Goal: Task Accomplishment & Management: Manage account settings

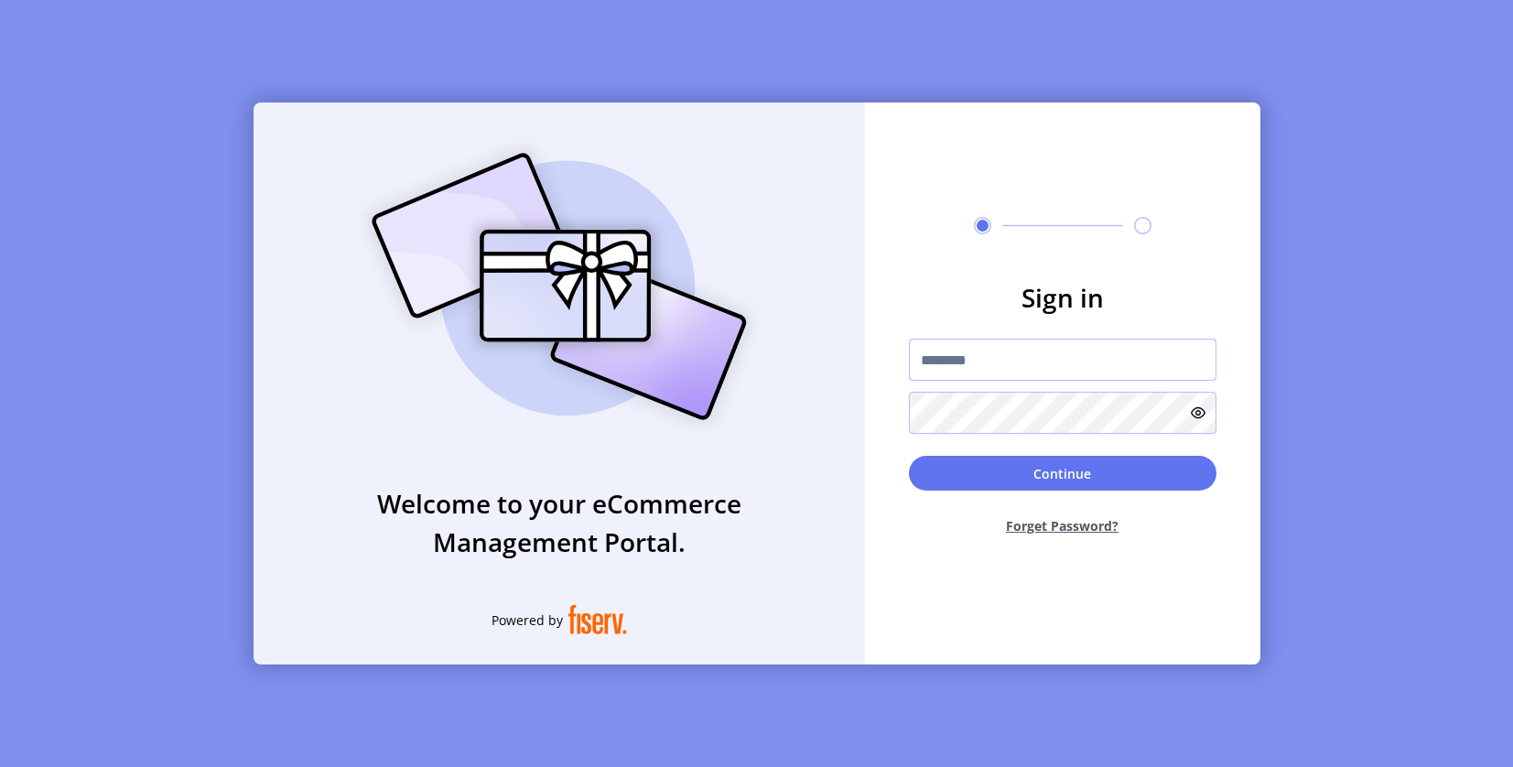
click at [1018, 344] on input "text" at bounding box center [1063, 360] width 308 height 42
type input "*"
paste input "**********"
click at [937, 363] on input "**********" at bounding box center [1063, 360] width 308 height 42
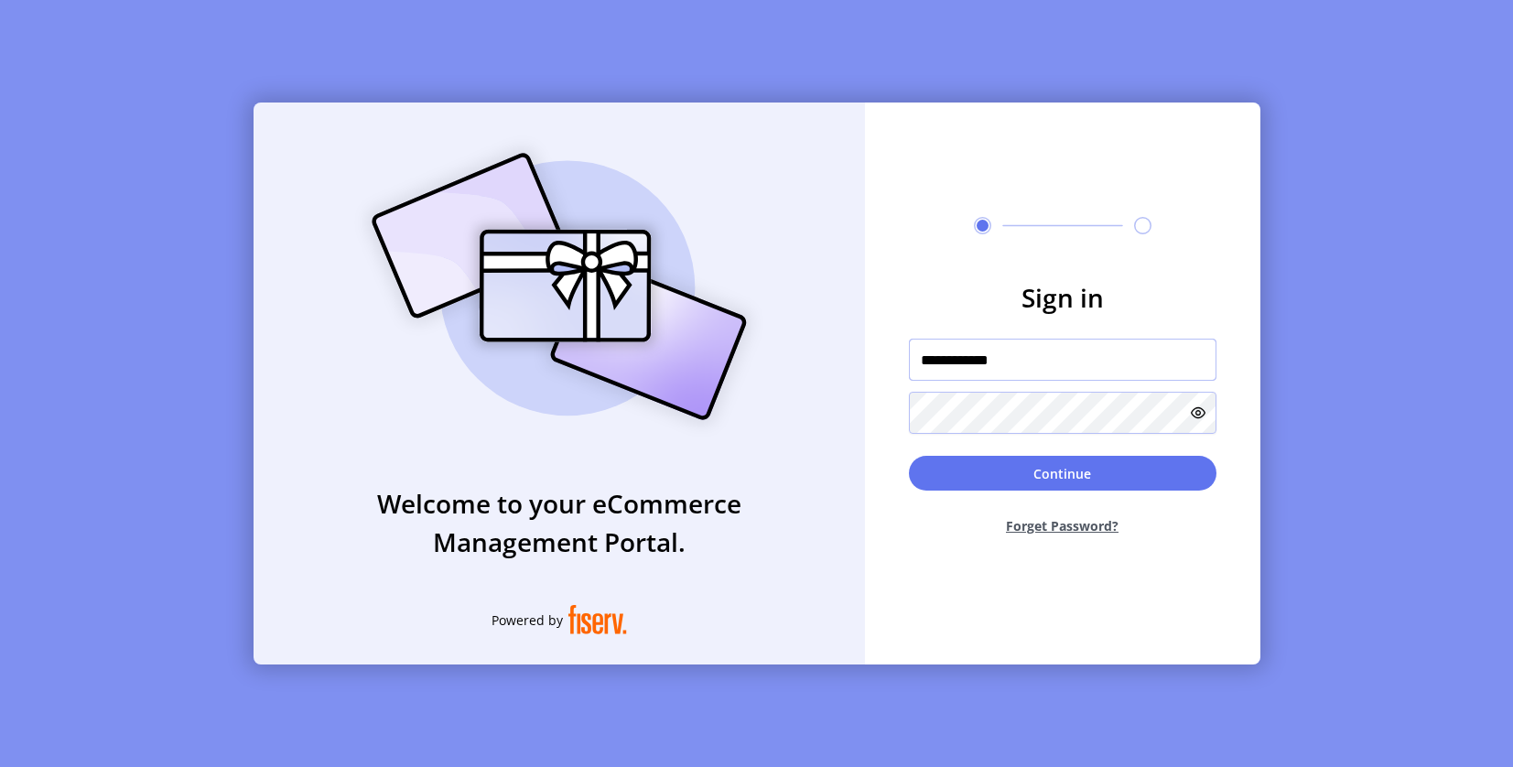
paste input "text"
type input "*********"
click at [985, 476] on button "Continue" at bounding box center [1063, 473] width 308 height 35
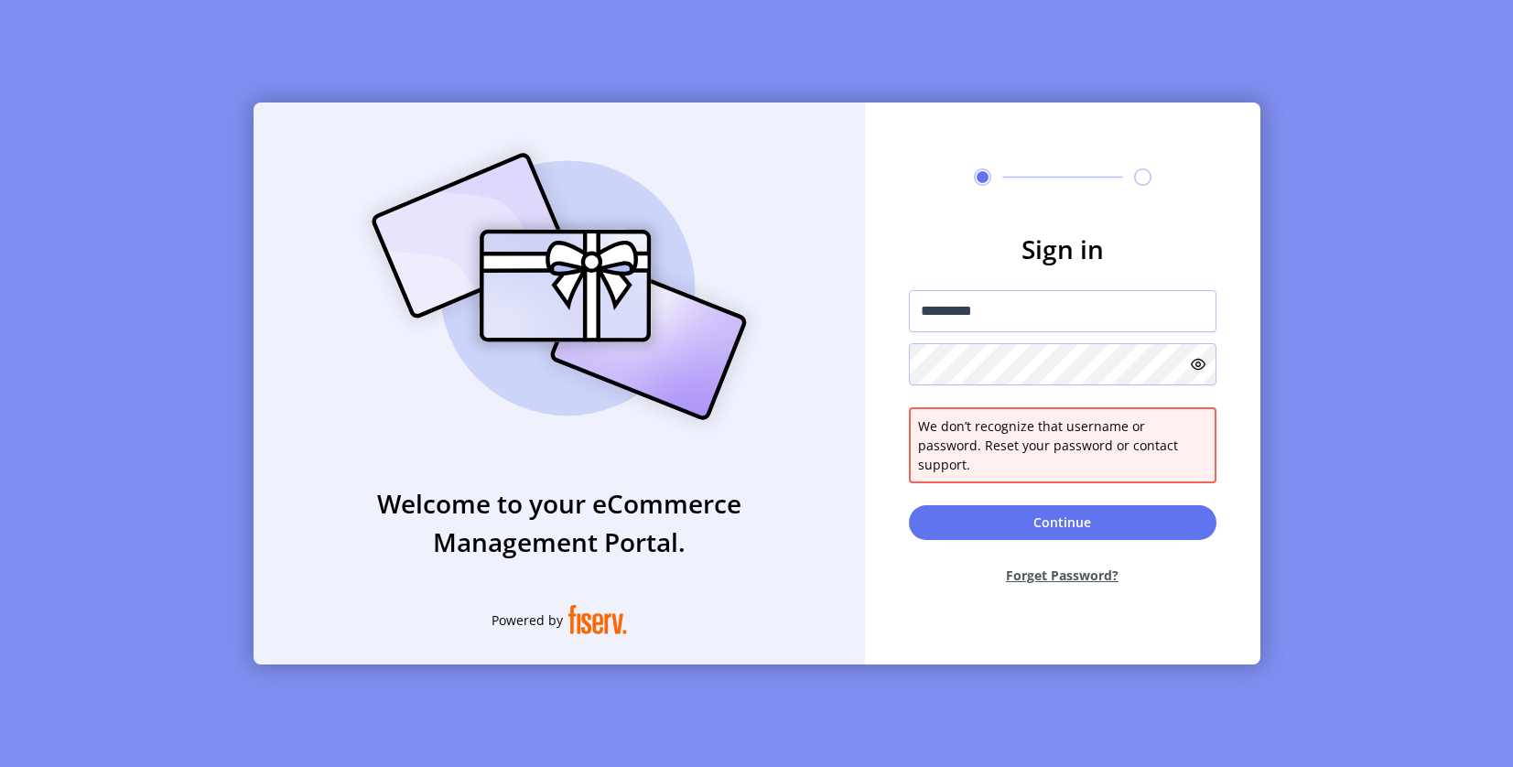
click at [1200, 370] on icon at bounding box center [1198, 364] width 15 height 15
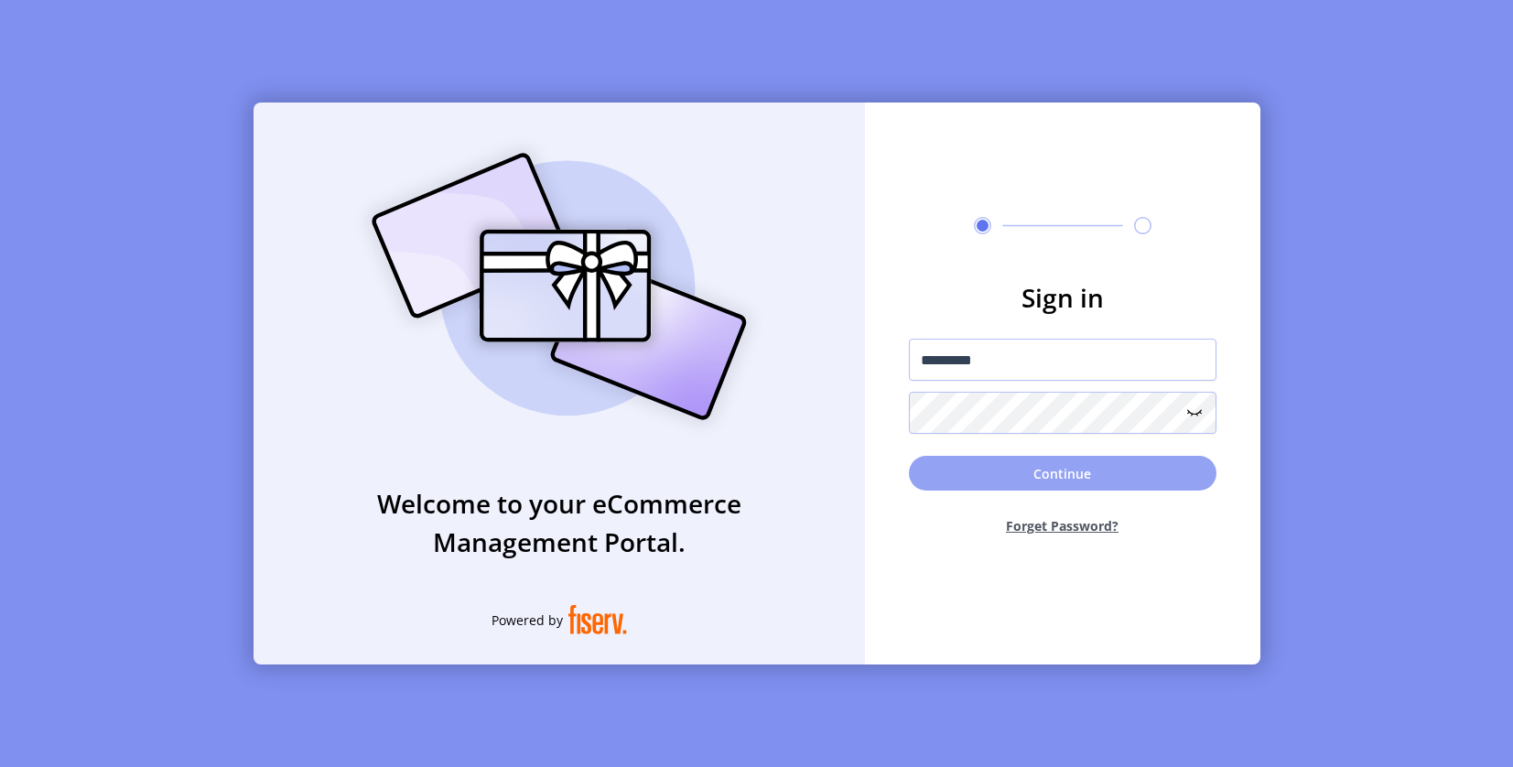
click at [1074, 465] on button "Continue" at bounding box center [1063, 473] width 308 height 35
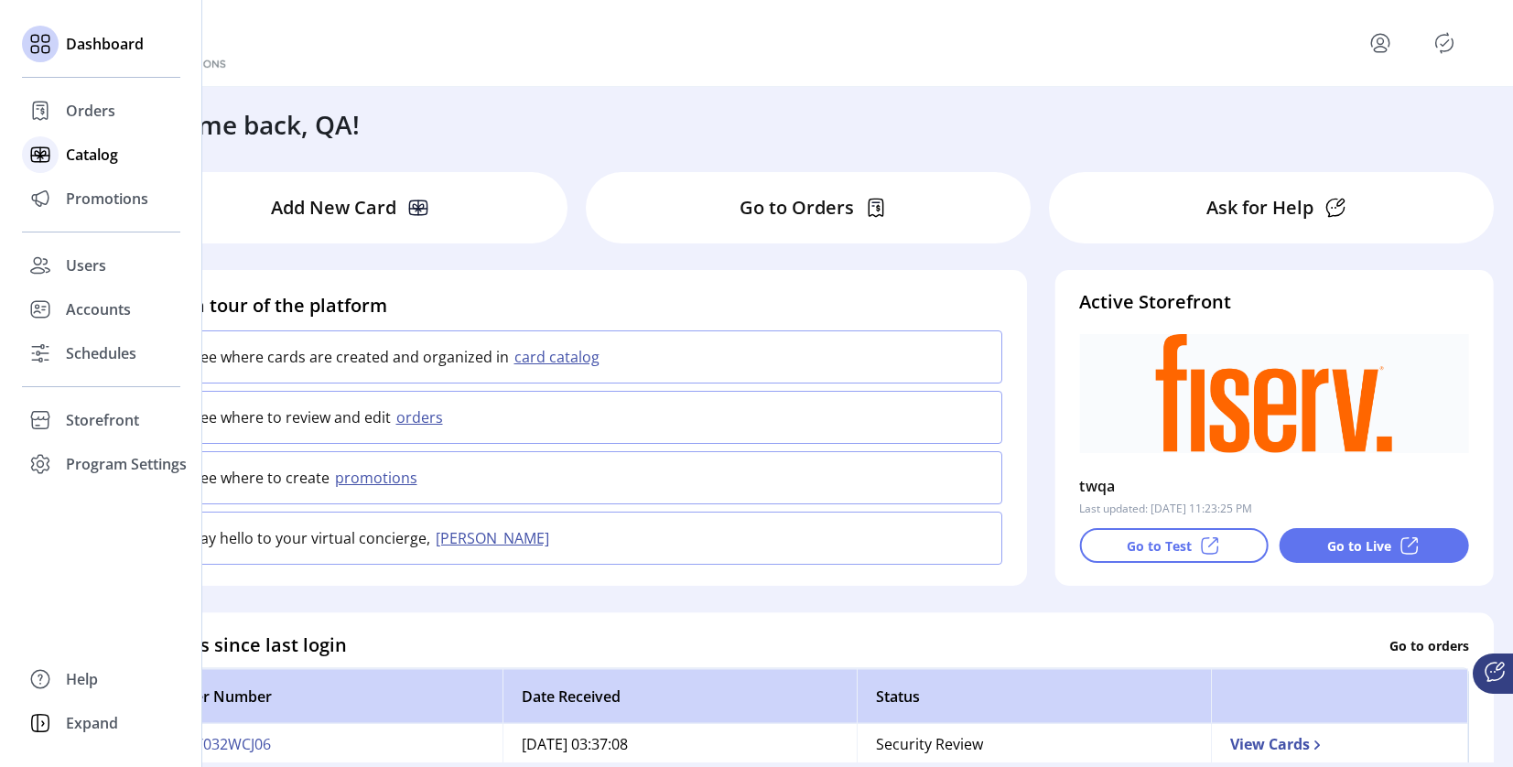
click at [64, 160] on div "Catalog" at bounding box center [101, 155] width 158 height 44
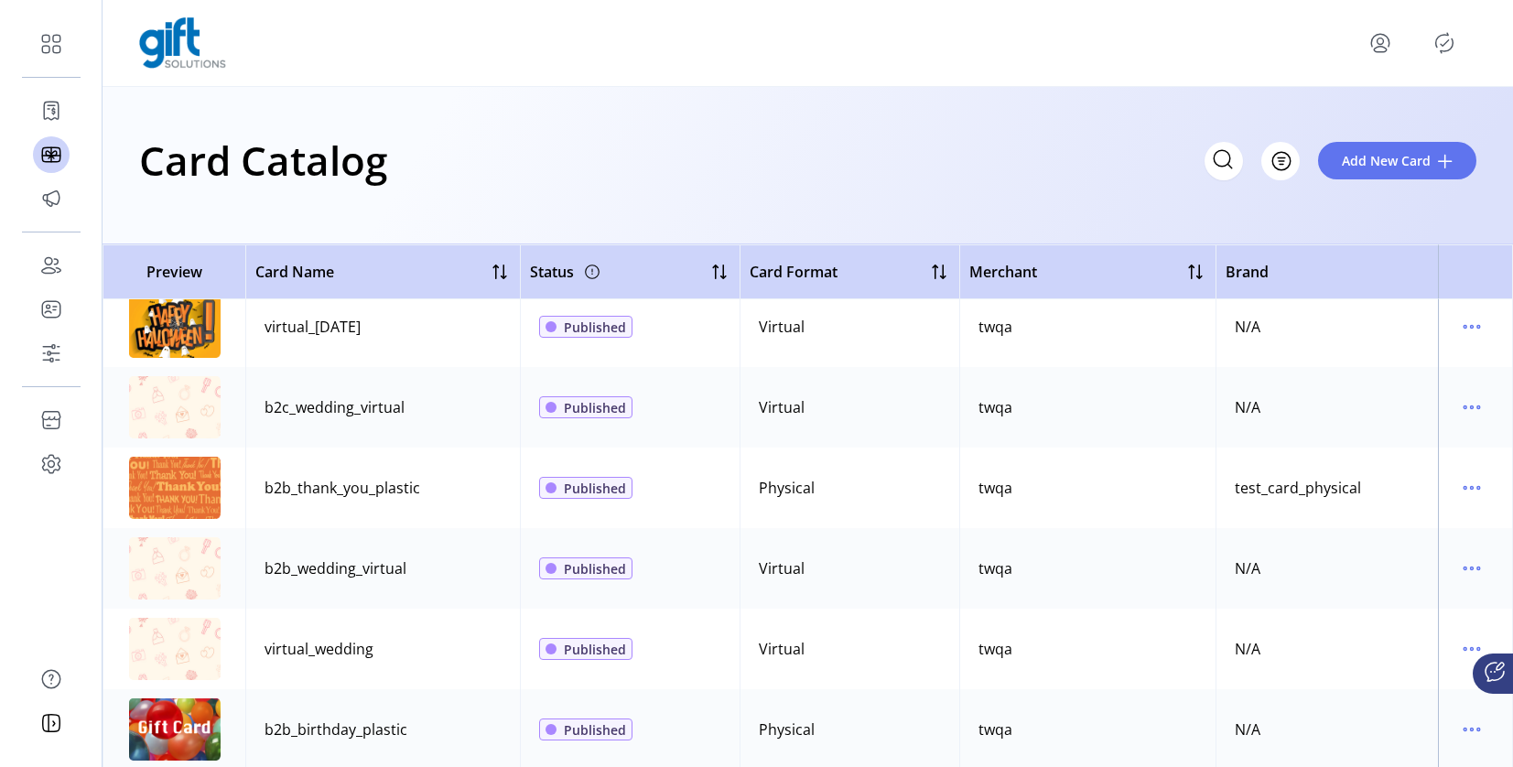
scroll to position [1130, 0]
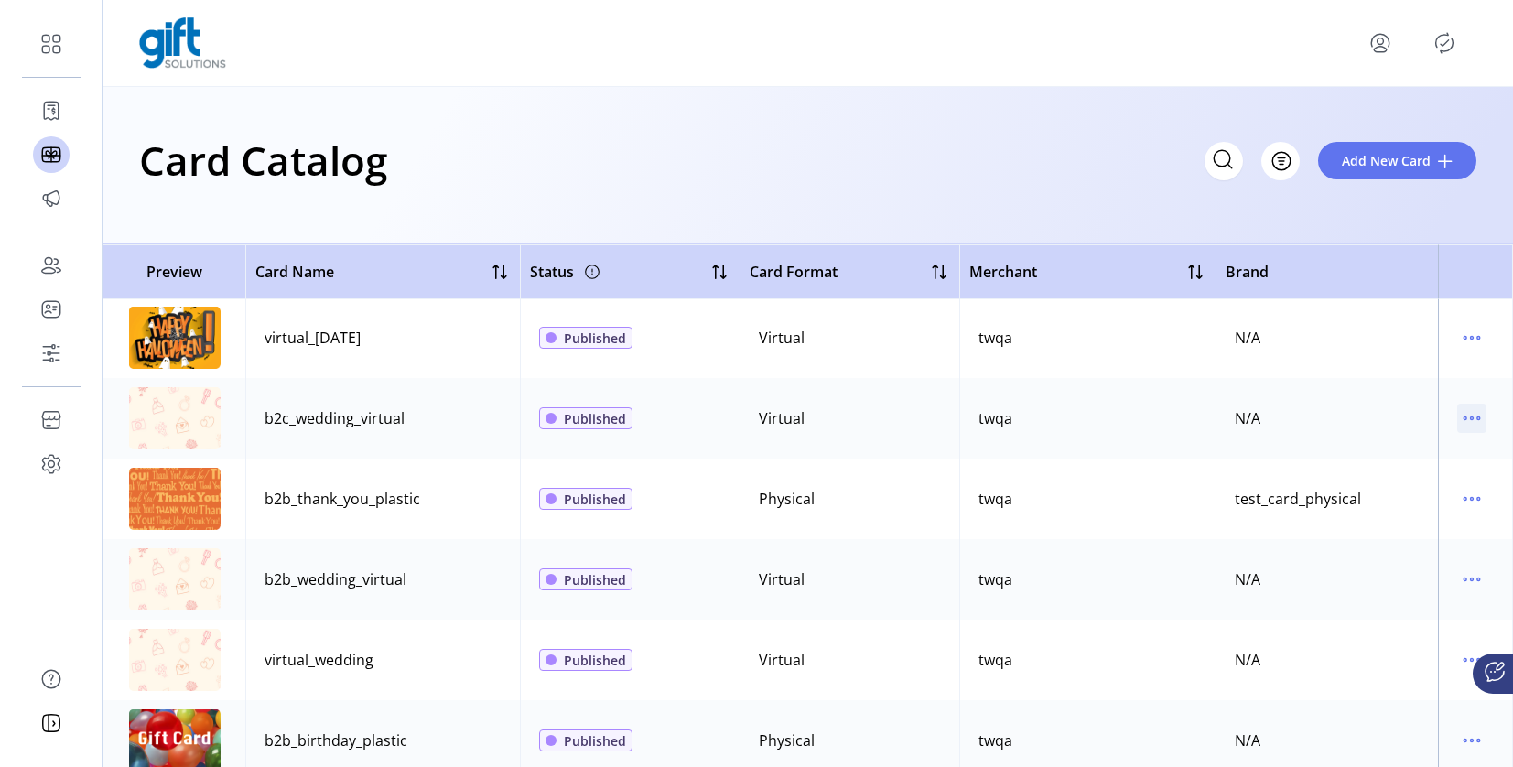
click at [1458, 417] on icon "menu" at bounding box center [1471, 418] width 29 height 29
click at [1428, 456] on span "View Details" at bounding box center [1386, 454] width 152 height 15
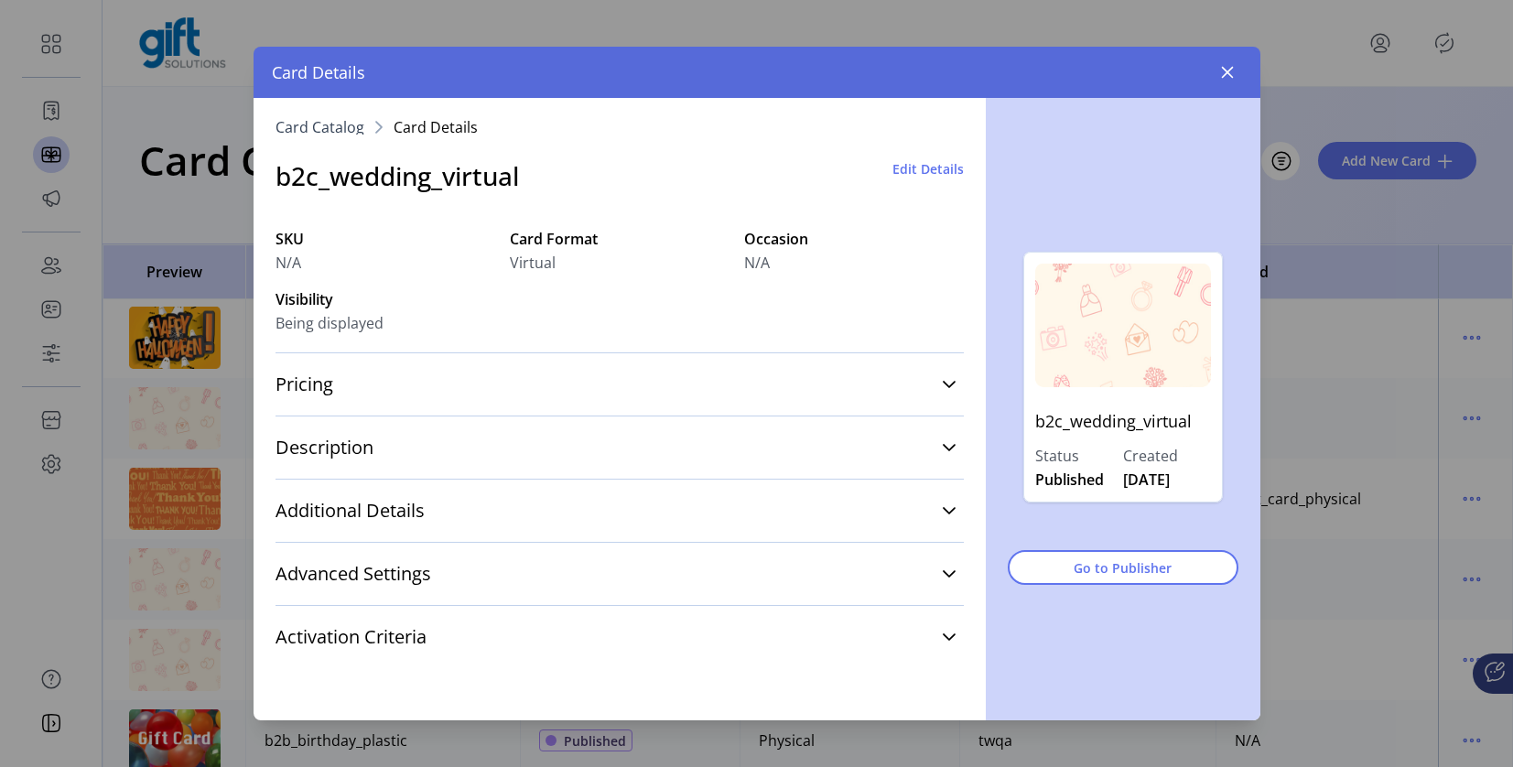
click at [908, 169] on span "Edit Details" at bounding box center [928, 168] width 71 height 19
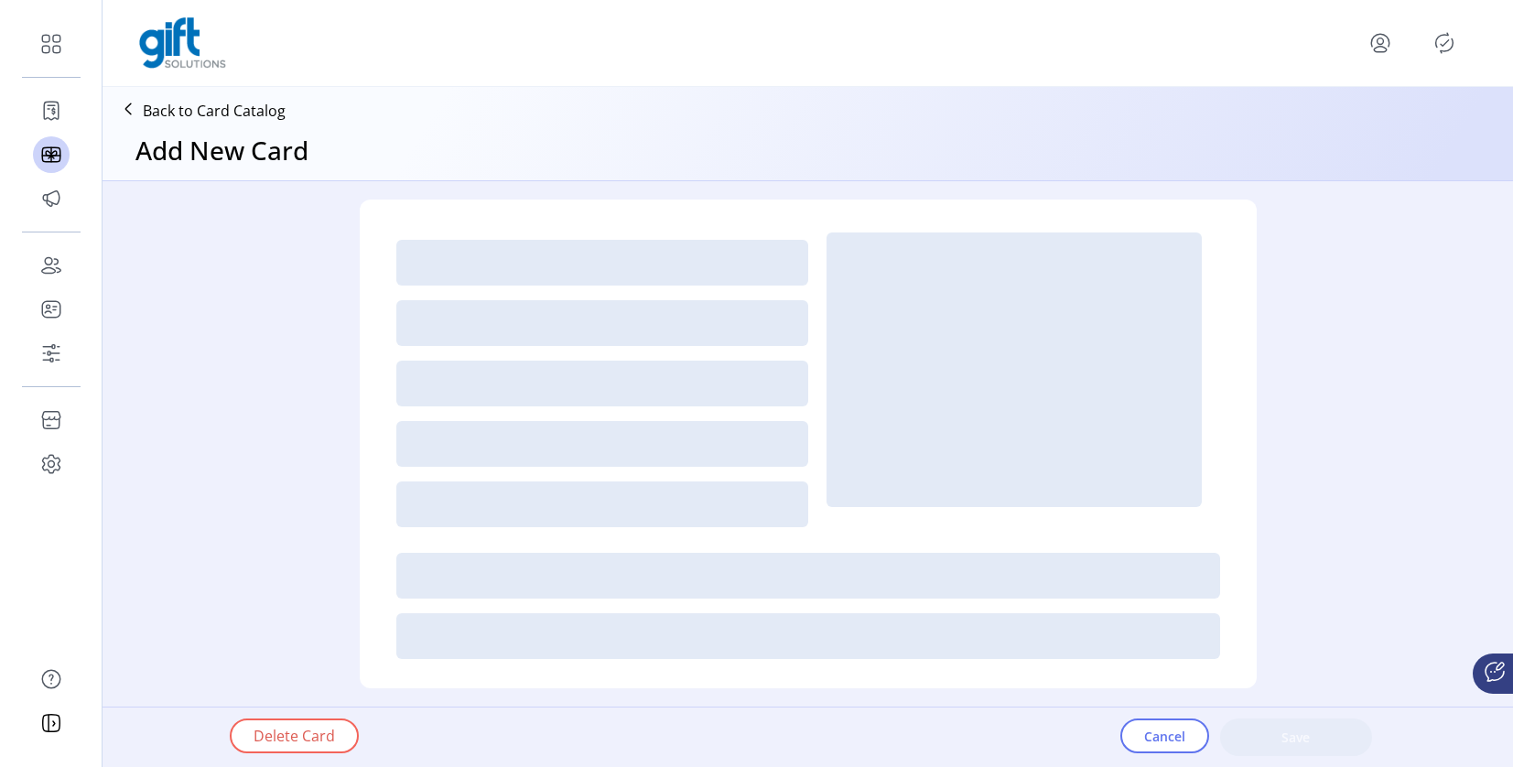
type textarea "**********"
type input "*"
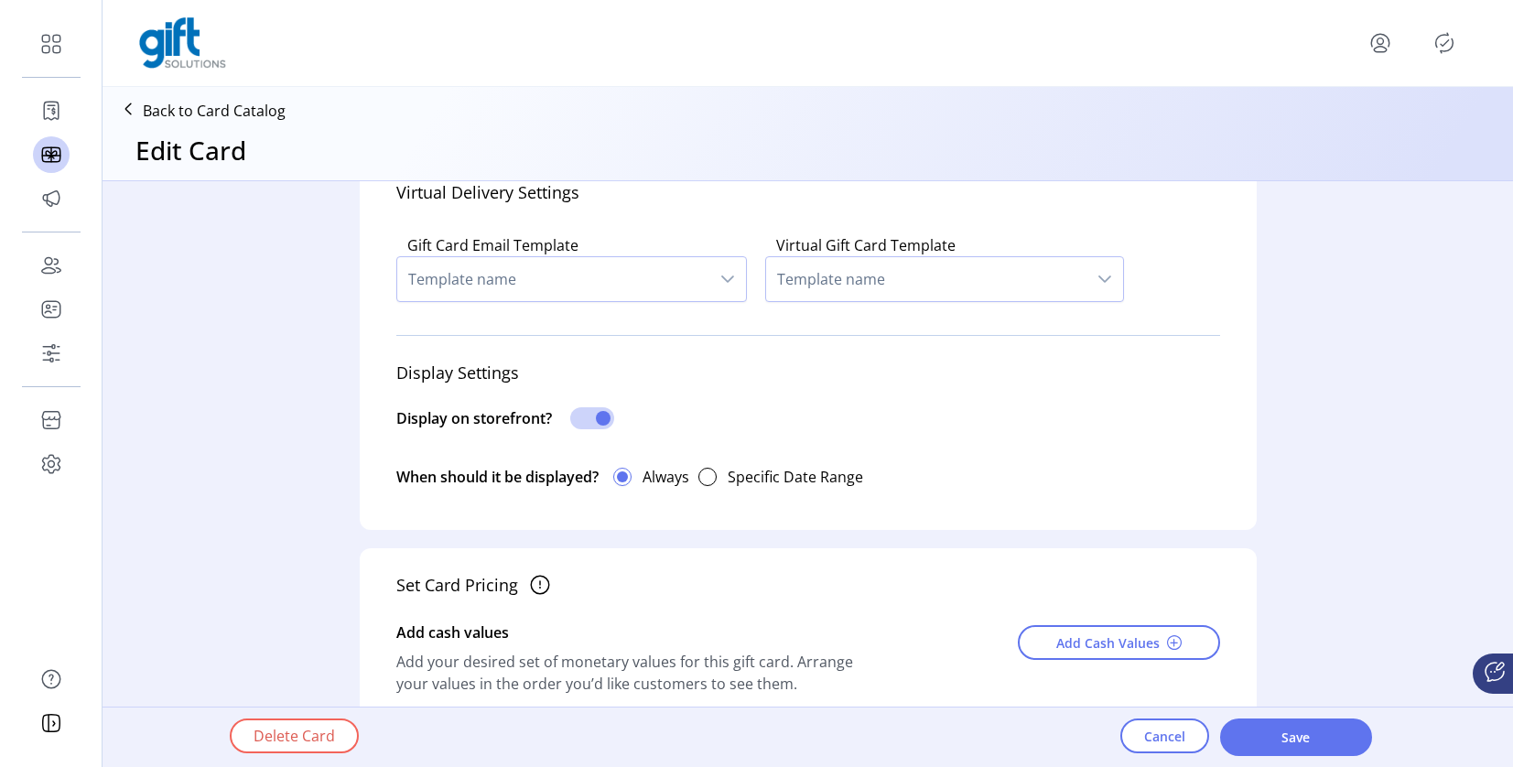
scroll to position [506, 0]
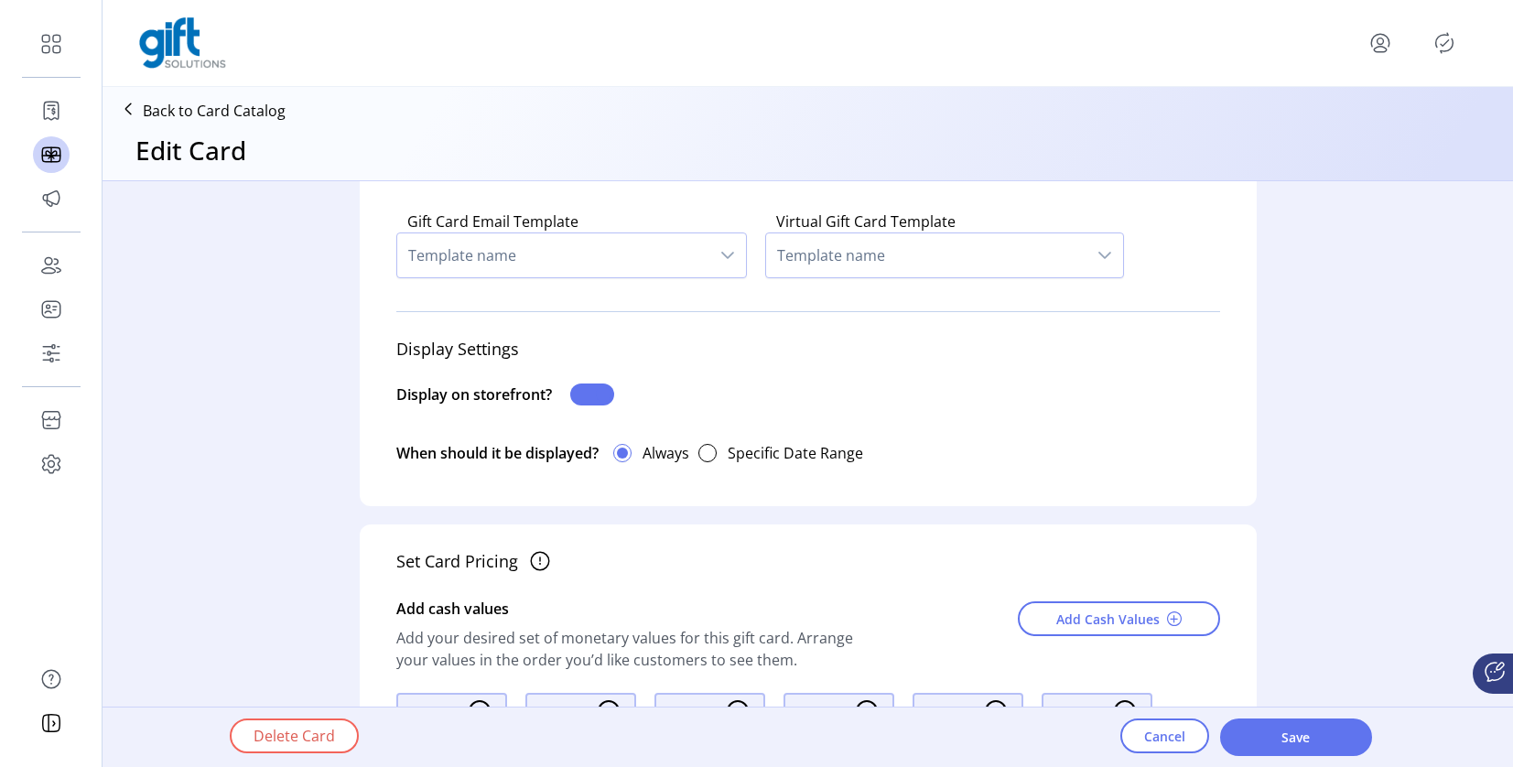
click at [586, 403] on span at bounding box center [592, 395] width 44 height 22
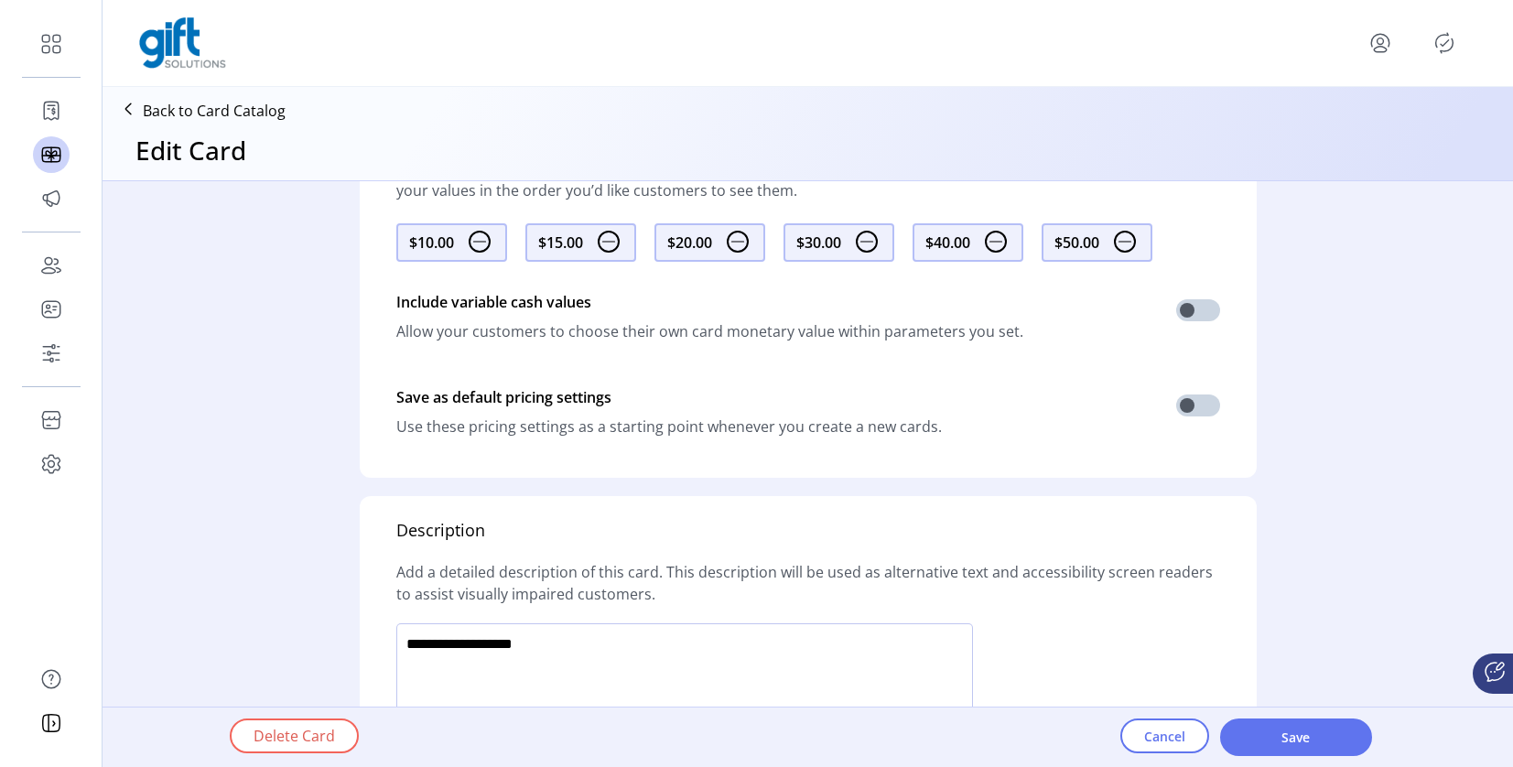
scroll to position [919, 0]
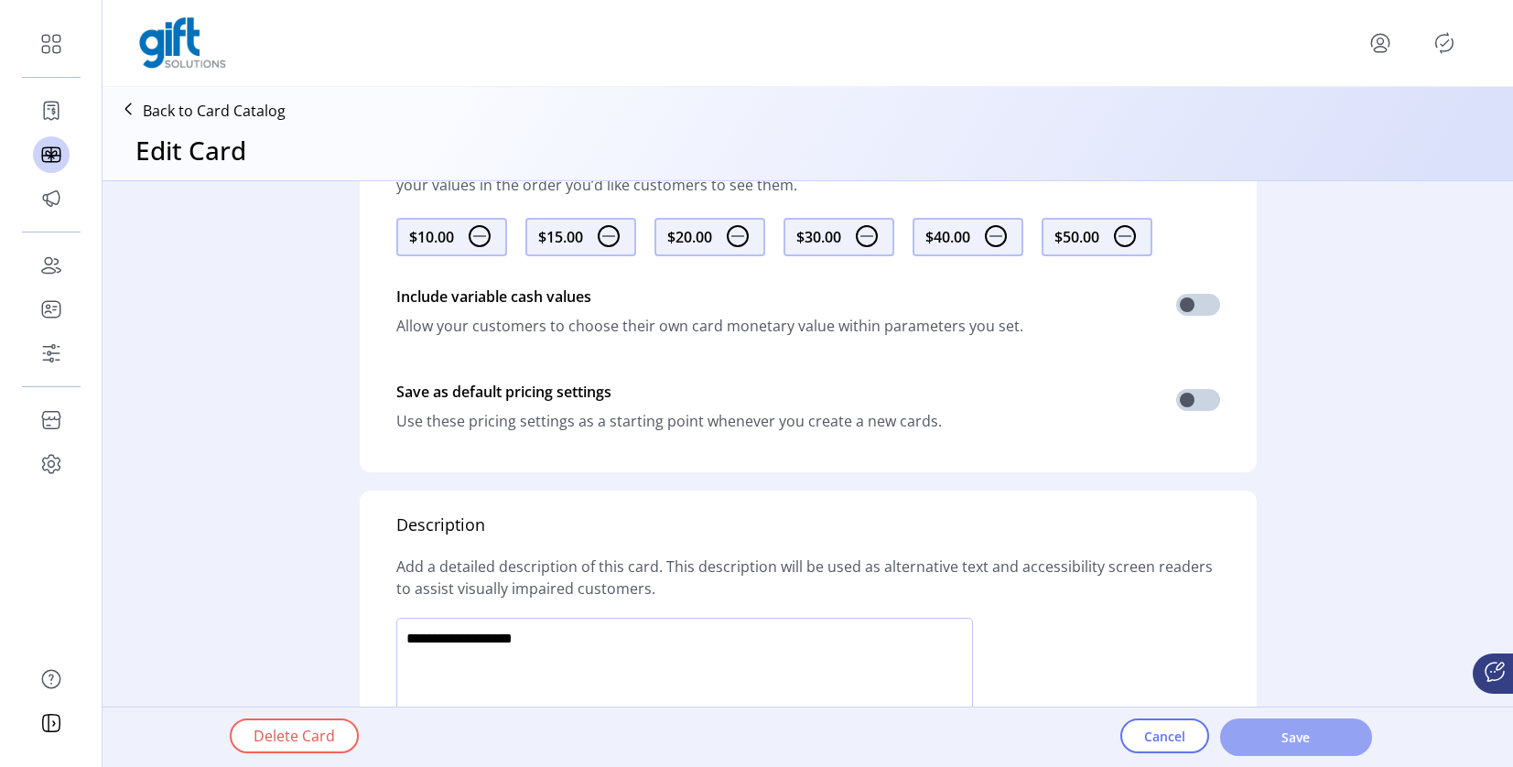
click at [1283, 733] on span "Save" at bounding box center [1296, 737] width 104 height 19
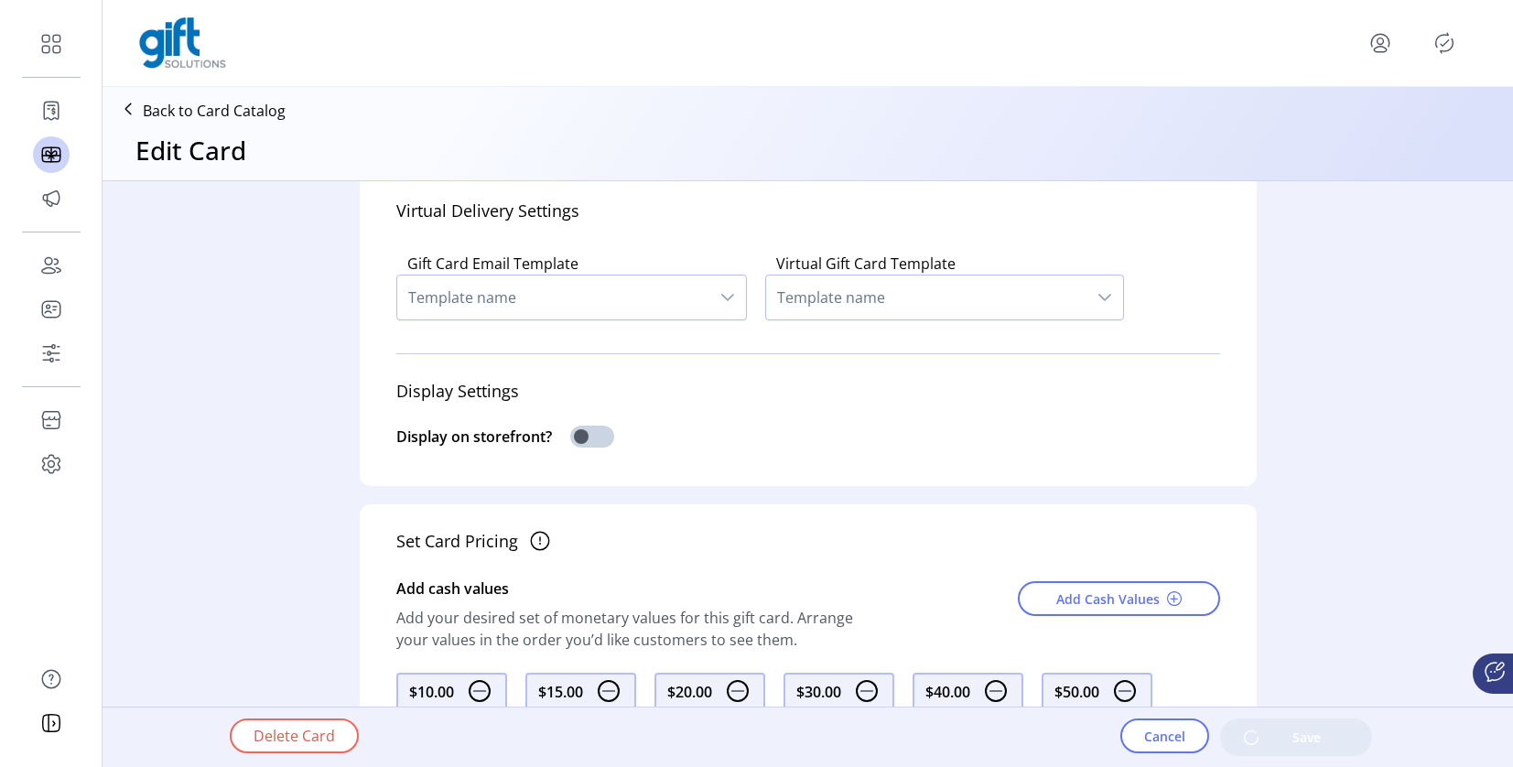
scroll to position [0, 0]
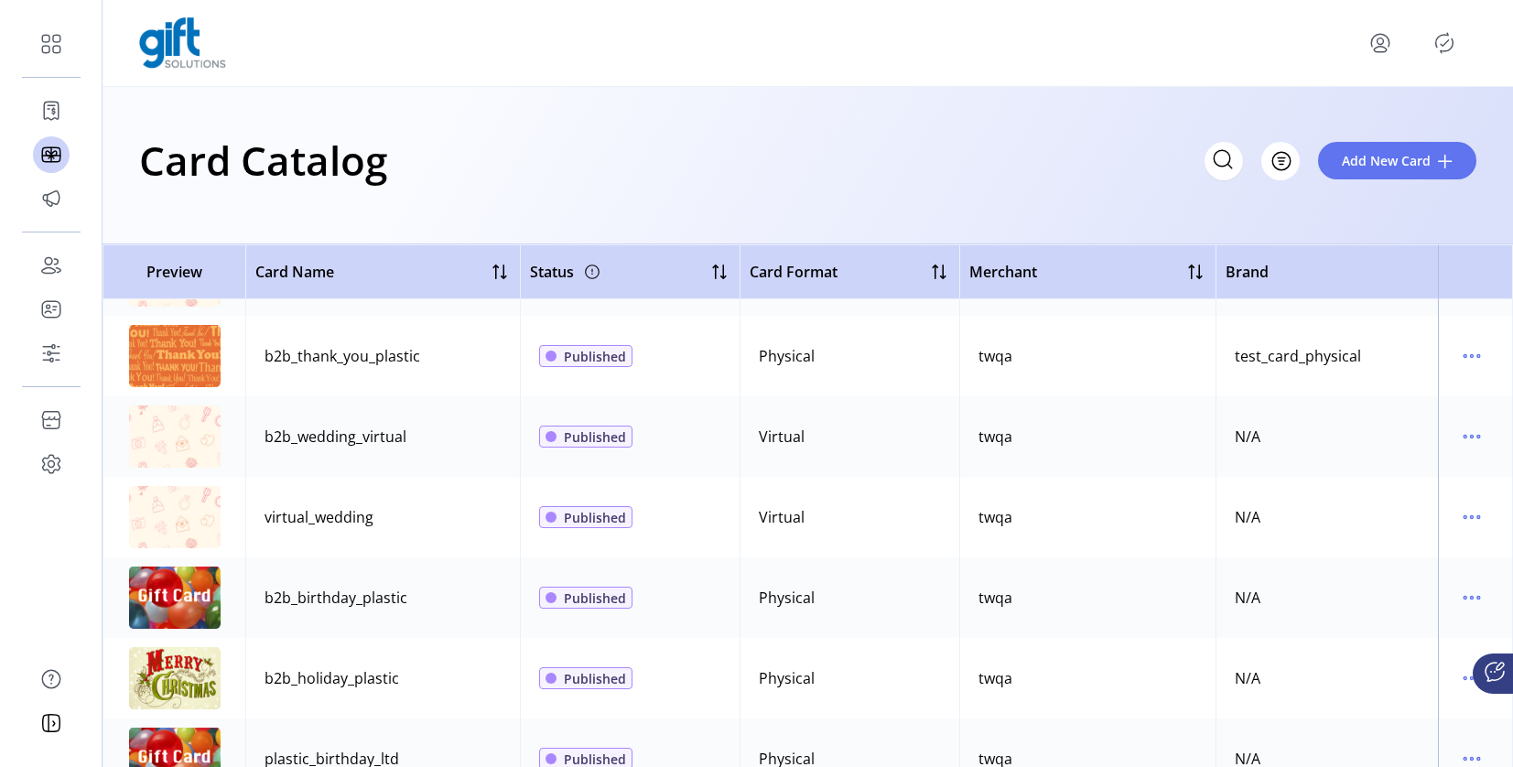
scroll to position [1258, 0]
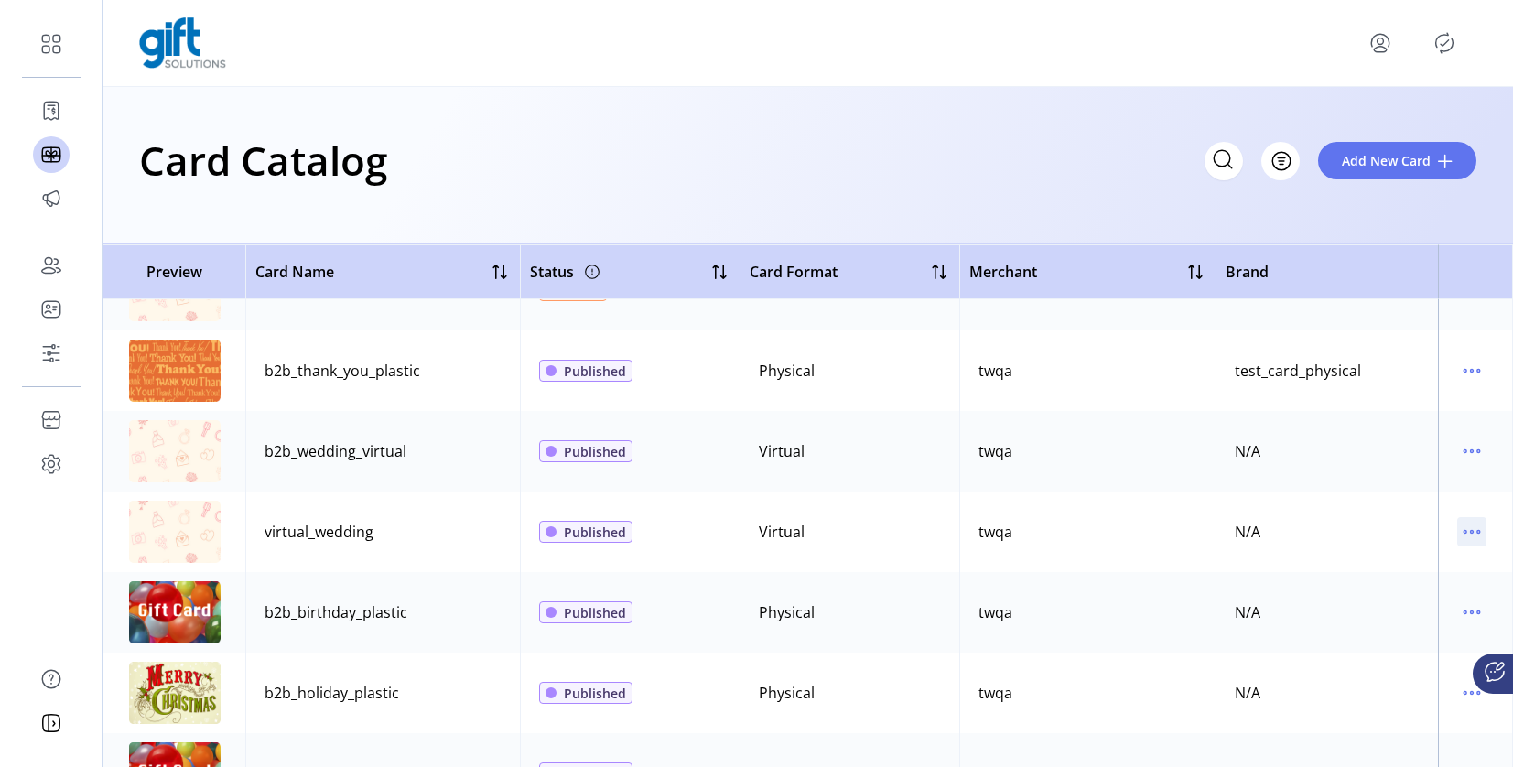
click at [1464, 533] on icon "menu" at bounding box center [1465, 532] width 3 height 3
click at [1400, 599] on span "Edit Details" at bounding box center [1386, 597] width 152 height 15
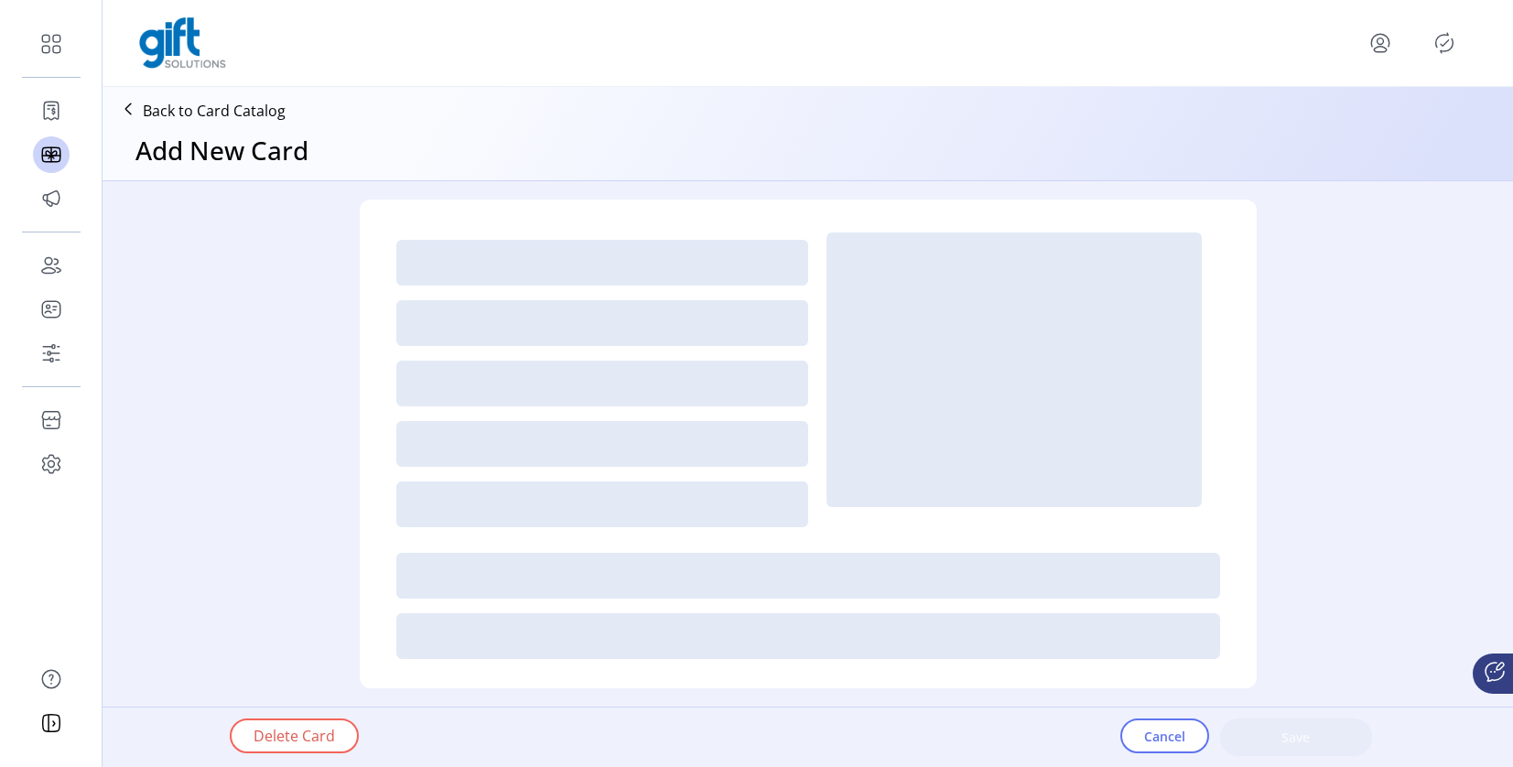
type textarea "**********"
type input "*"
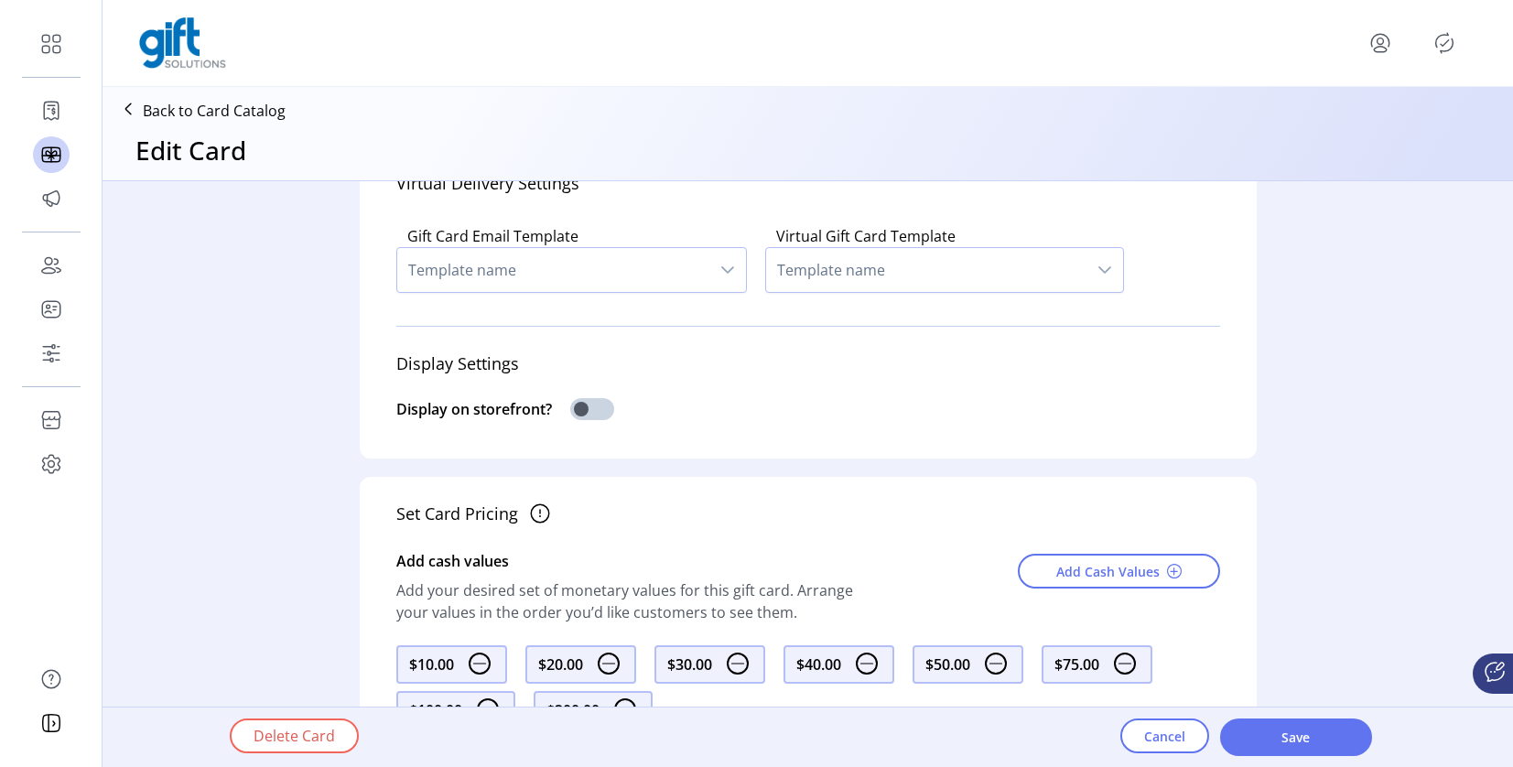
scroll to position [505, 0]
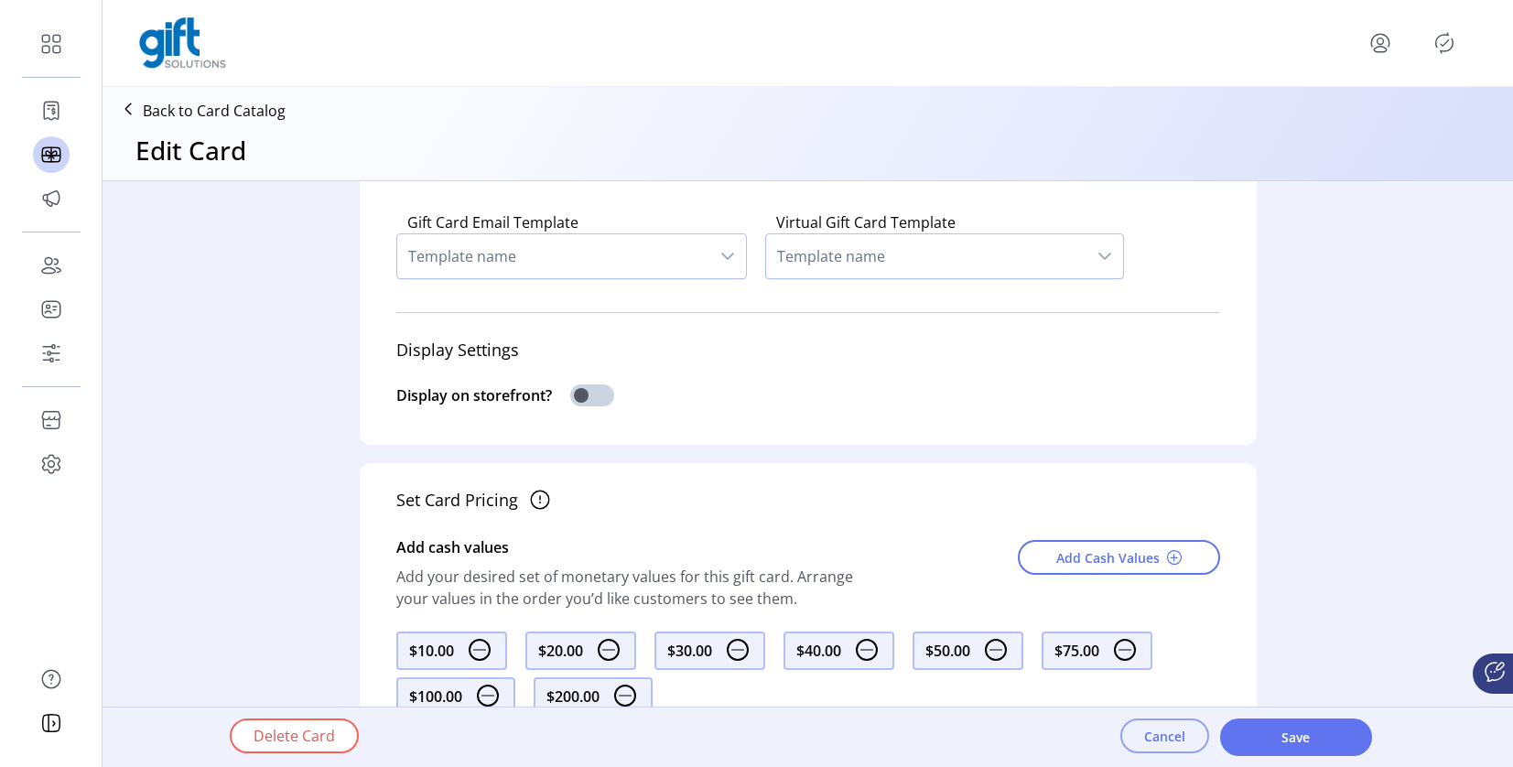
click at [1137, 731] on button "Cancel" at bounding box center [1165, 736] width 89 height 35
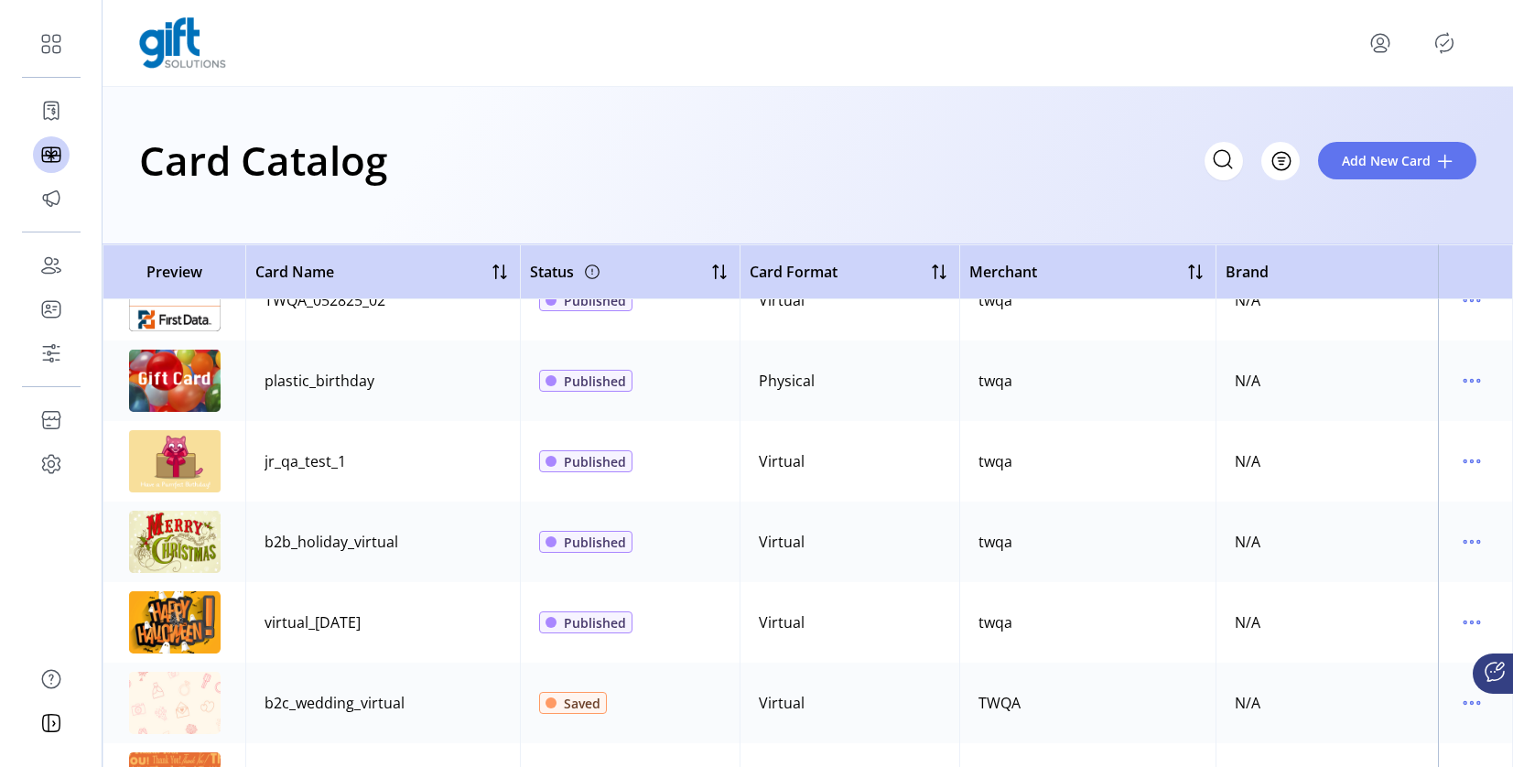
scroll to position [854, 0]
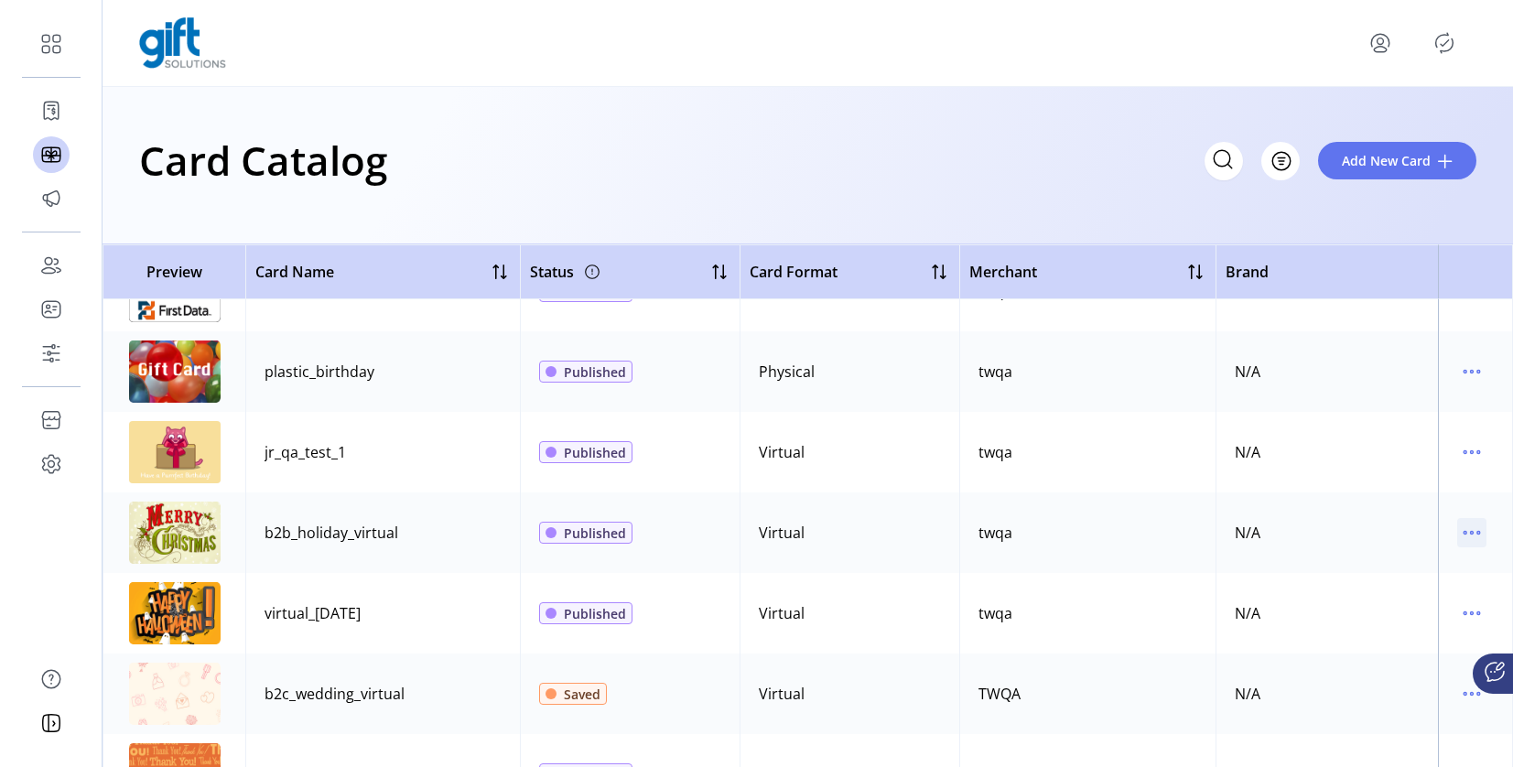
click at [1459, 534] on icon "menu" at bounding box center [1471, 532] width 29 height 29
click at [1425, 595] on span "Edit Details" at bounding box center [1386, 597] width 152 height 15
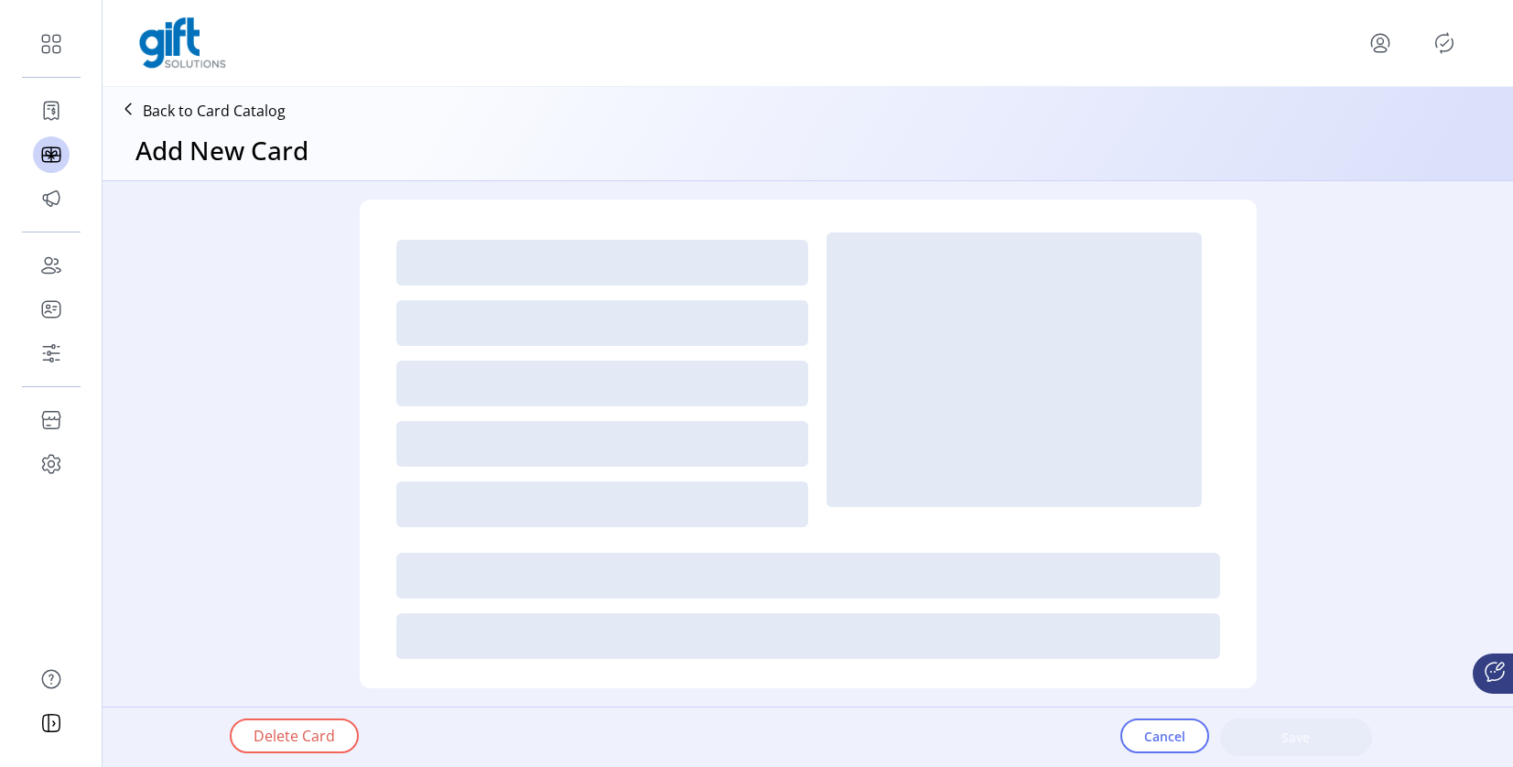
type input "*"
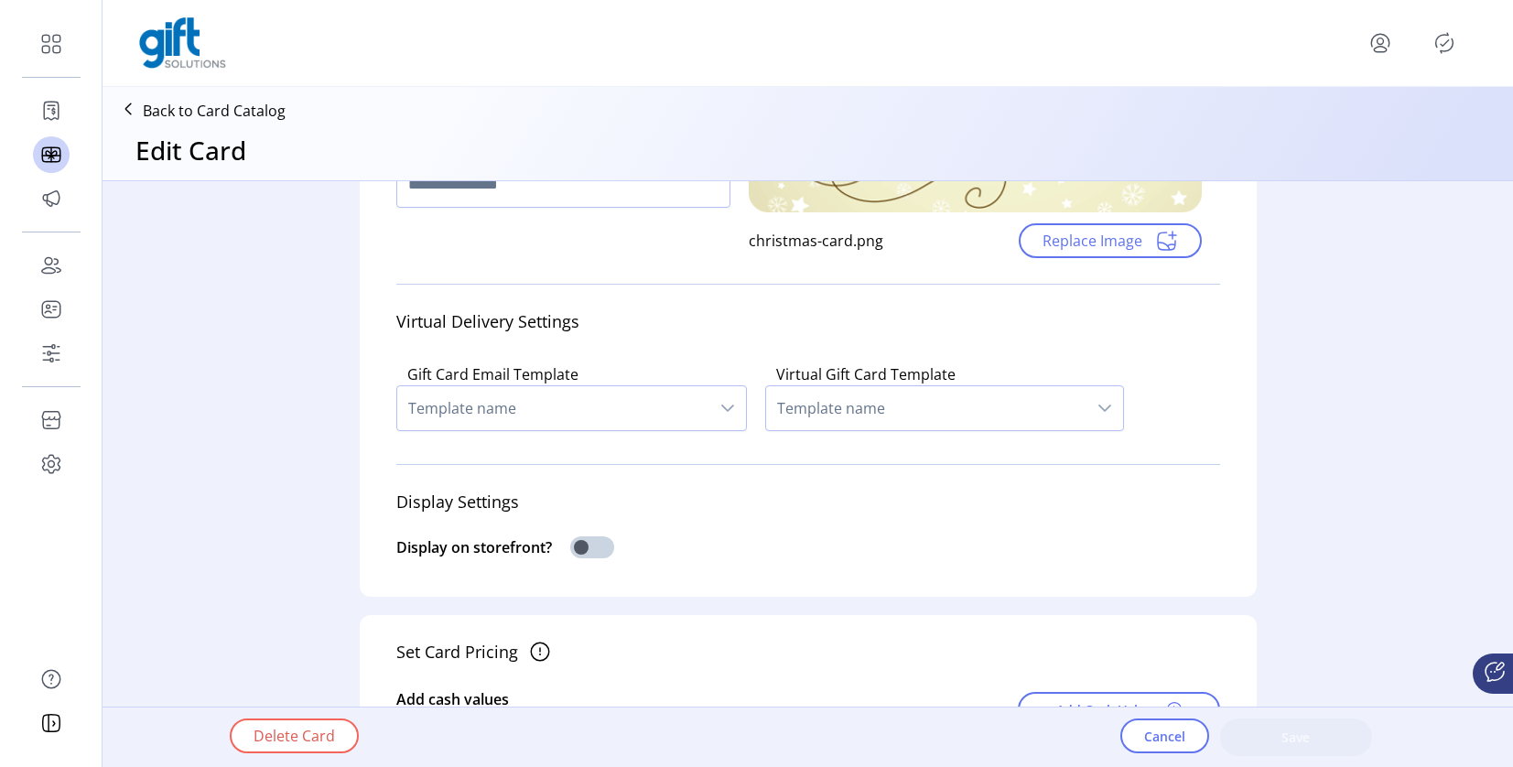
scroll to position [353, 0]
click at [1170, 732] on span "Cancel" at bounding box center [1164, 736] width 41 height 19
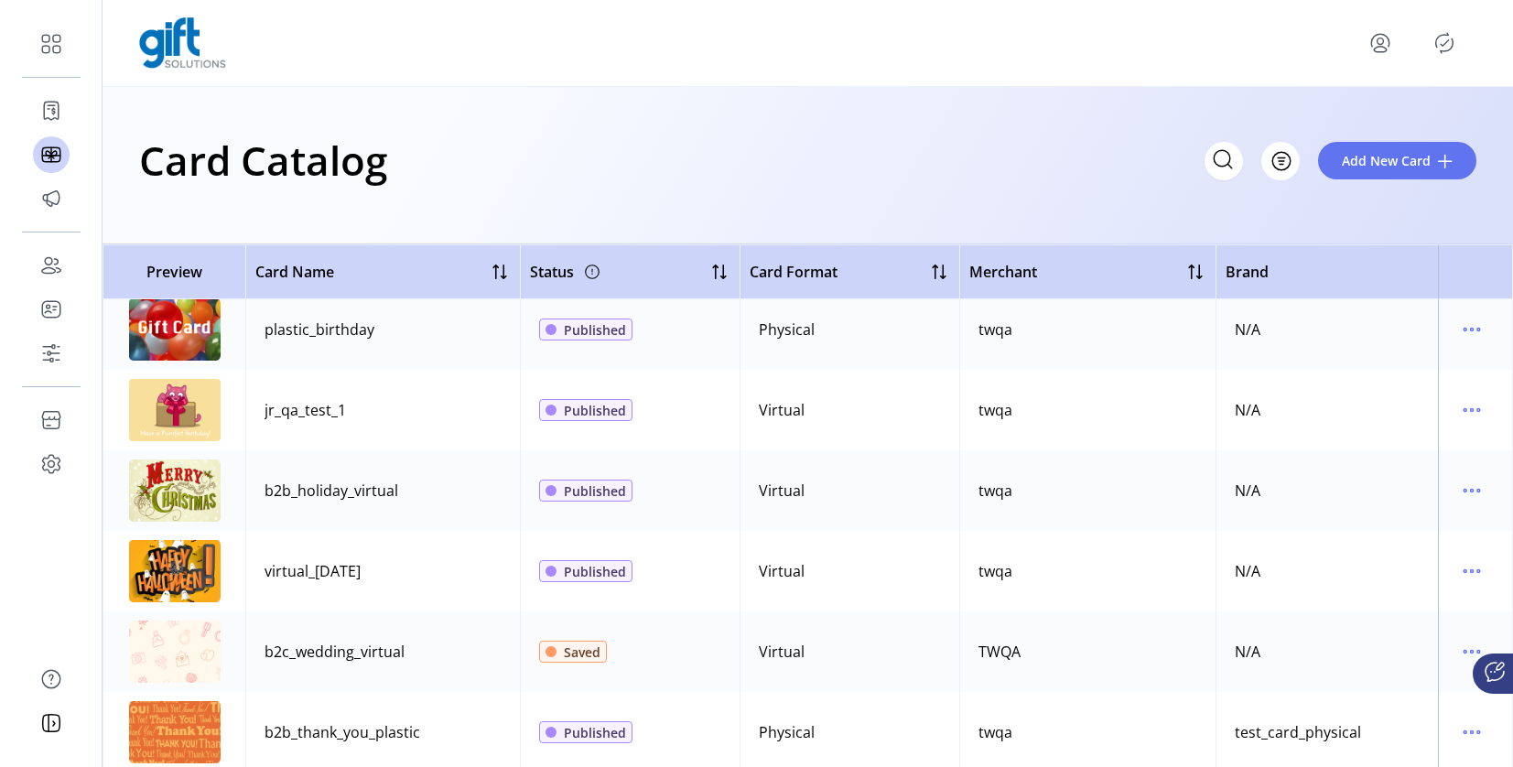
scroll to position [868, 0]
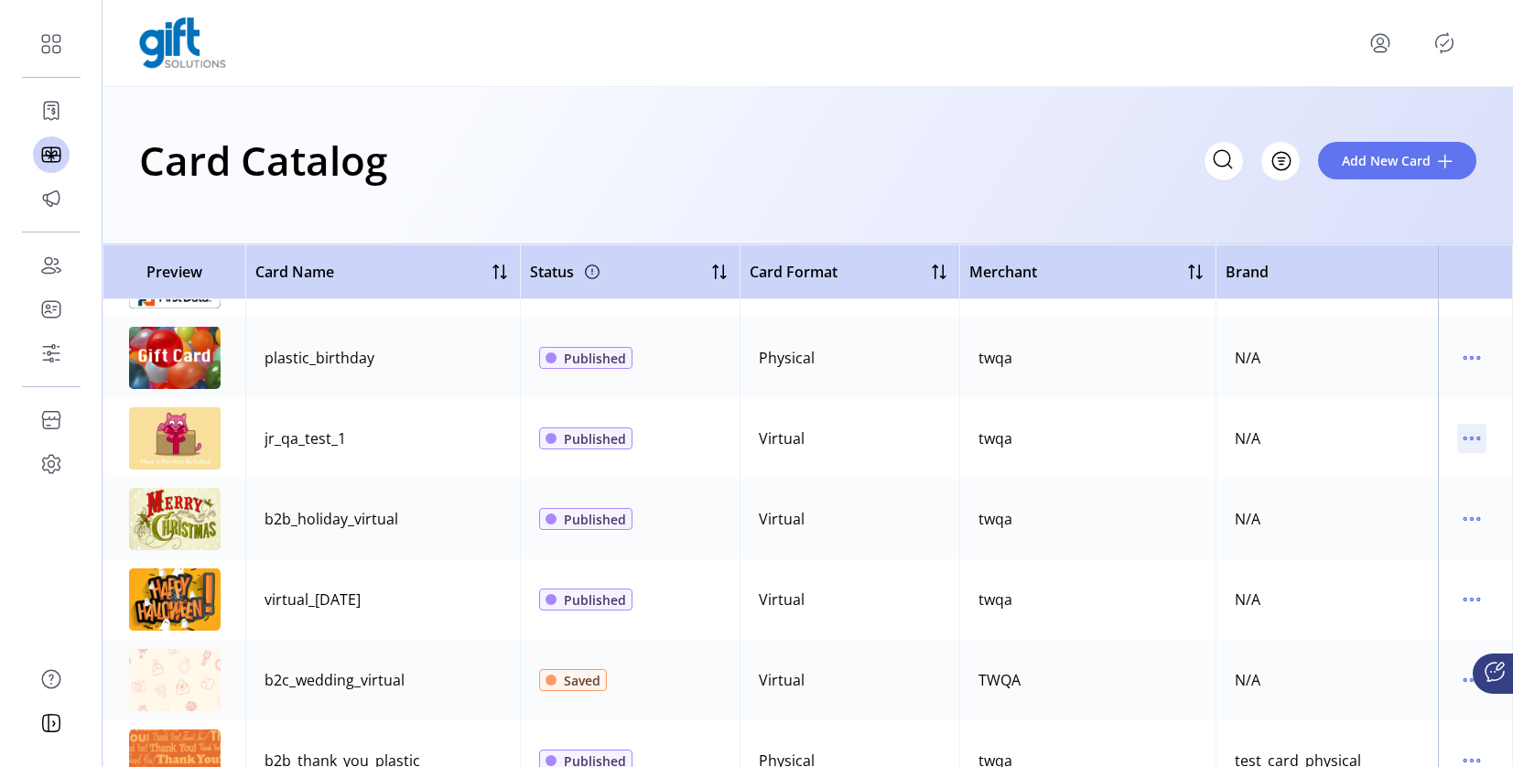
click at [1459, 447] on icon "menu" at bounding box center [1471, 438] width 29 height 29
click at [1404, 496] on span "Edit Details" at bounding box center [1386, 503] width 152 height 15
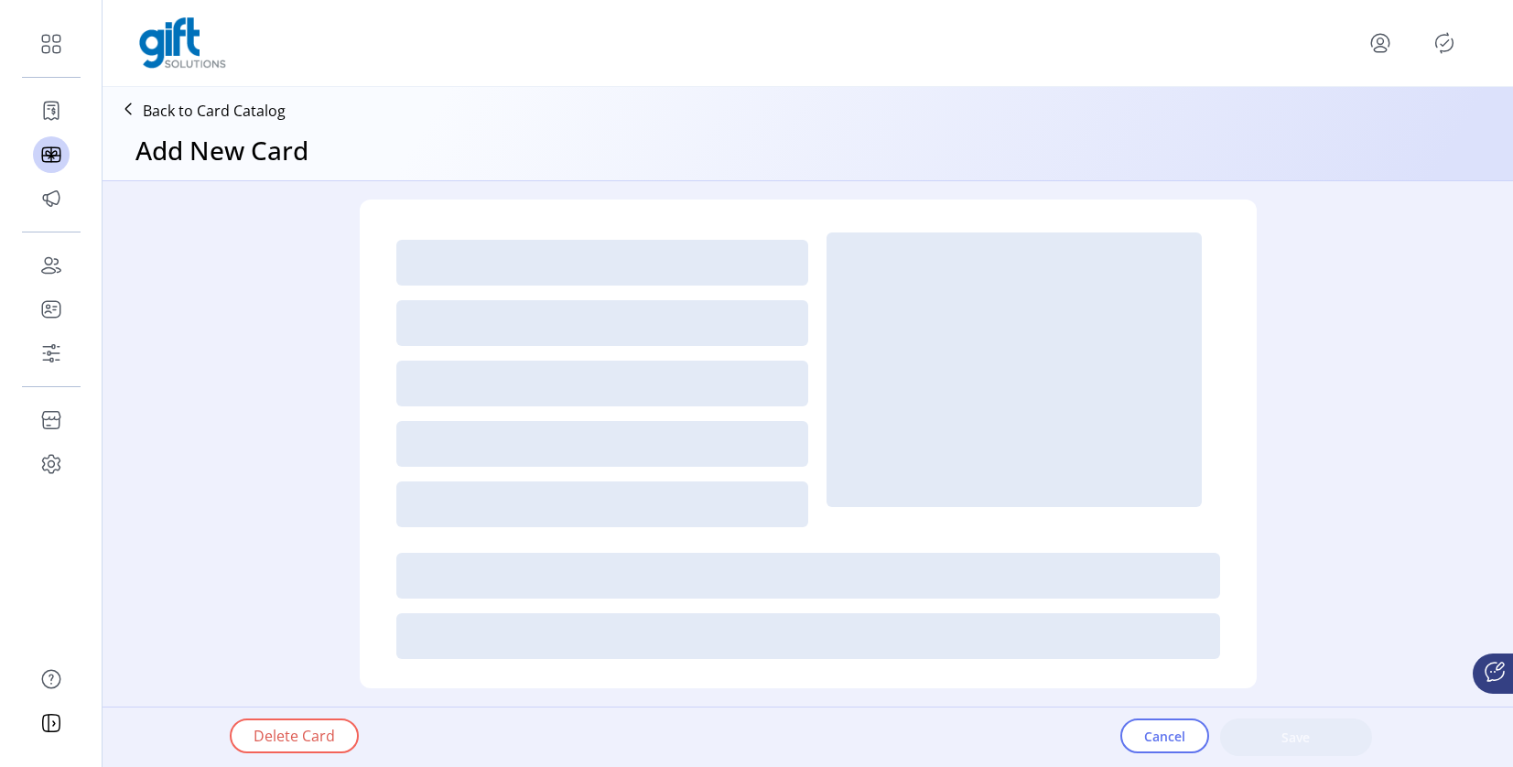
type textarea "********"
type input "*"
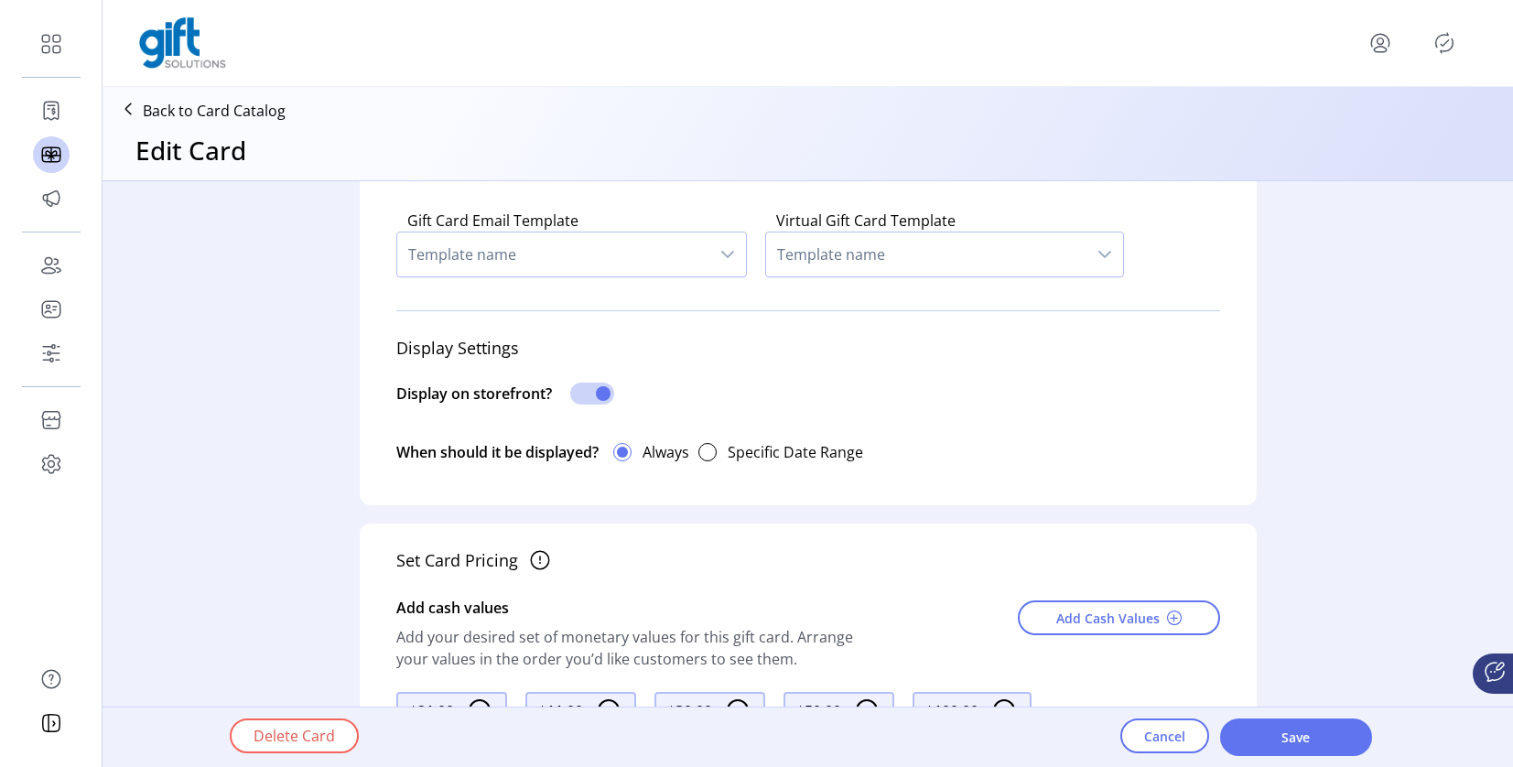
scroll to position [520, 0]
click at [590, 397] on span at bounding box center [592, 395] width 44 height 22
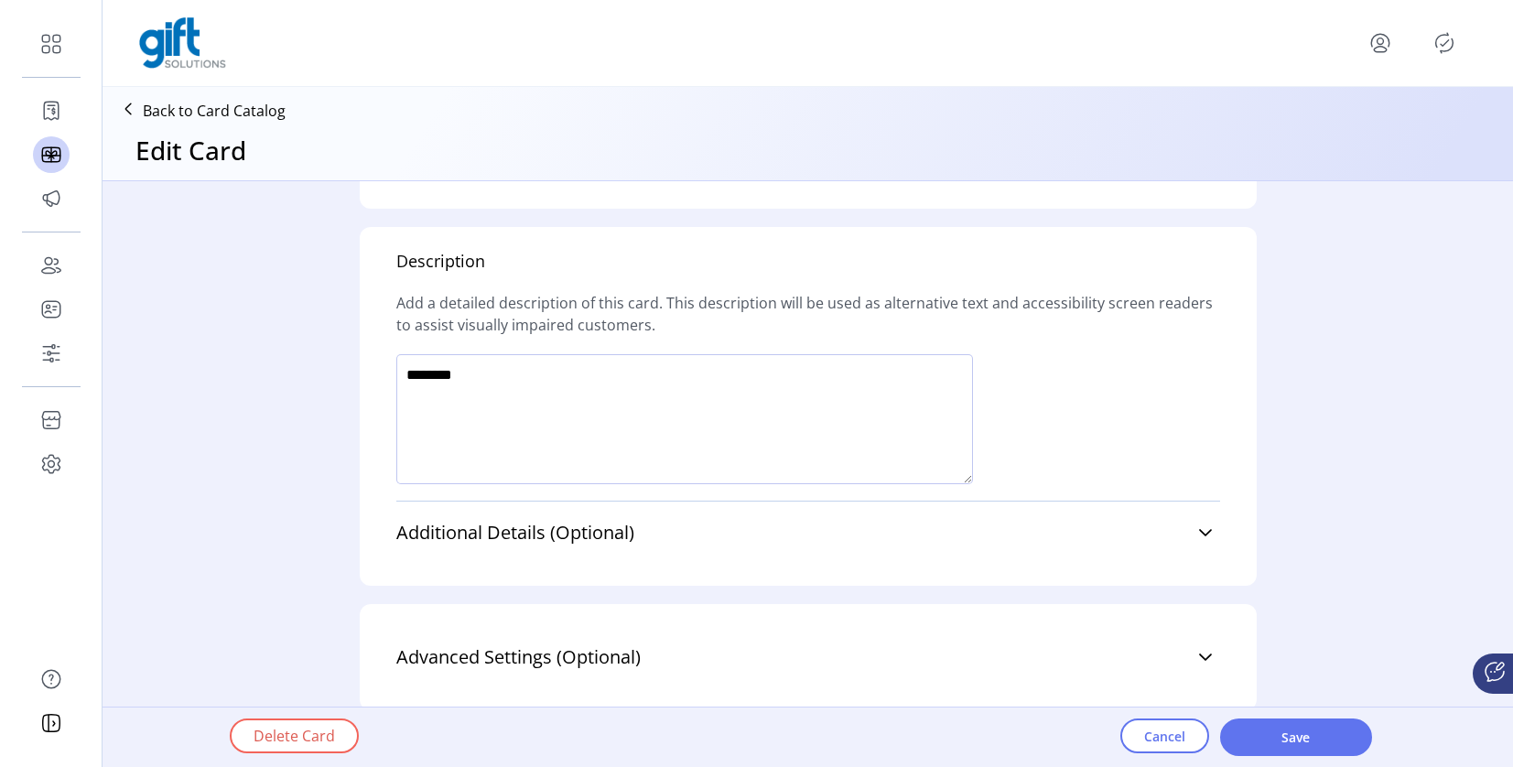
scroll to position [1196, 0]
click at [1260, 730] on span "Save" at bounding box center [1296, 737] width 104 height 19
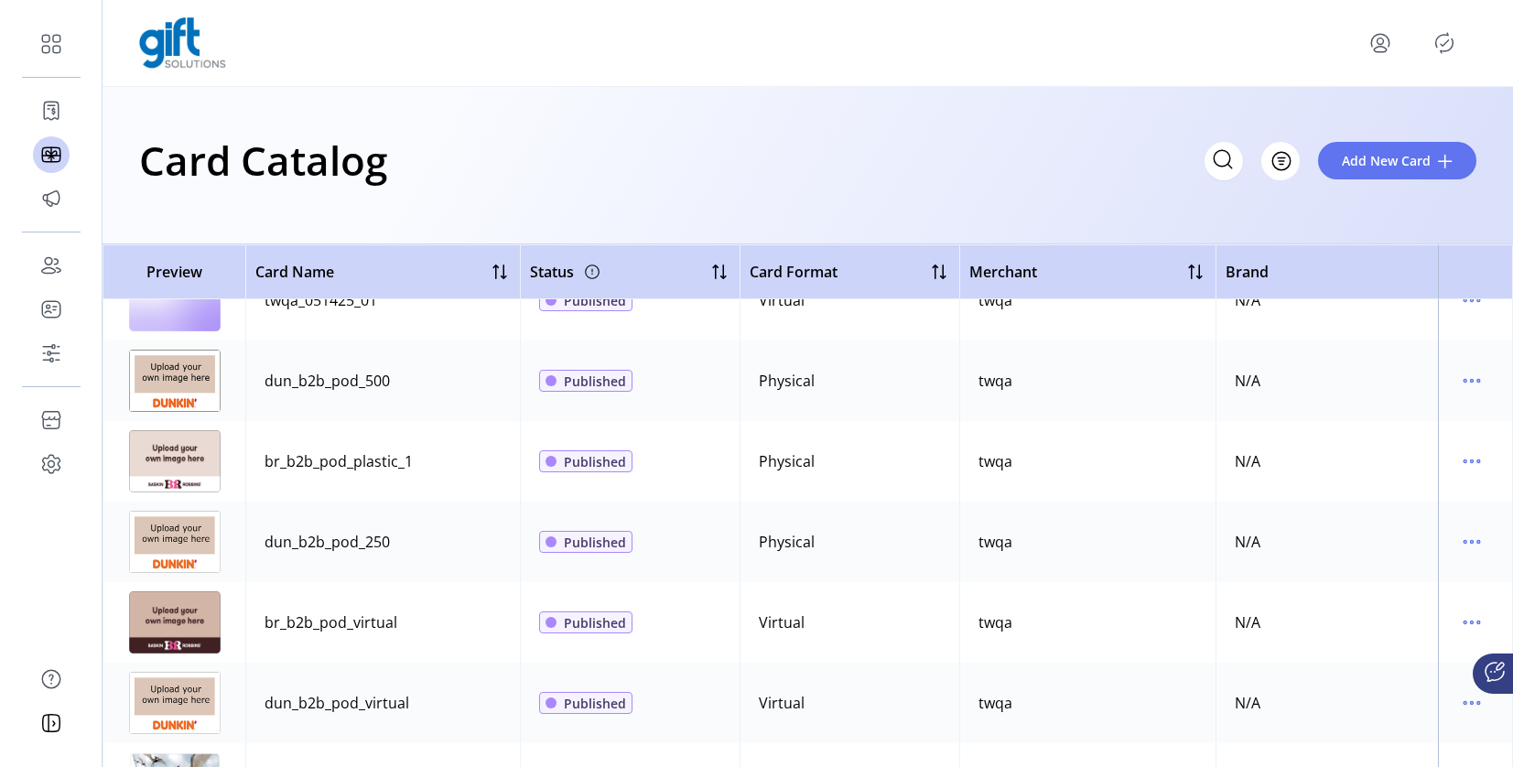
scroll to position [2300, 0]
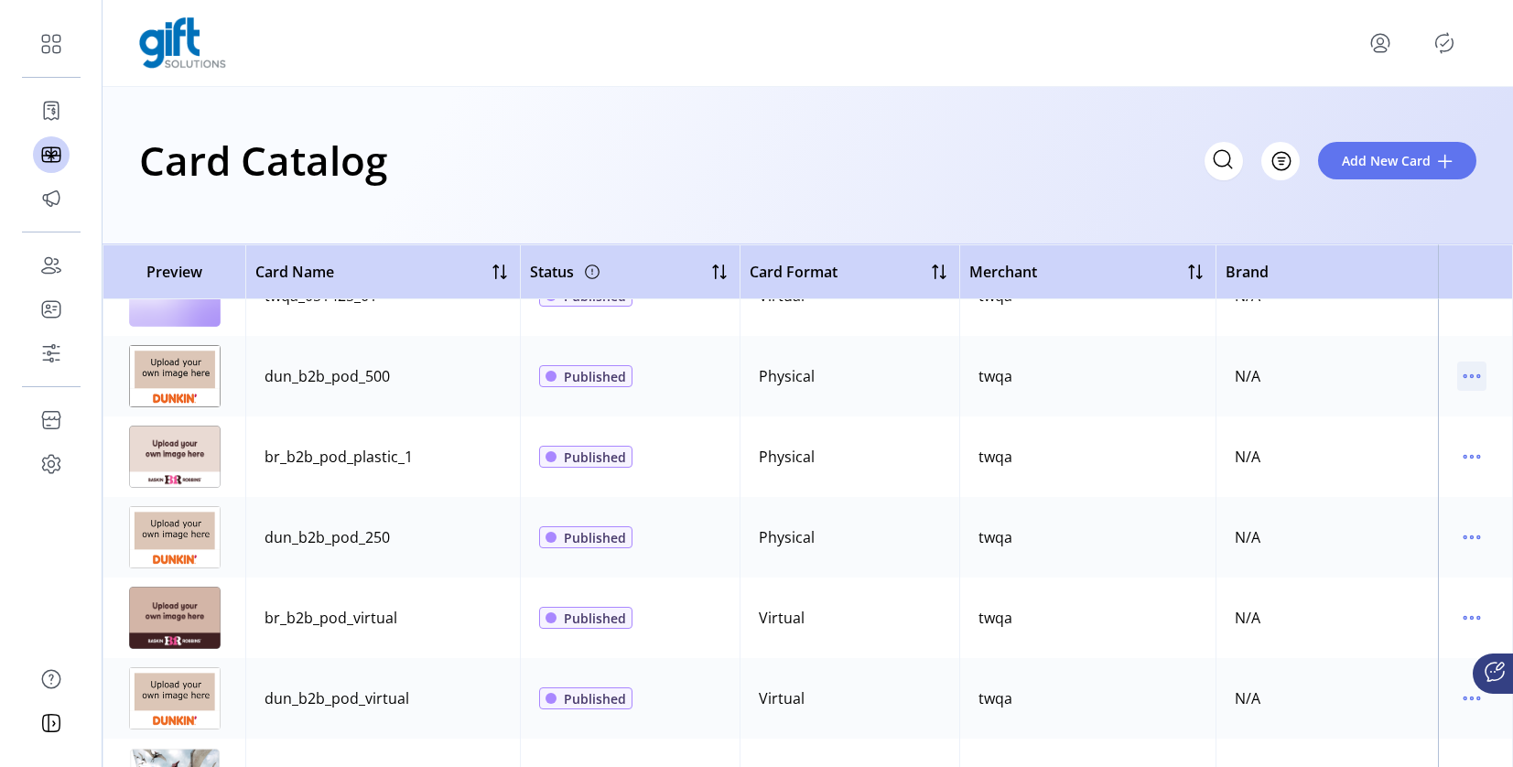
click at [1457, 379] on icon "menu" at bounding box center [1471, 376] width 29 height 29
click at [1395, 412] on span "View Details" at bounding box center [1386, 412] width 152 height 15
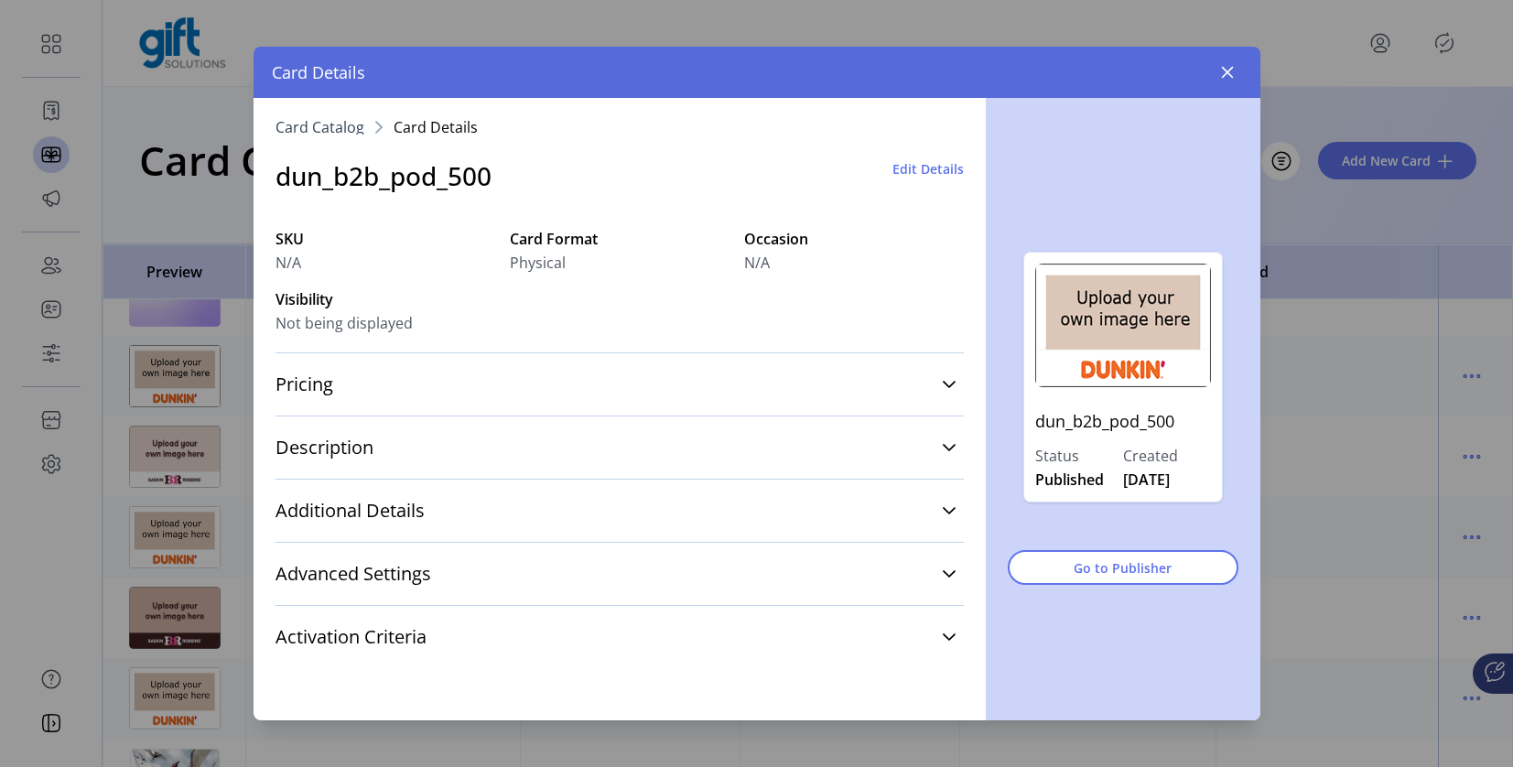
click at [936, 174] on span "Edit Details" at bounding box center [928, 168] width 71 height 19
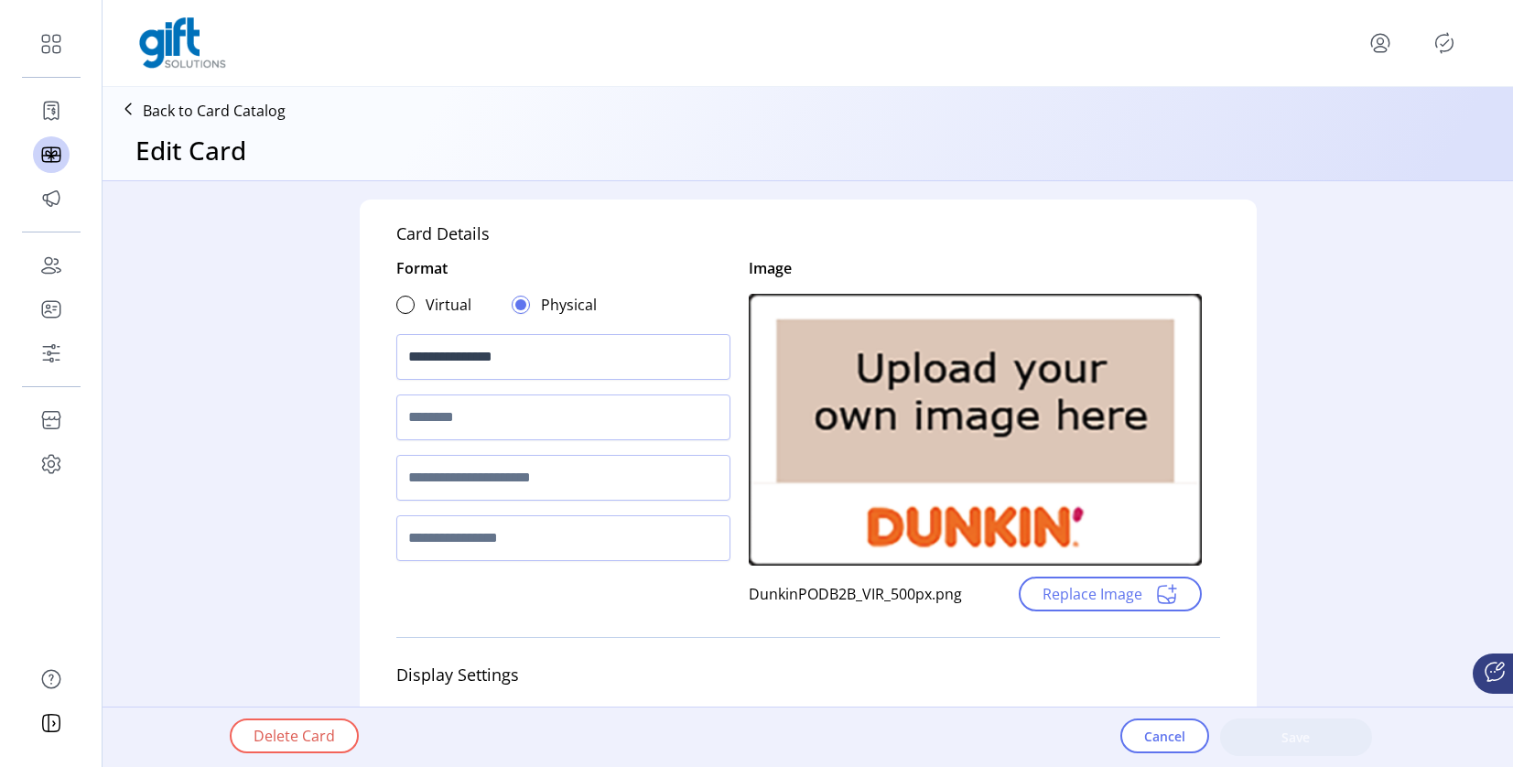
type input "*"
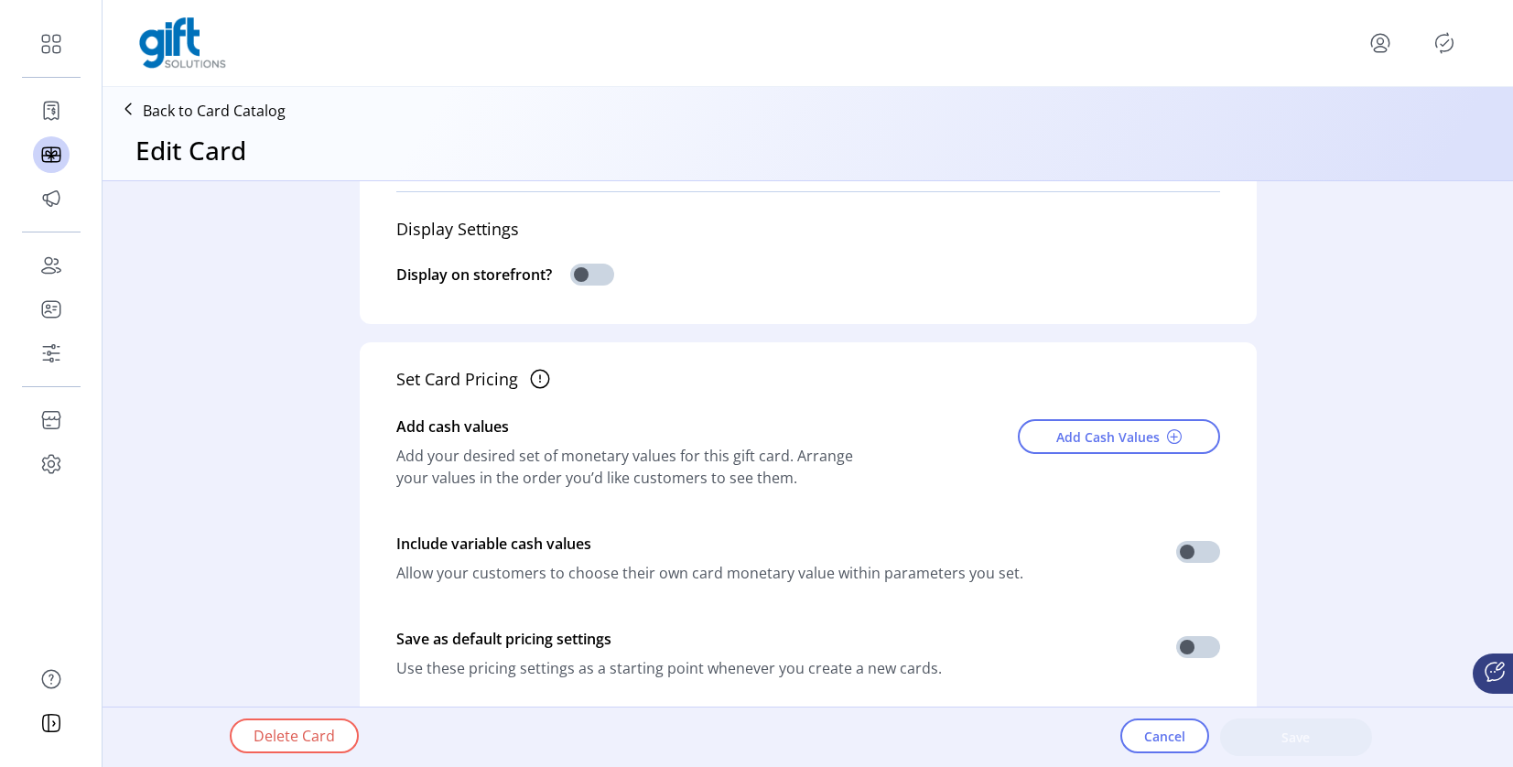
scroll to position [463, 0]
click at [1145, 742] on span "Cancel" at bounding box center [1164, 736] width 41 height 19
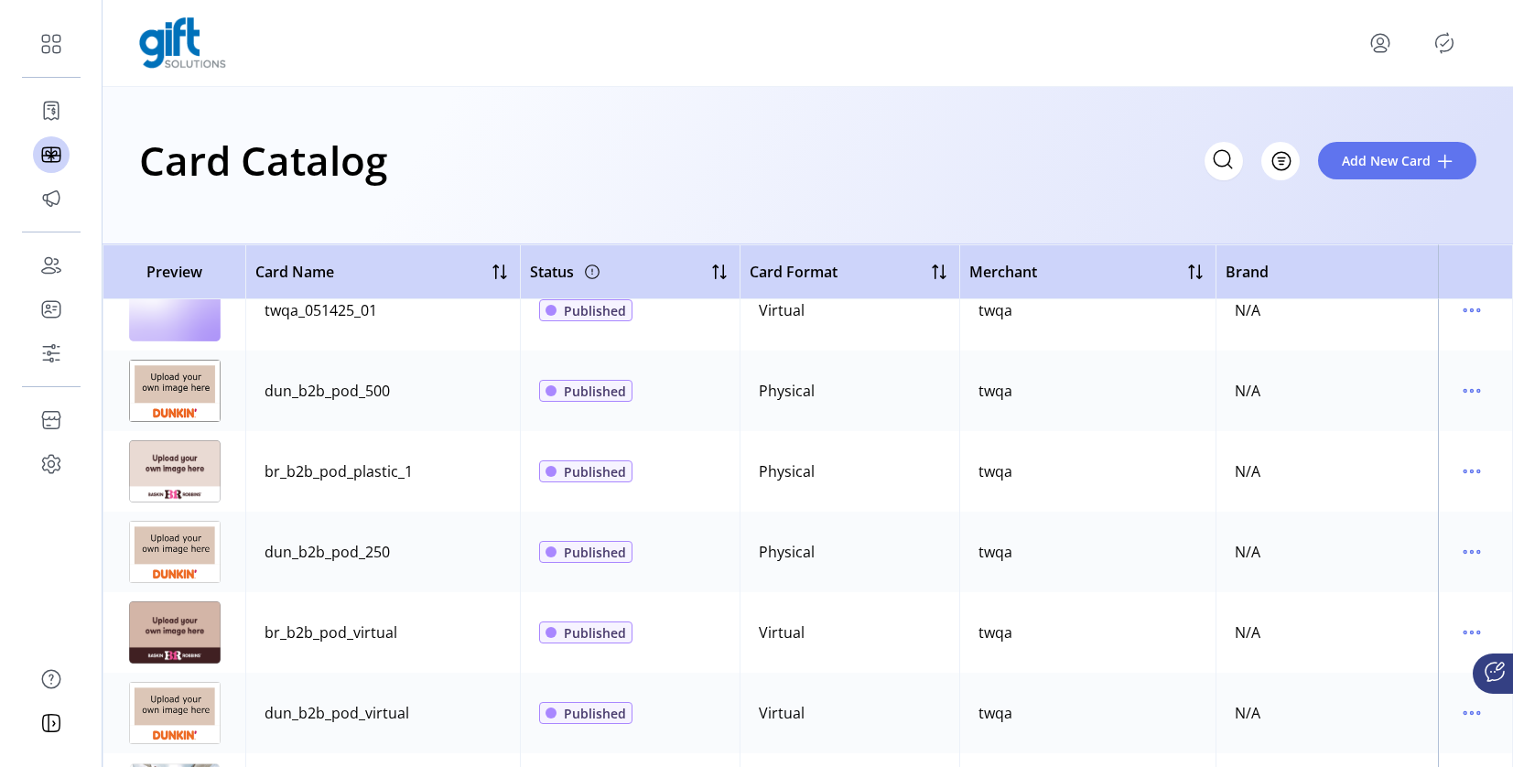
scroll to position [2280, 0]
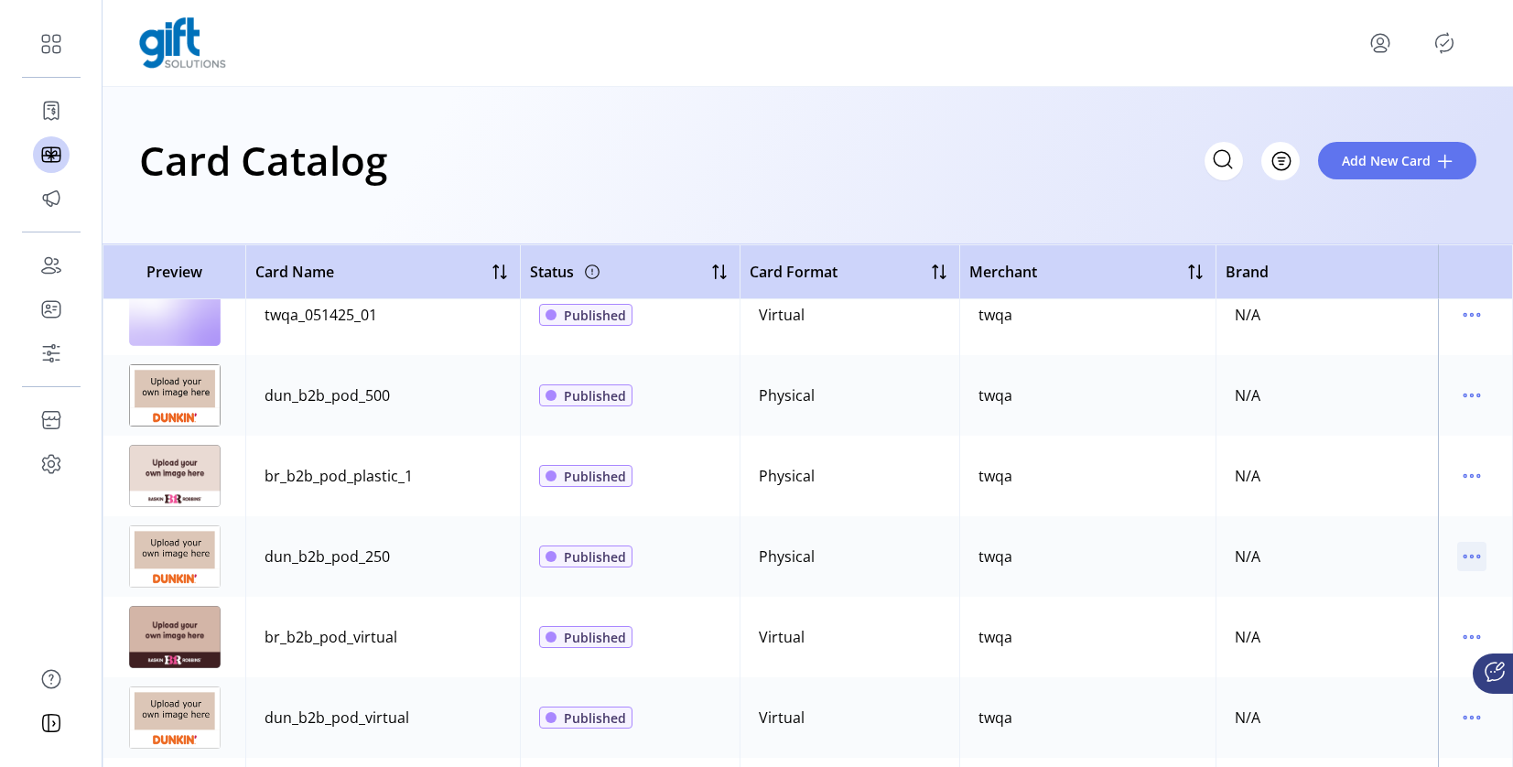
click at [1478, 557] on icon "menu" at bounding box center [1479, 557] width 3 height 3
click at [1407, 623] on span "Edit Details" at bounding box center [1386, 621] width 152 height 15
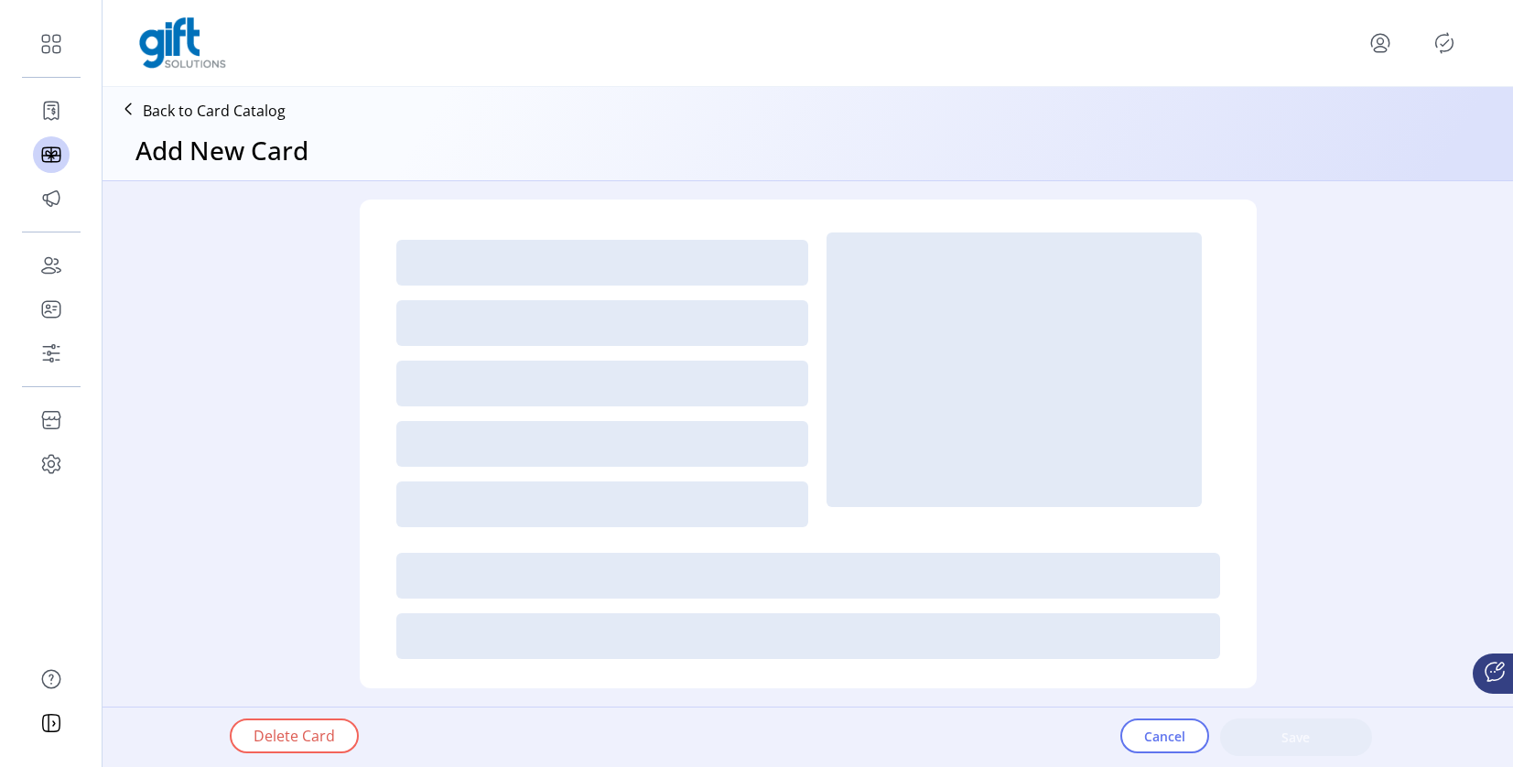
type input "*"
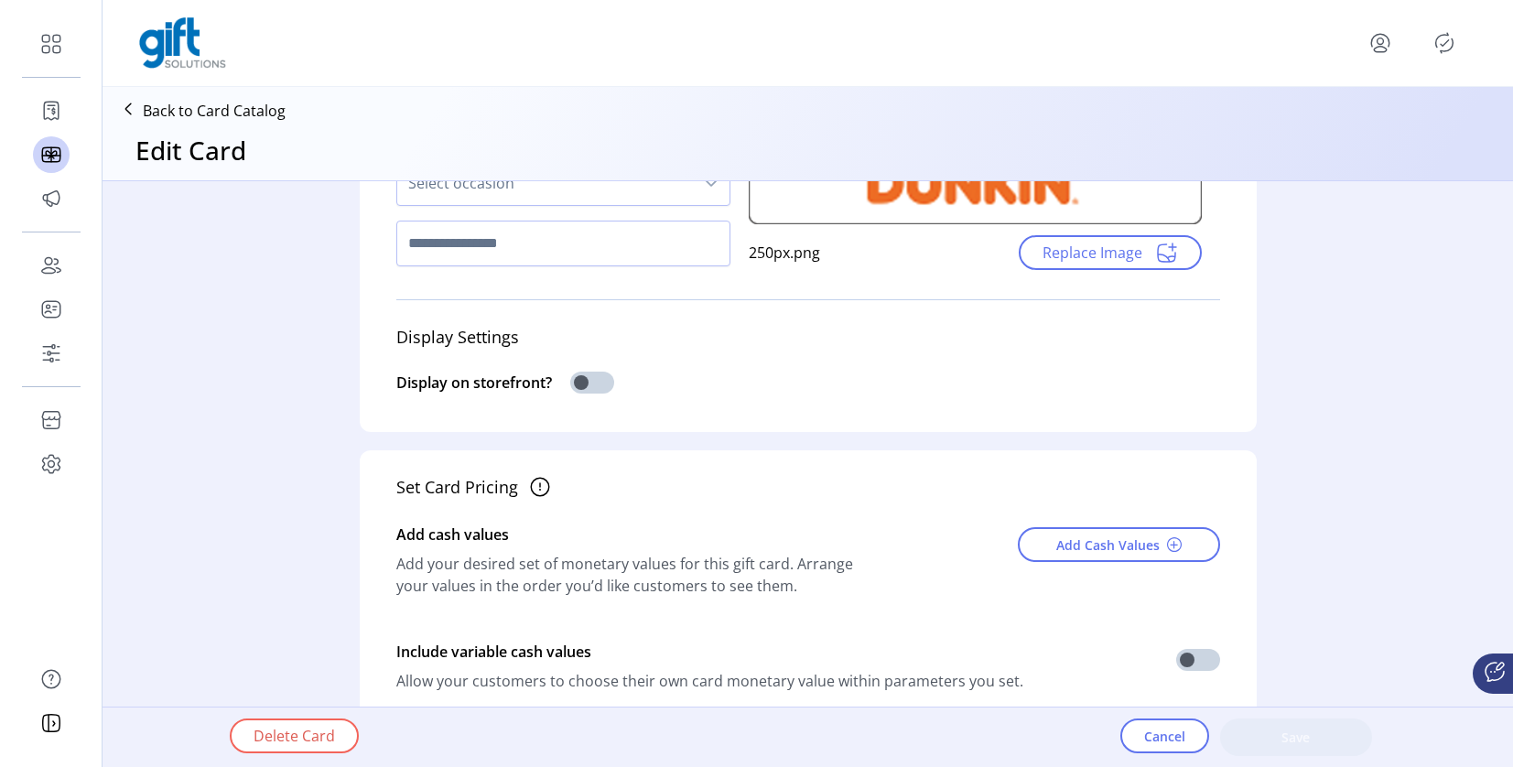
scroll to position [364, 0]
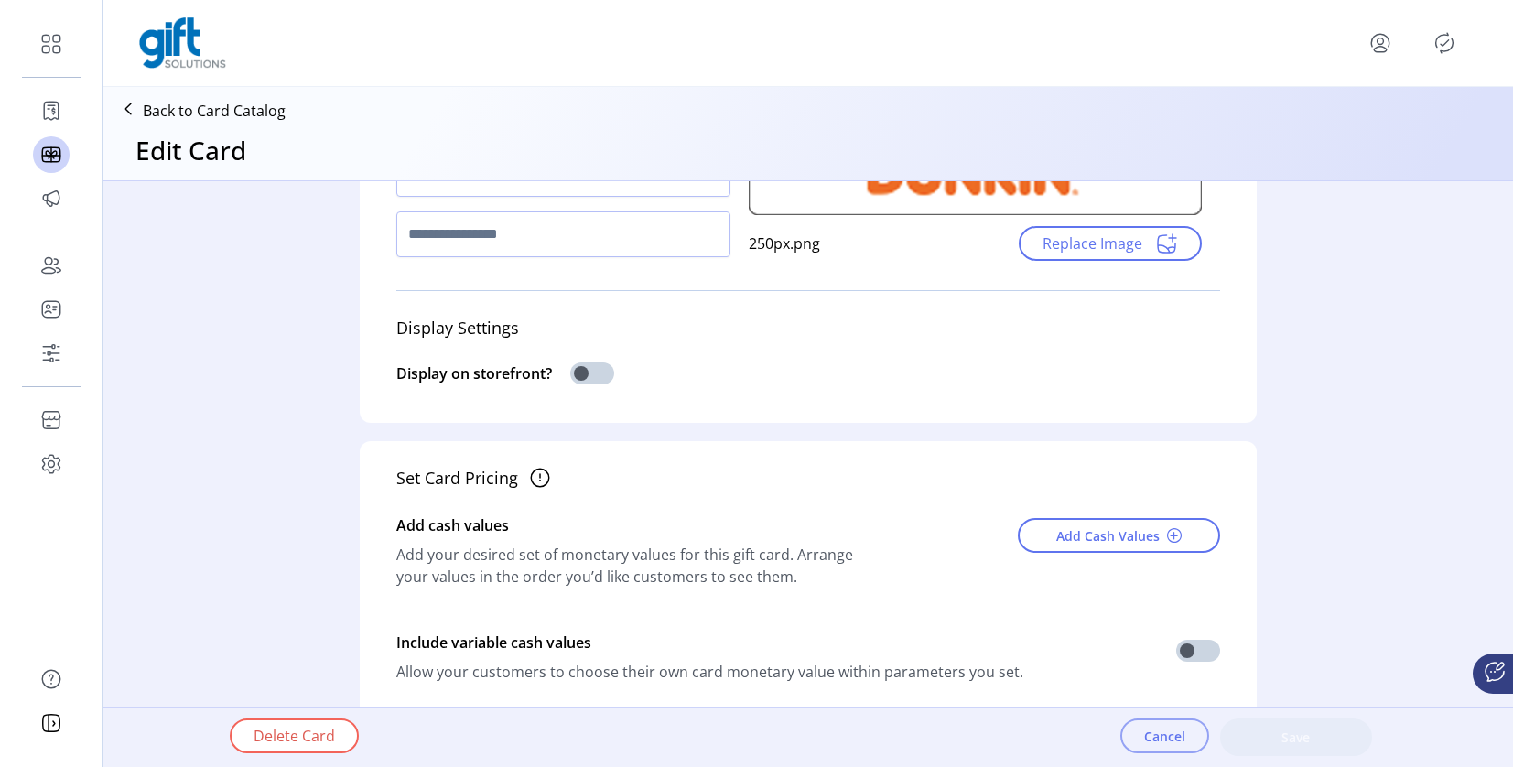
click at [1181, 745] on span "Cancel" at bounding box center [1164, 736] width 41 height 19
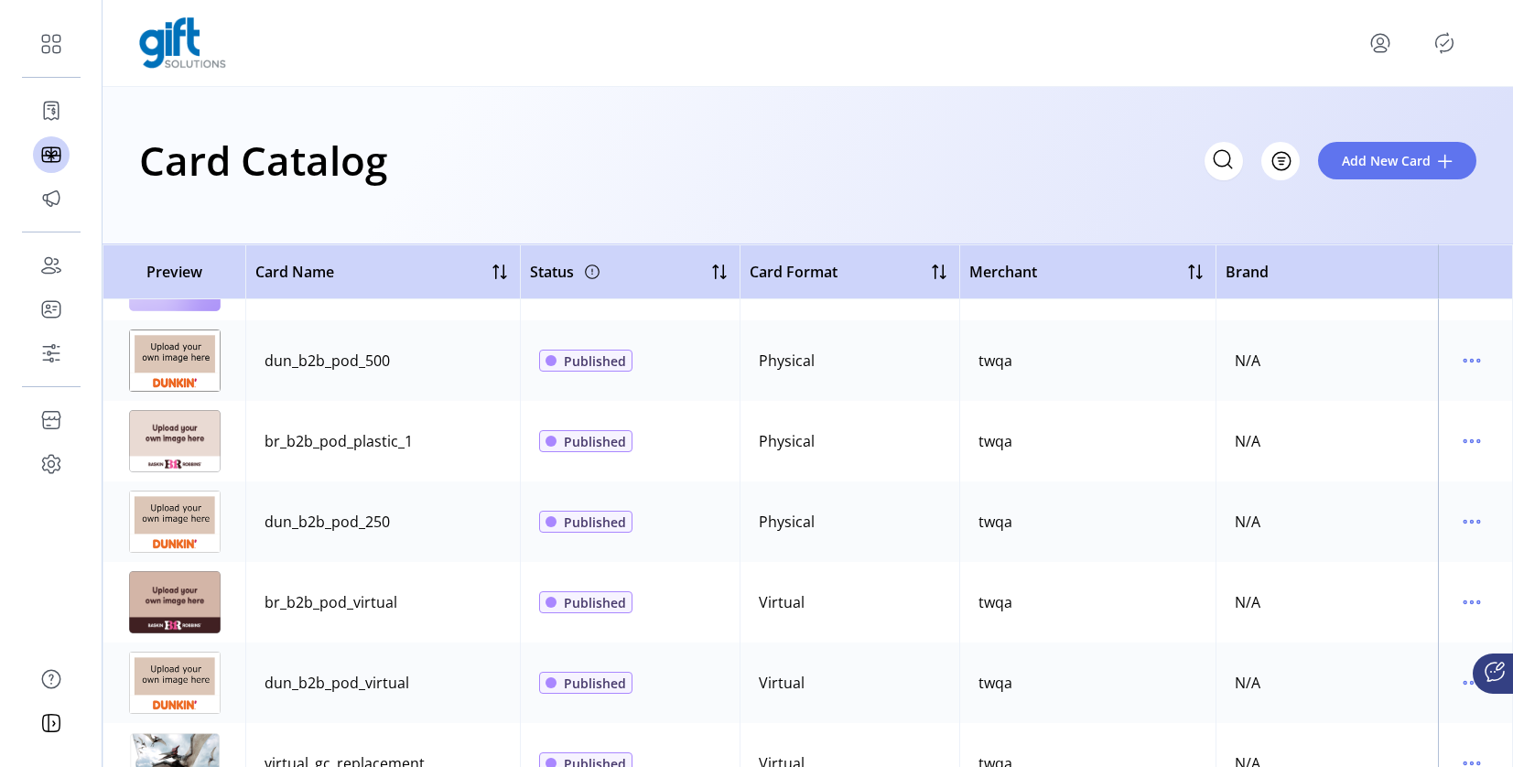
scroll to position [2333, 0]
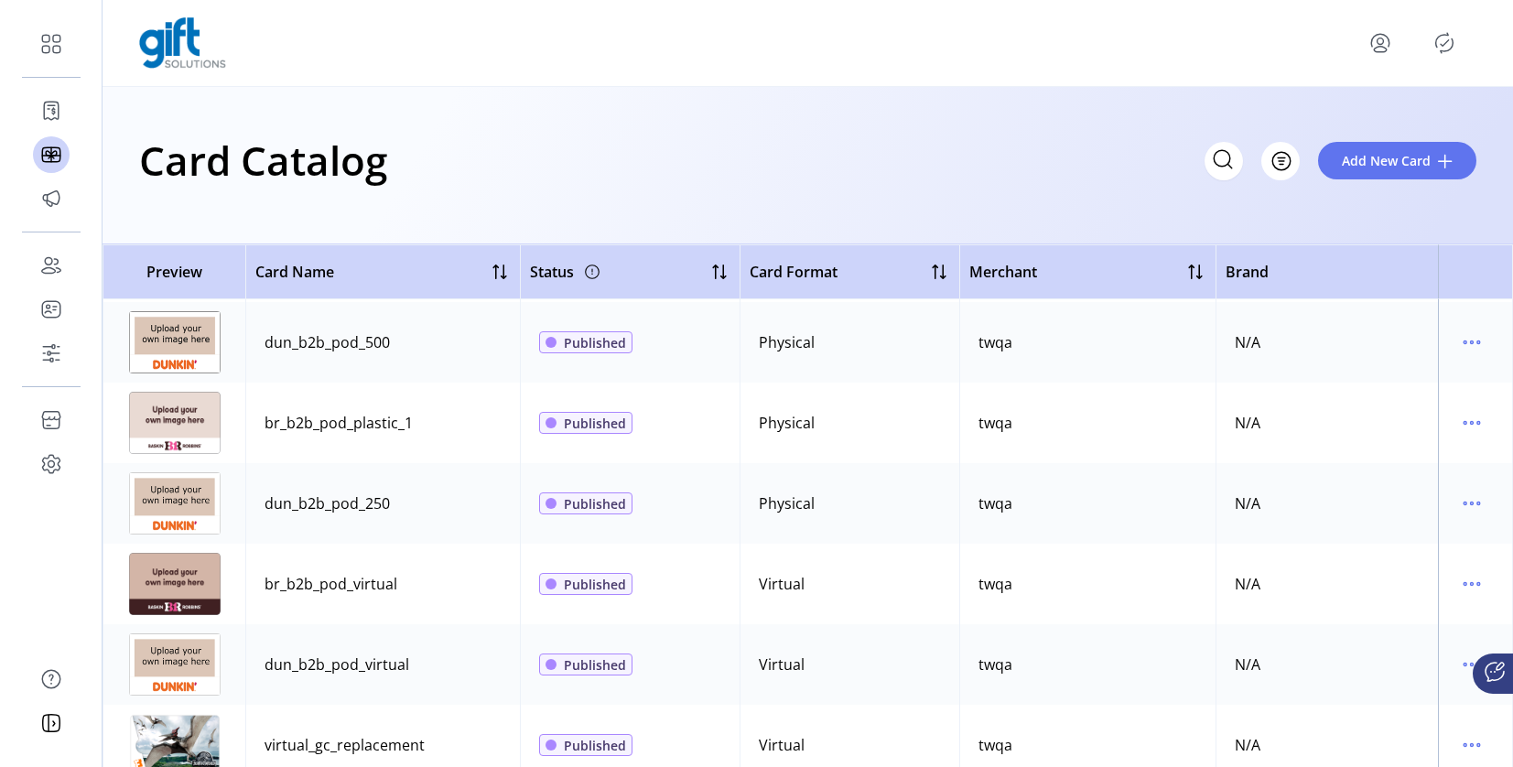
click at [1461, 52] on div at bounding box center [1421, 42] width 111 height 29
click at [1443, 42] on icon "Publisher Panel" at bounding box center [1444, 42] width 29 height 29
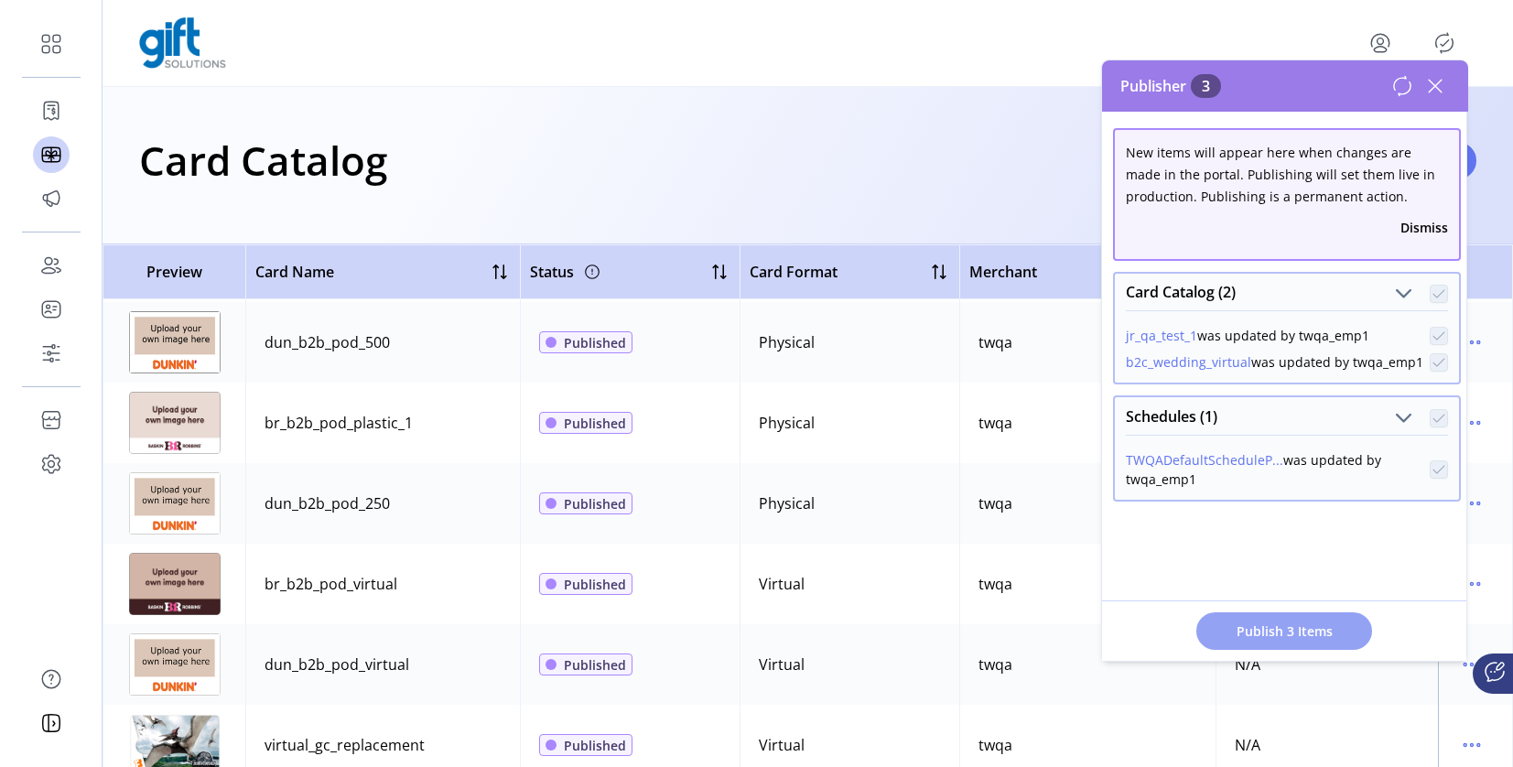
click at [1291, 629] on span "Publish 3 Items" at bounding box center [1284, 631] width 128 height 19
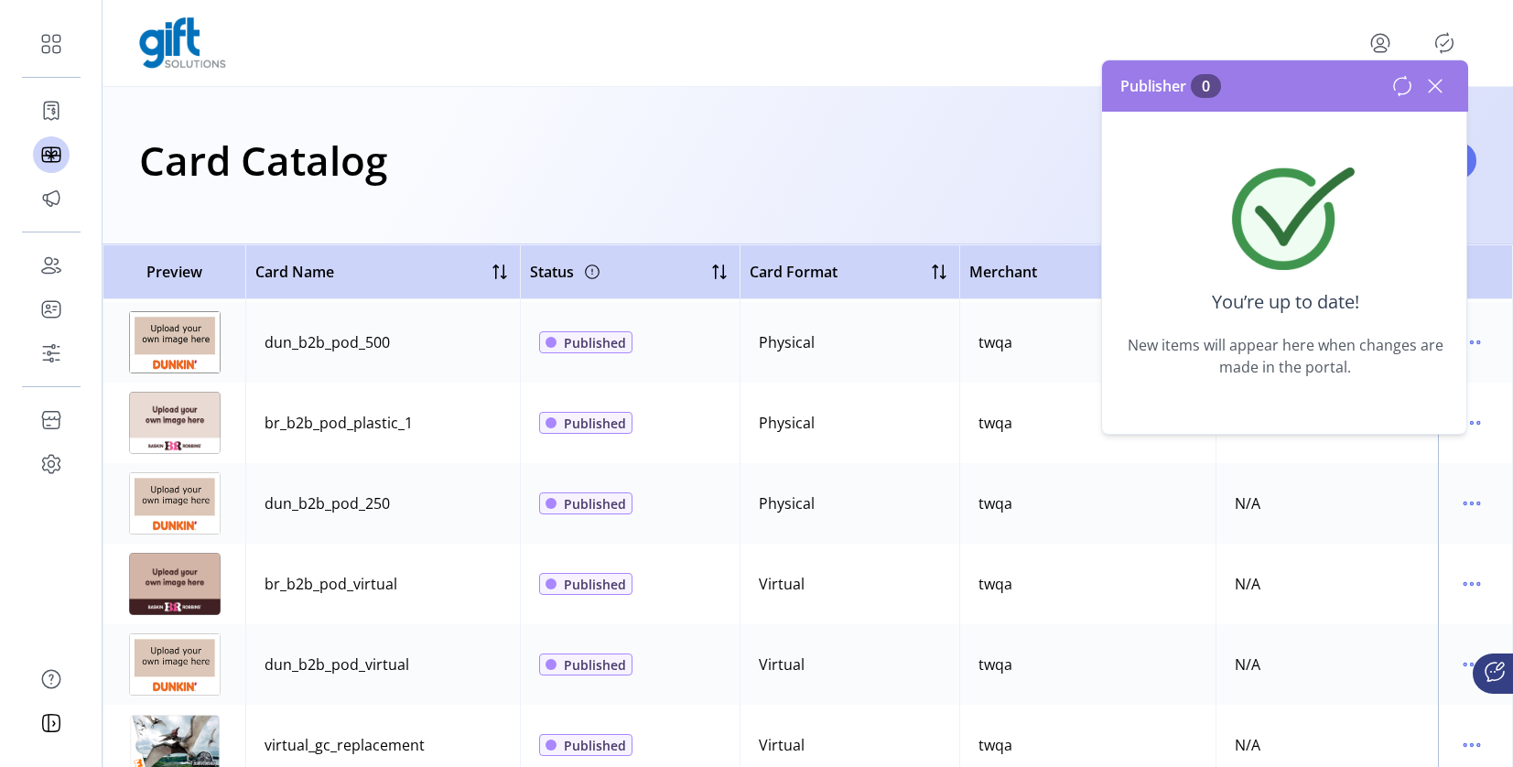
click at [1444, 89] on icon at bounding box center [1435, 85] width 29 height 29
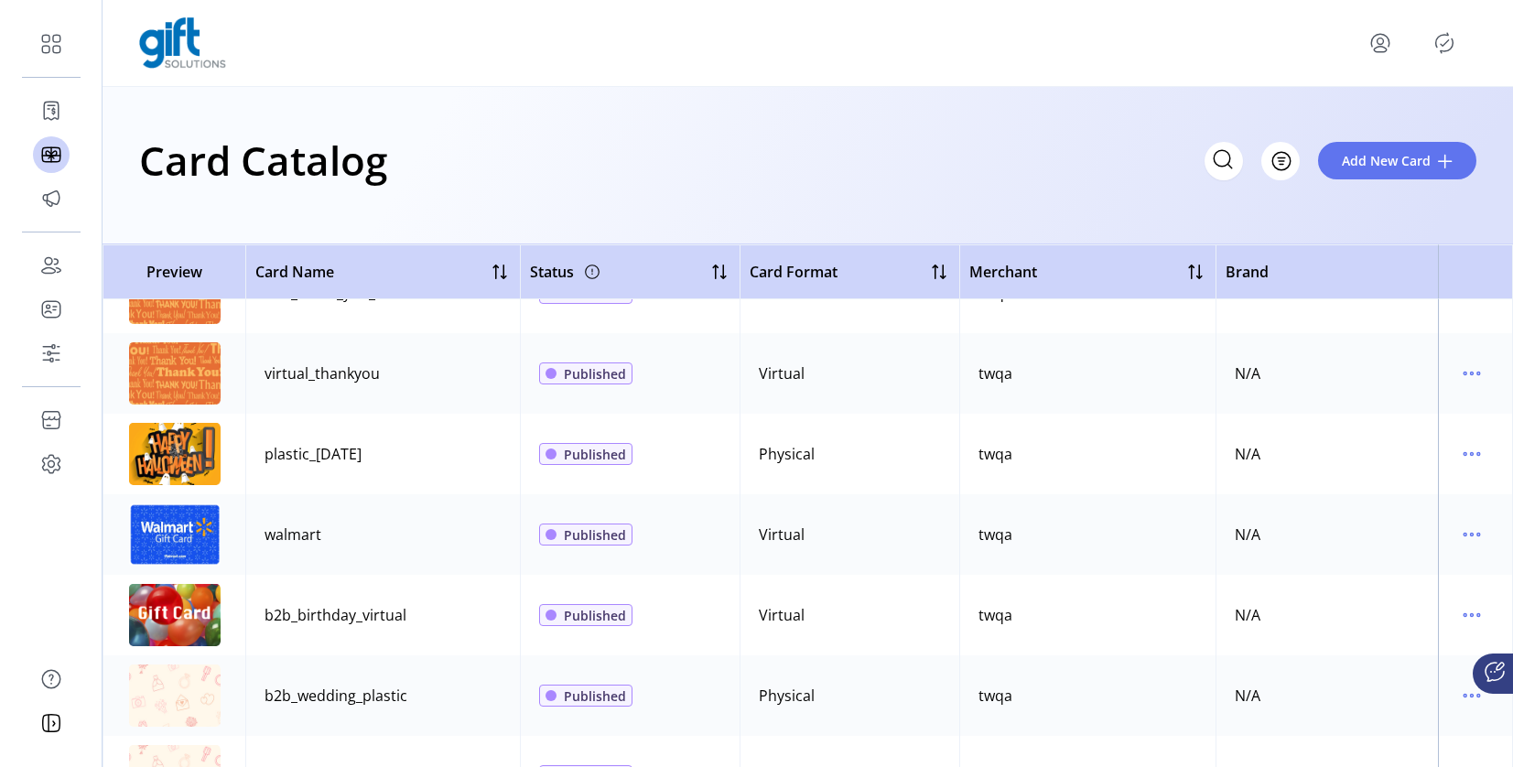
scroll to position [0, 0]
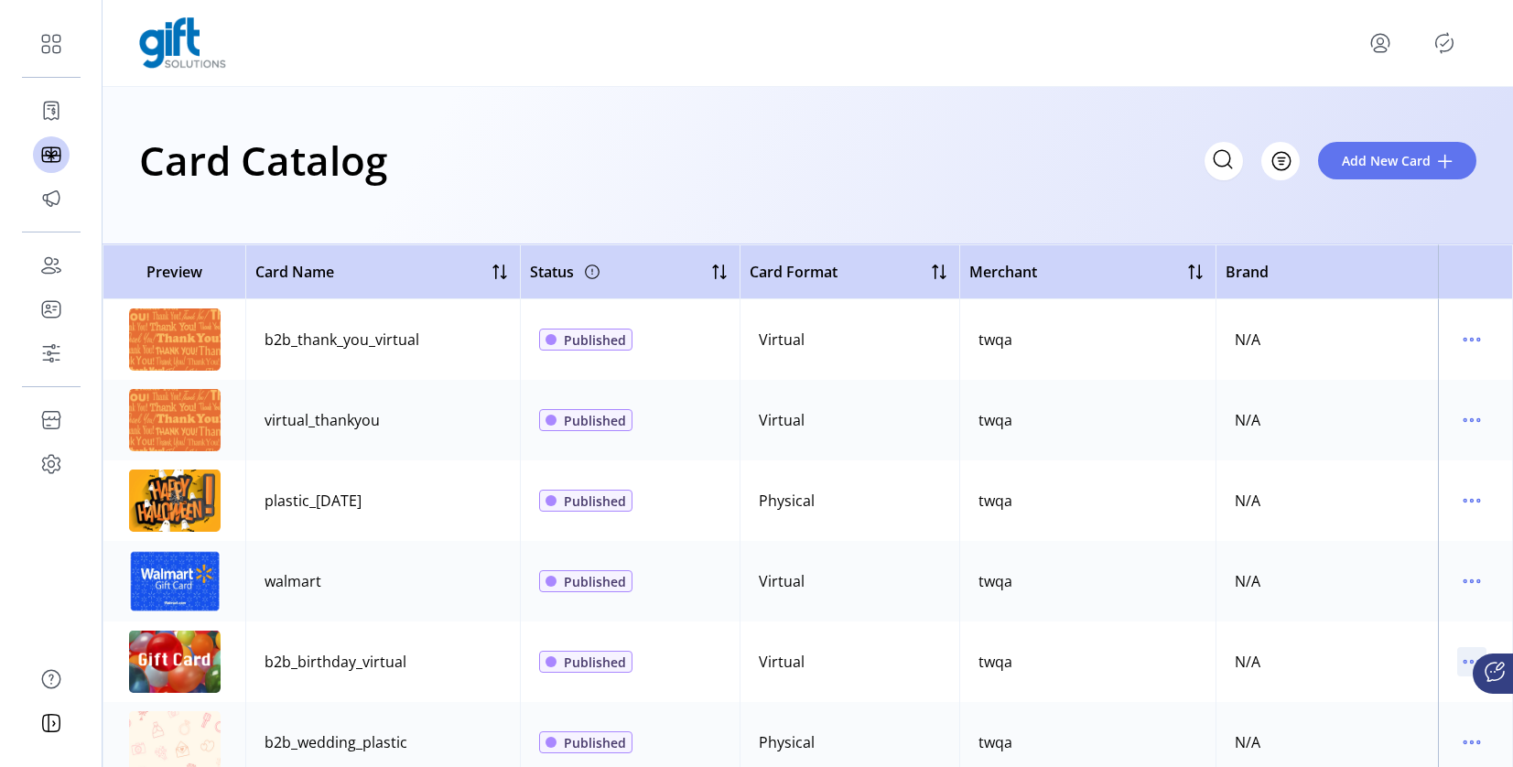
click at [1459, 665] on icon "menu" at bounding box center [1471, 661] width 29 height 29
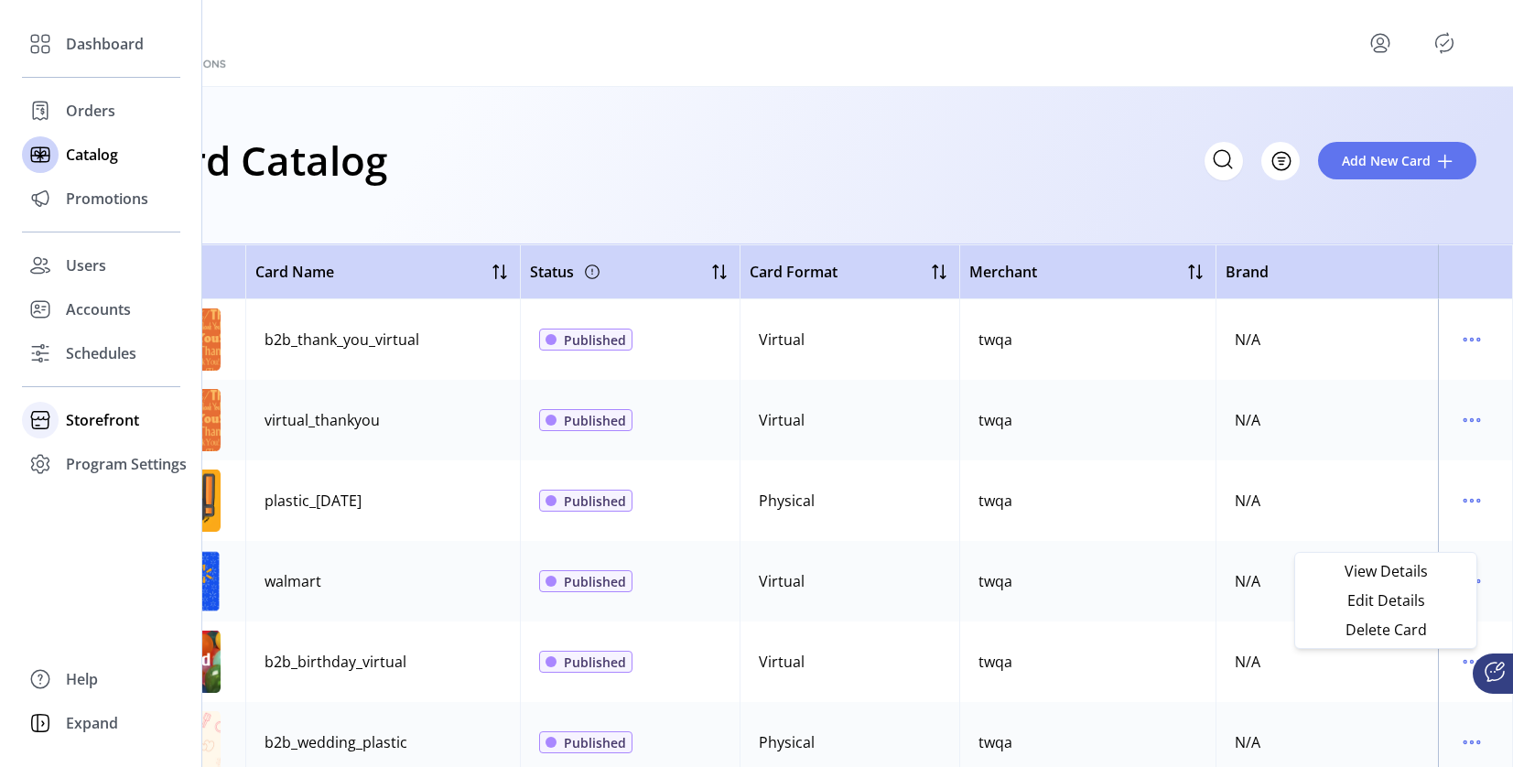
click at [67, 431] on div "Storefront" at bounding box center [101, 420] width 158 height 44
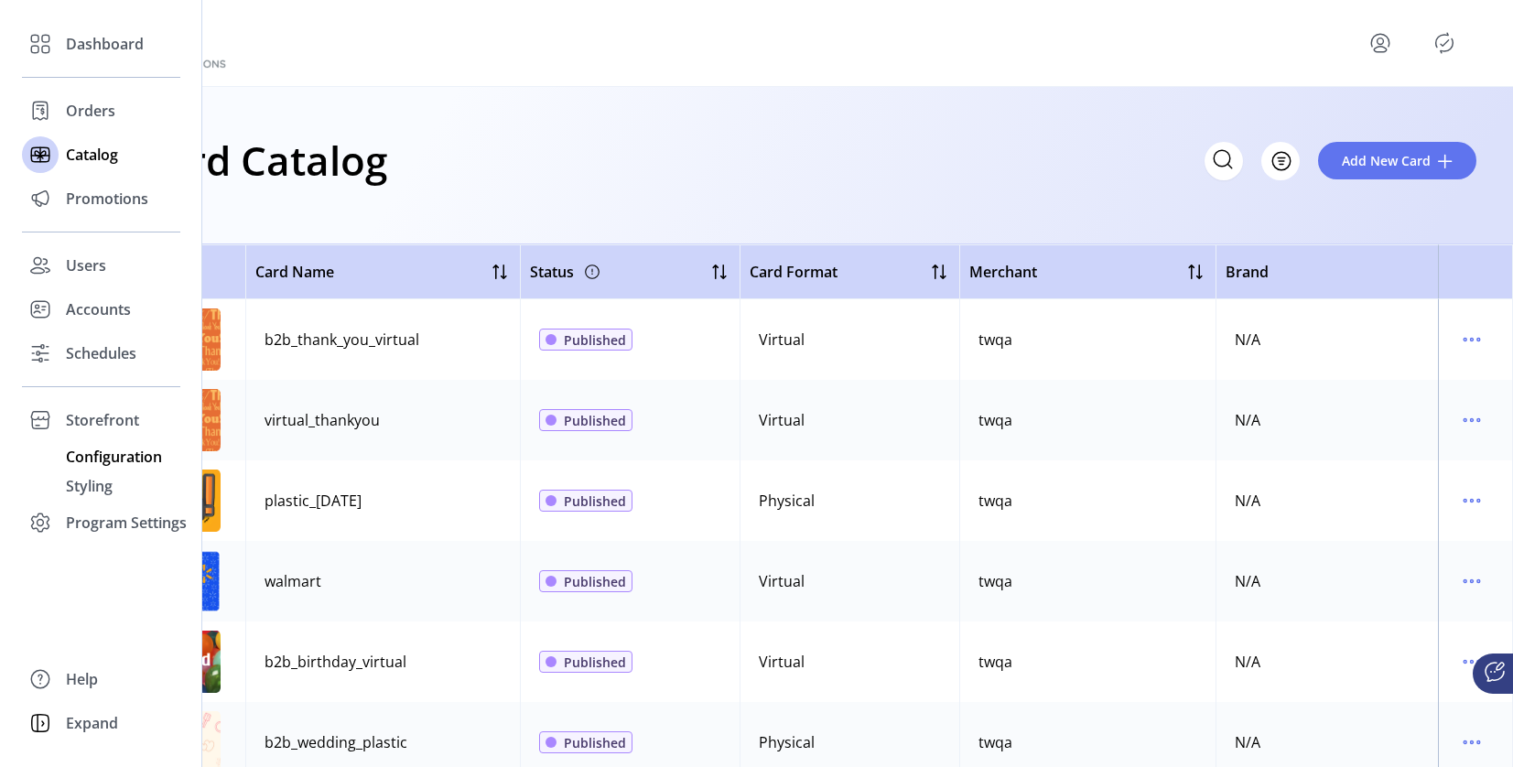
click at [78, 469] on div "Configuration" at bounding box center [101, 456] width 158 height 29
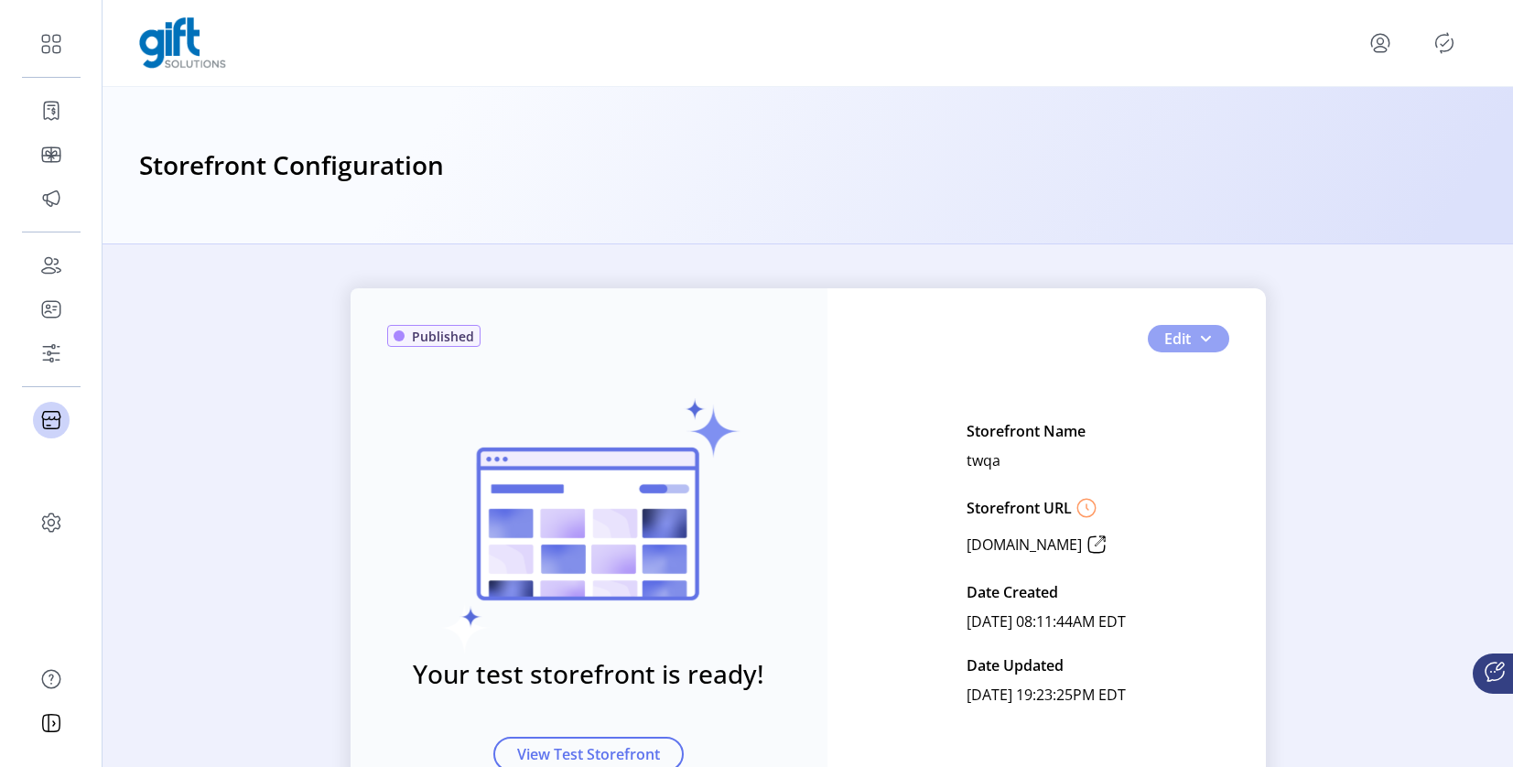
click at [1197, 346] on button "Edit" at bounding box center [1188, 338] width 81 height 27
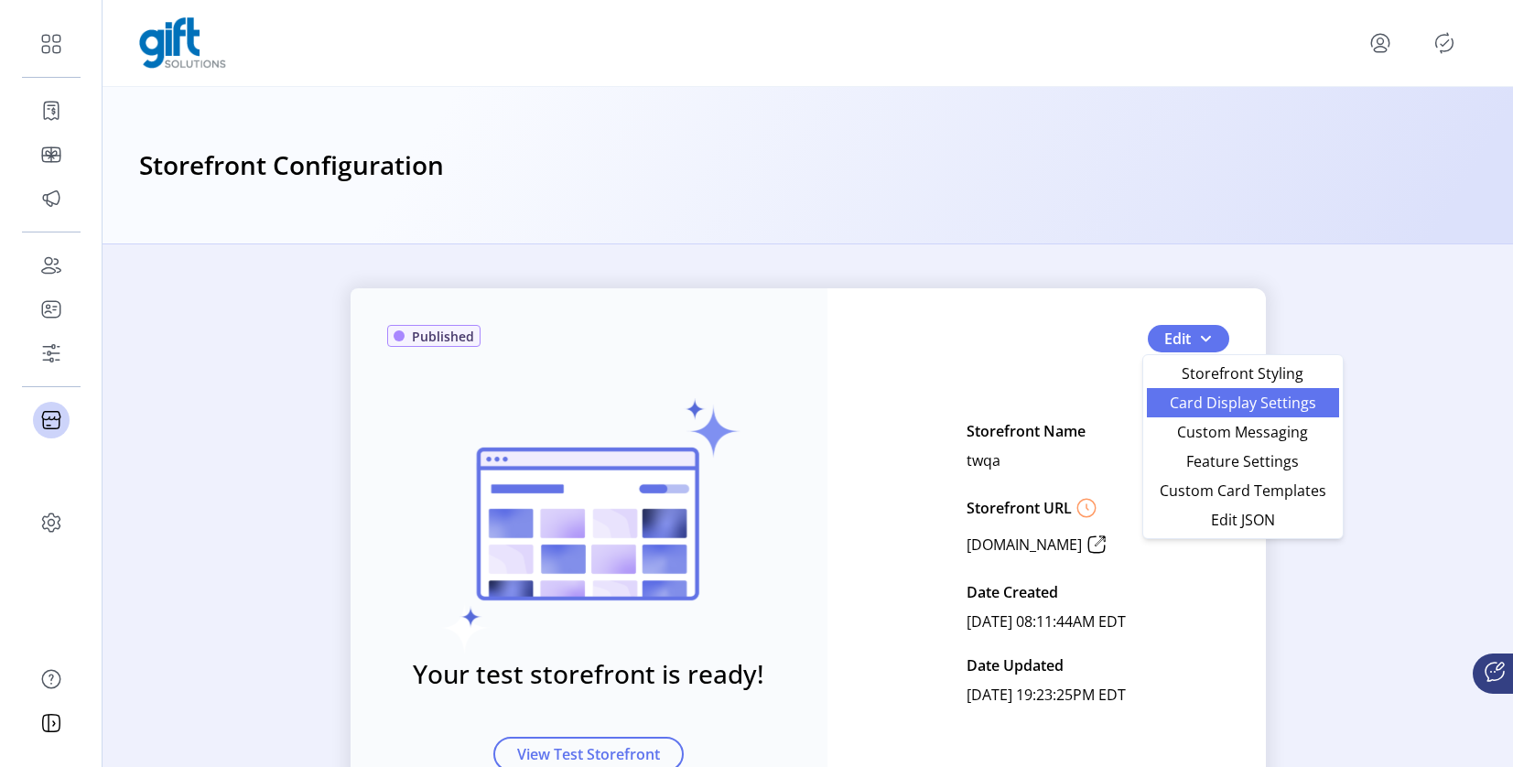
click at [1192, 407] on span "Card Display Settings" at bounding box center [1243, 402] width 170 height 15
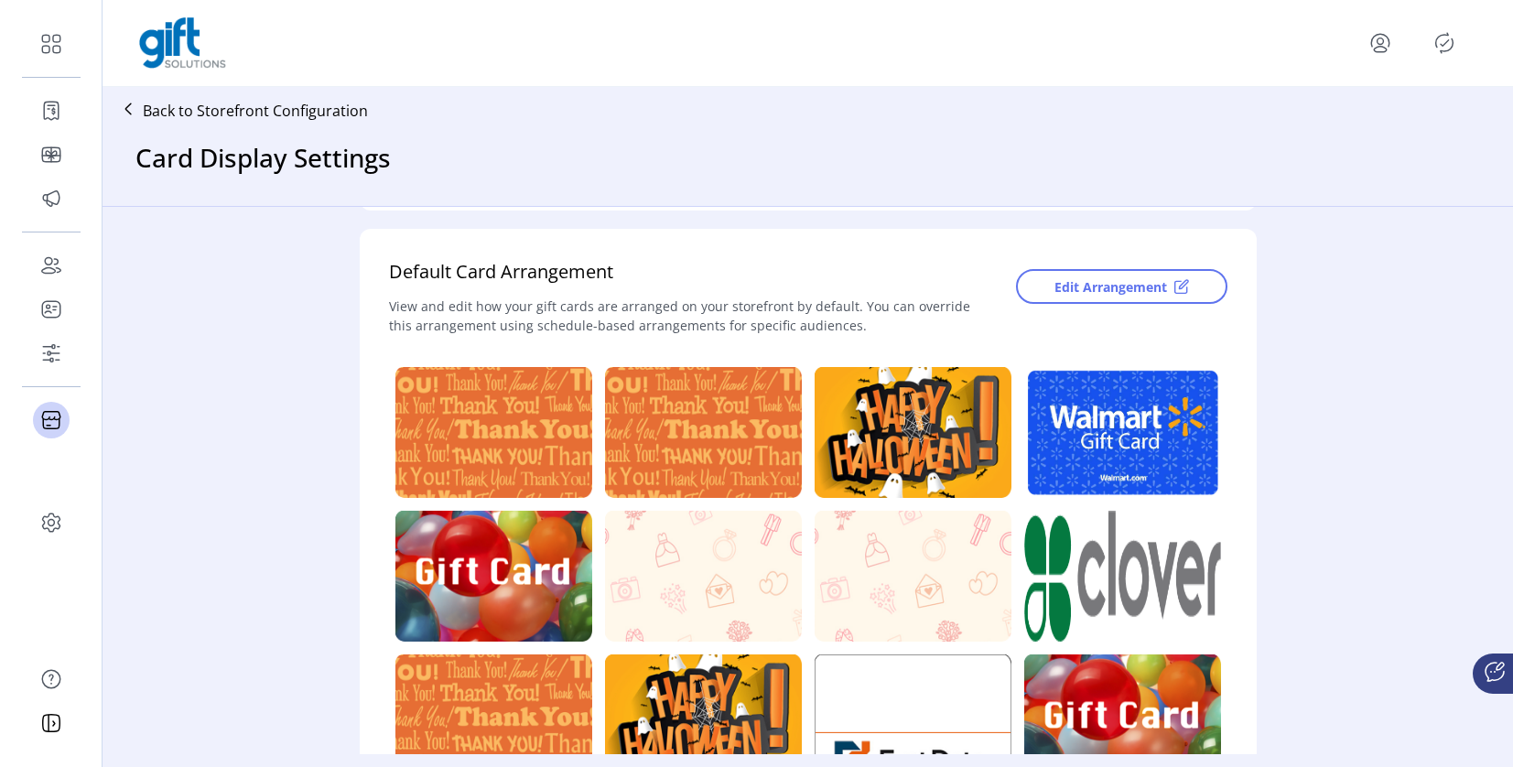
scroll to position [471, 0]
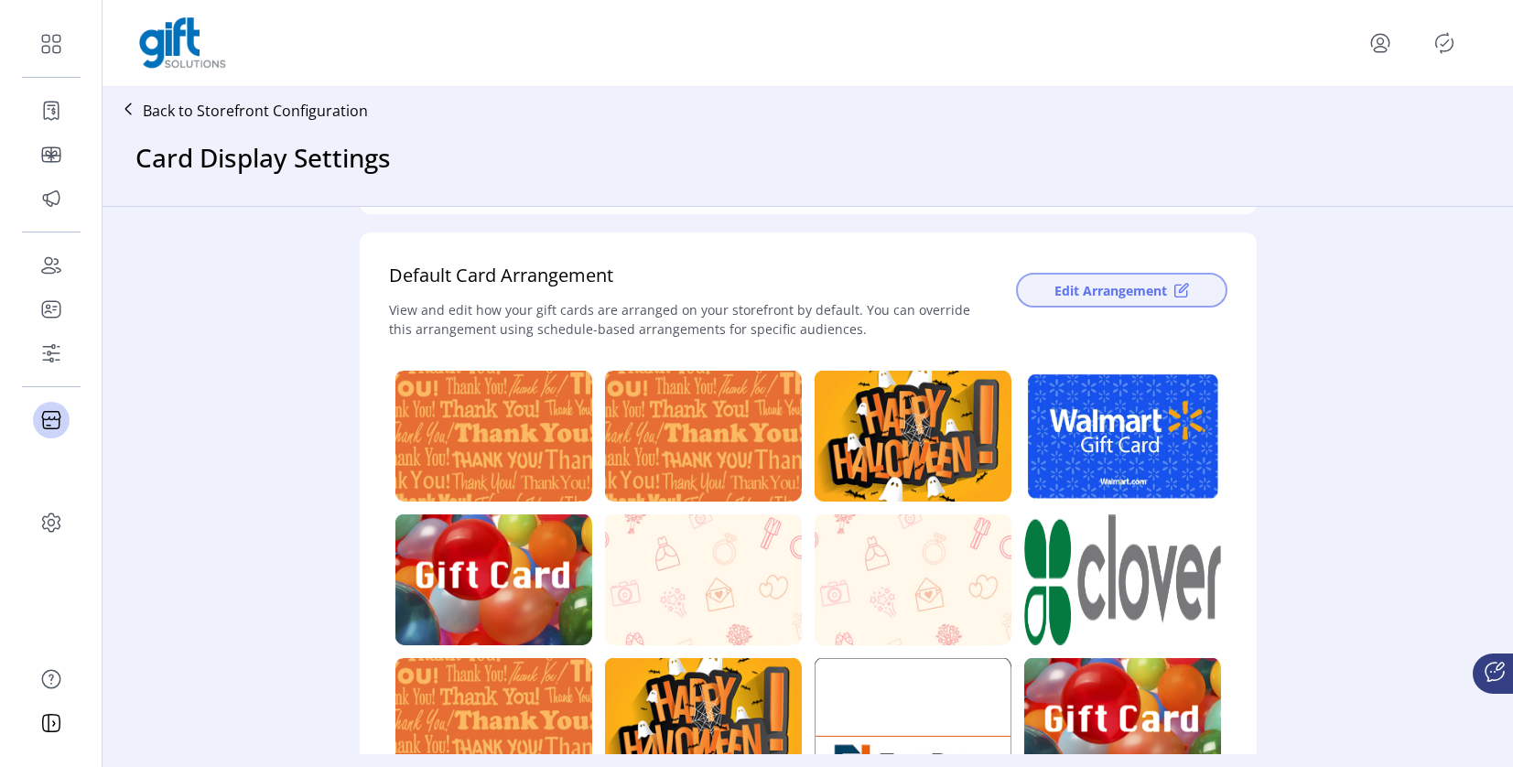
click at [1069, 291] on span "Edit Arrangement" at bounding box center [1111, 290] width 113 height 19
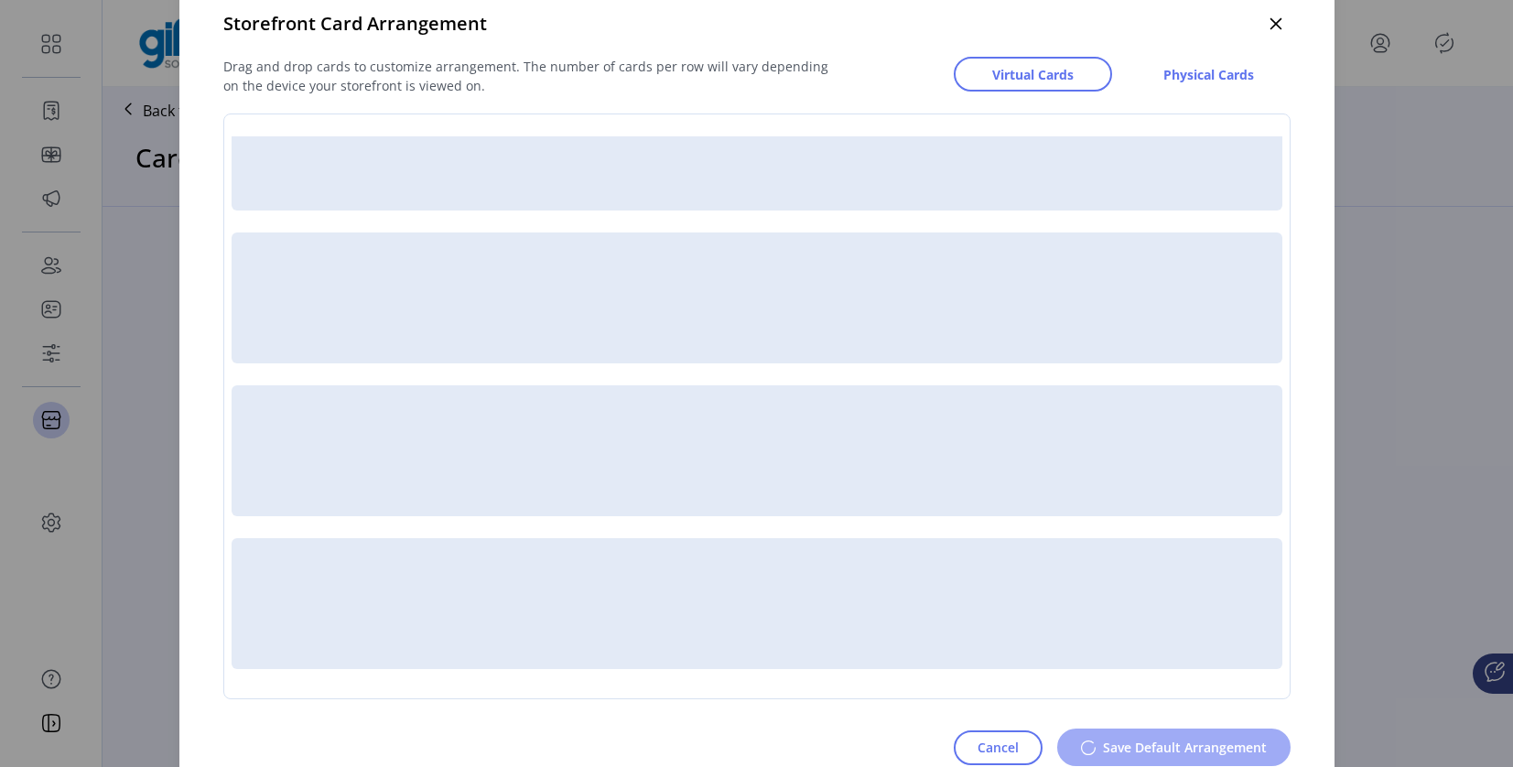
scroll to position [61, 0]
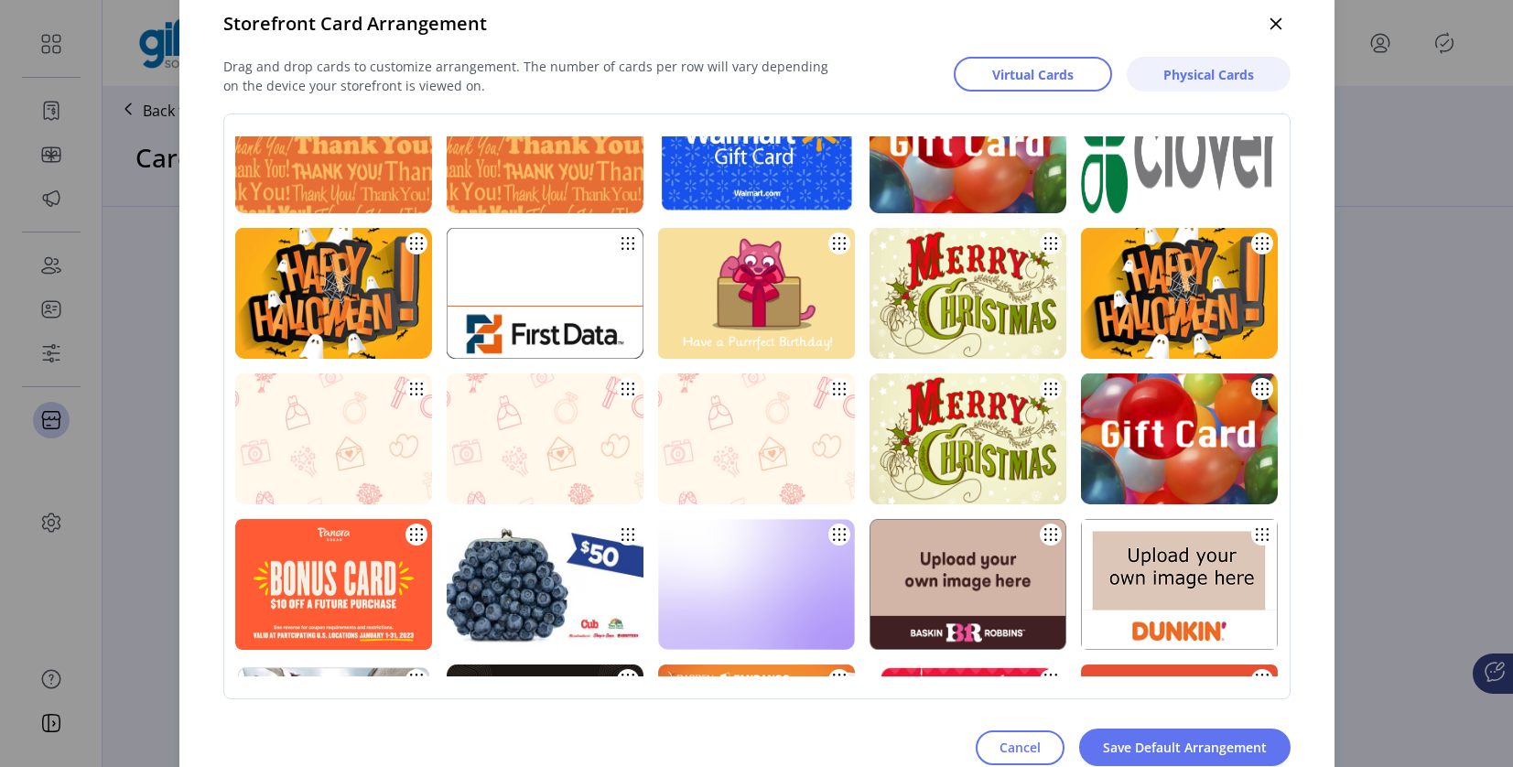
click at [1194, 75] on span "Physical Cards" at bounding box center [1209, 74] width 91 height 19
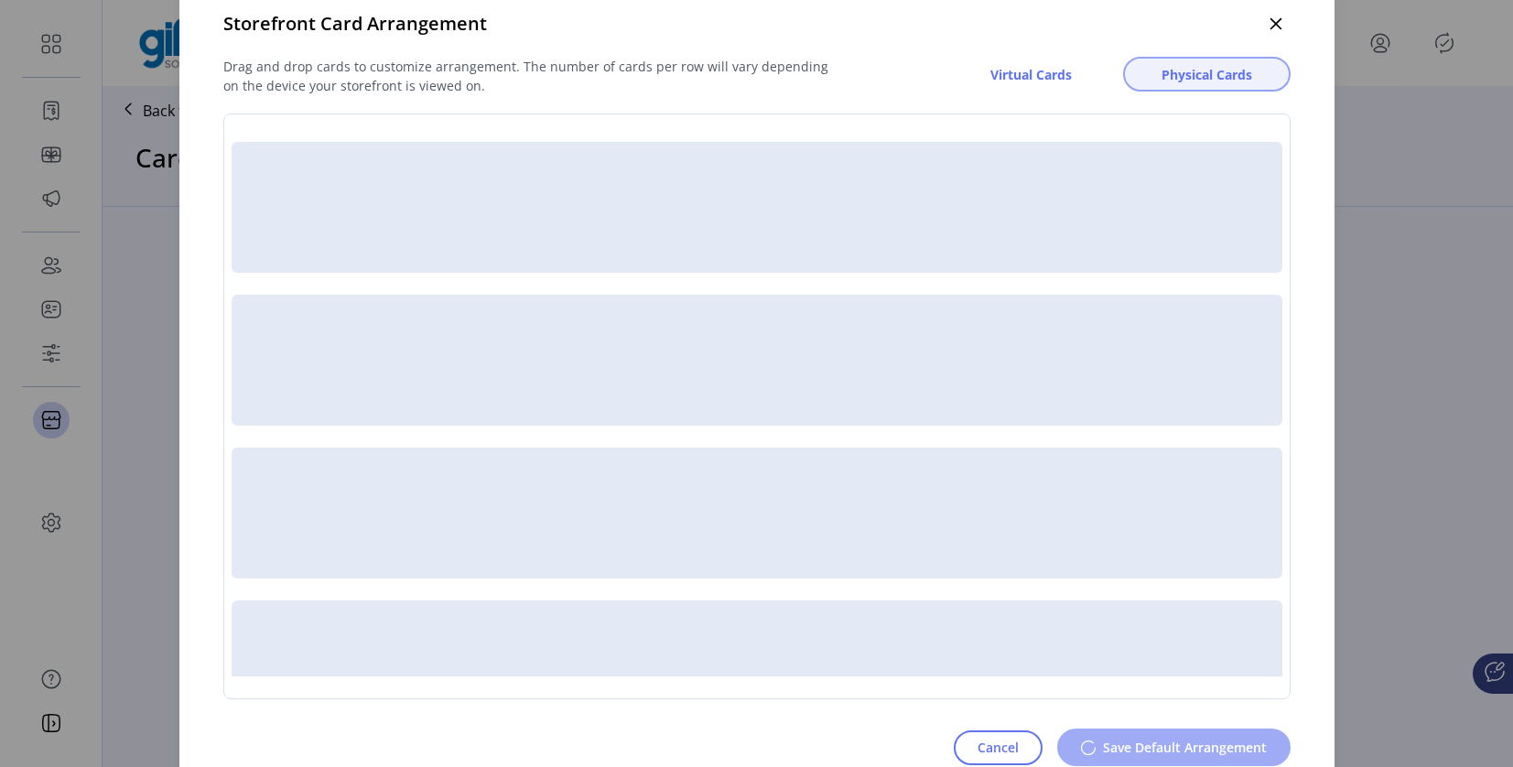
scroll to position [0, 0]
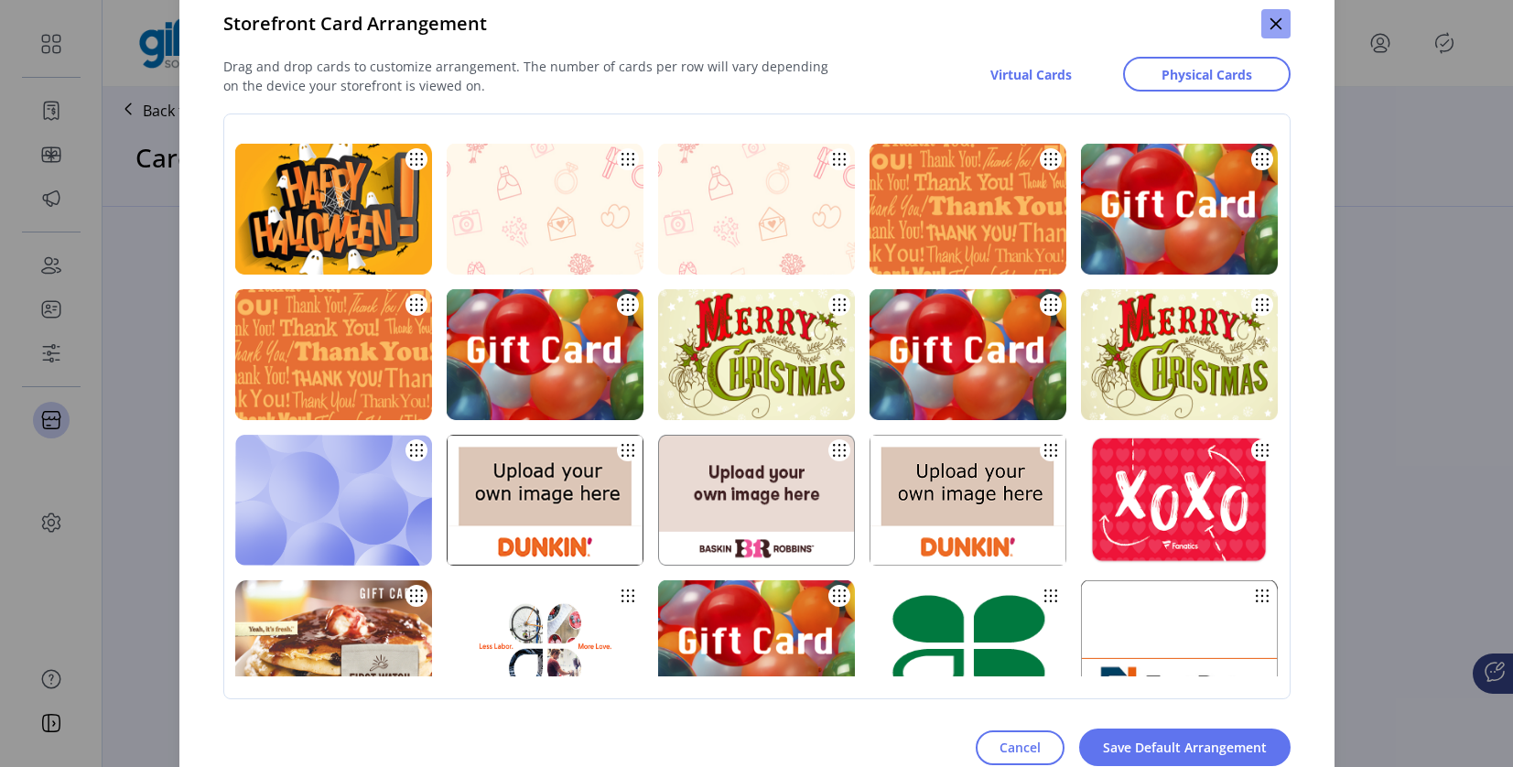
click at [1272, 22] on icon "button" at bounding box center [1276, 23] width 15 height 15
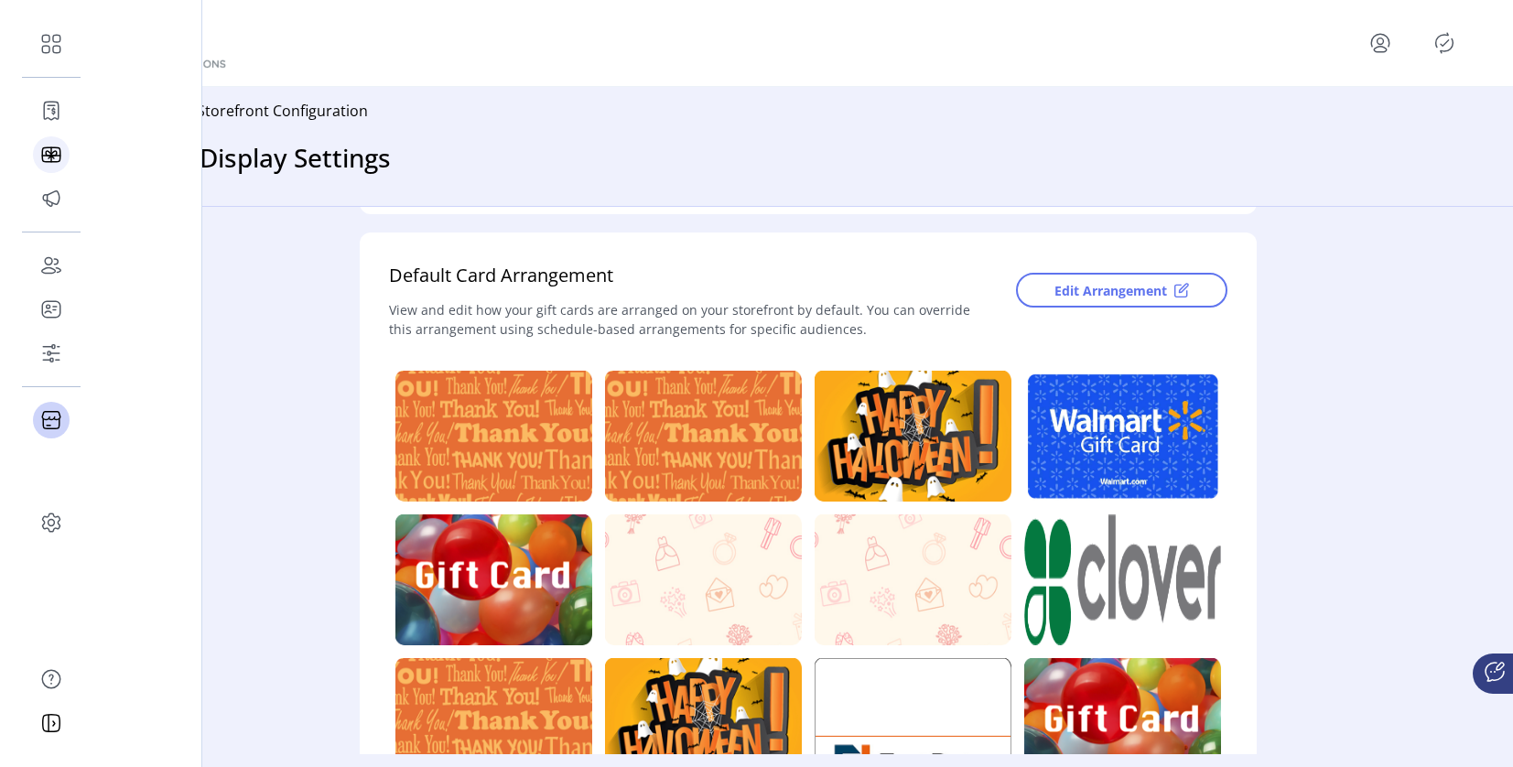
click at [37, 146] on icon at bounding box center [51, 154] width 29 height 29
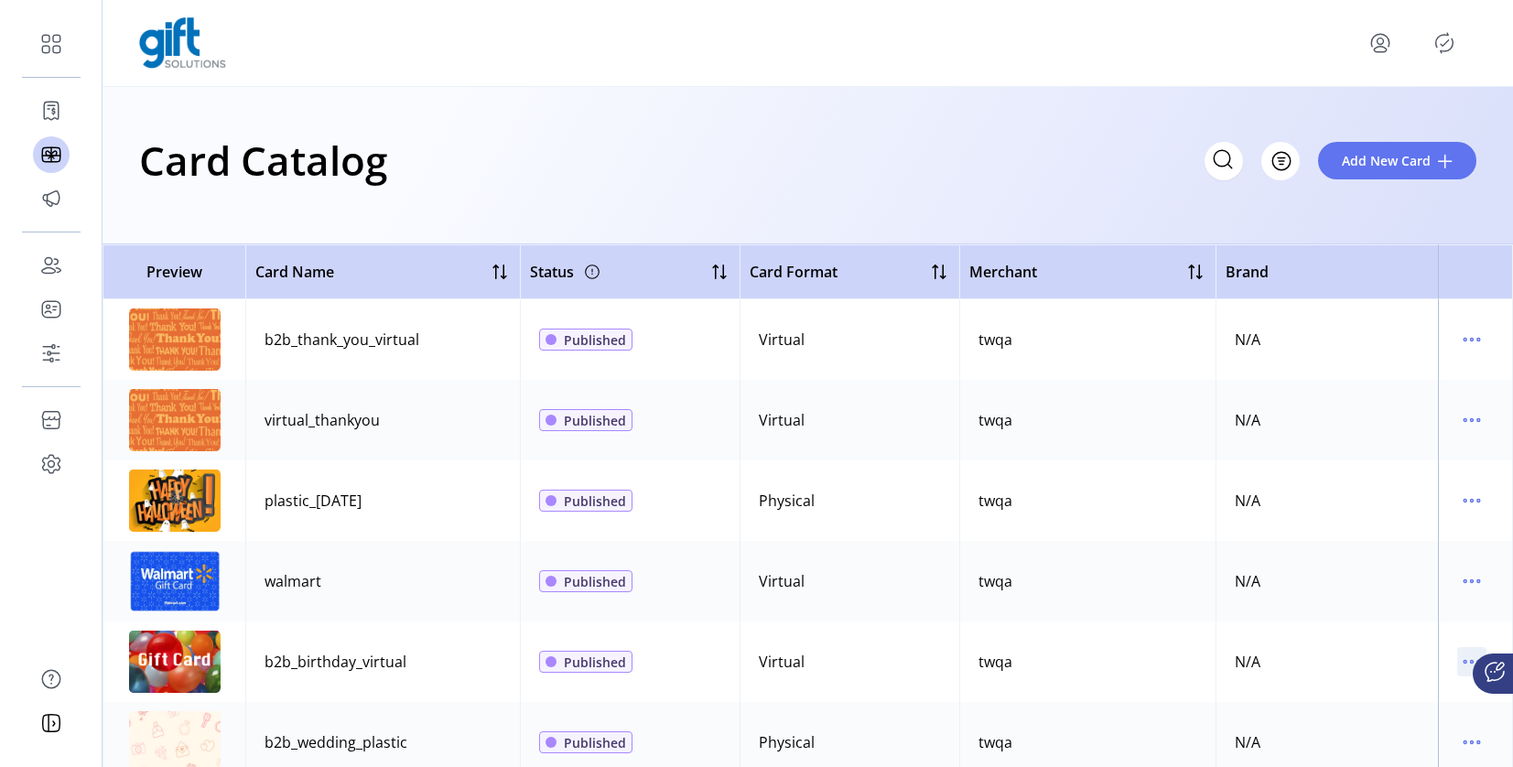
click at [1461, 659] on icon "menu" at bounding box center [1471, 661] width 29 height 29
click at [1370, 599] on span "Edit Details" at bounding box center [1386, 600] width 152 height 15
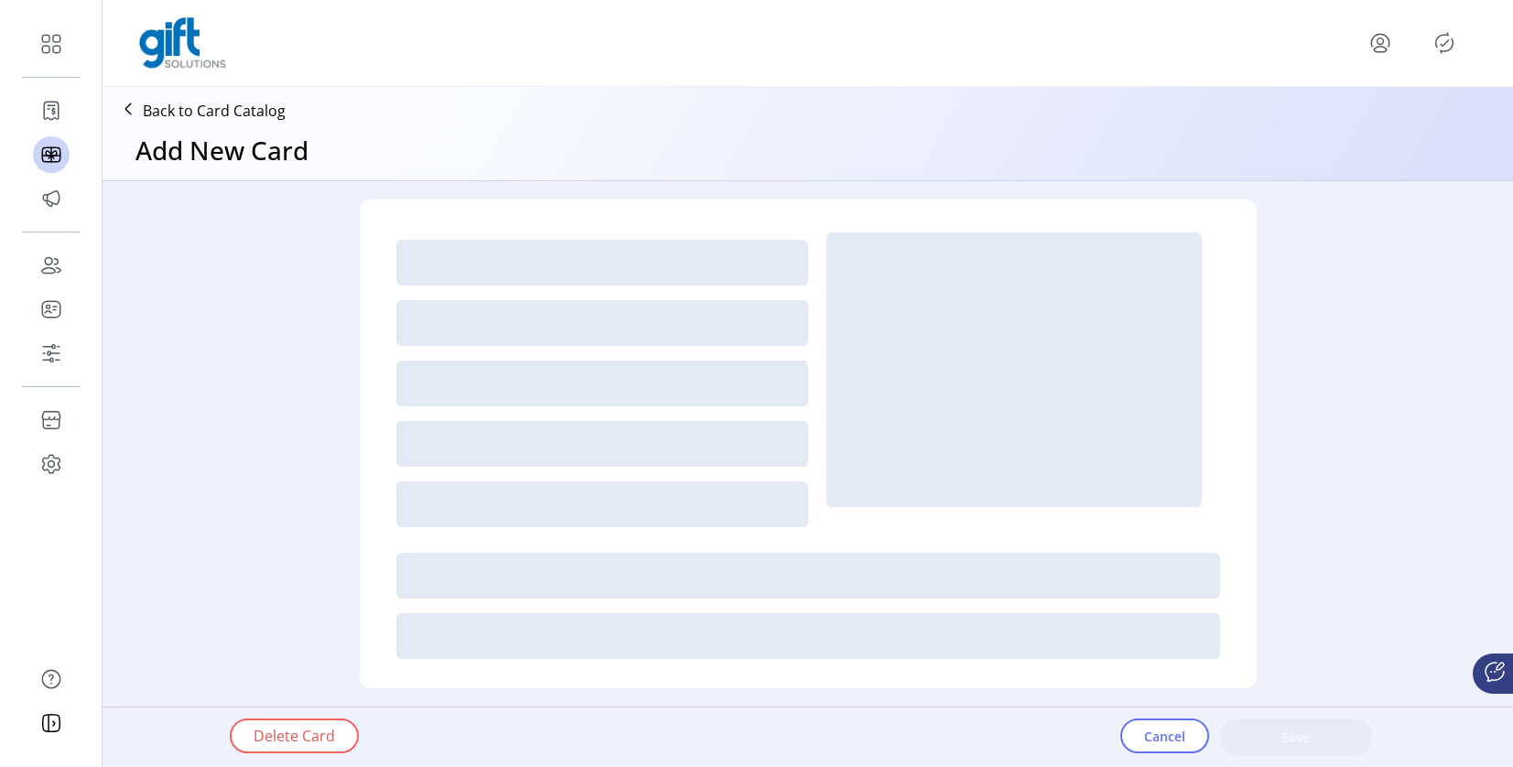
type input "*"
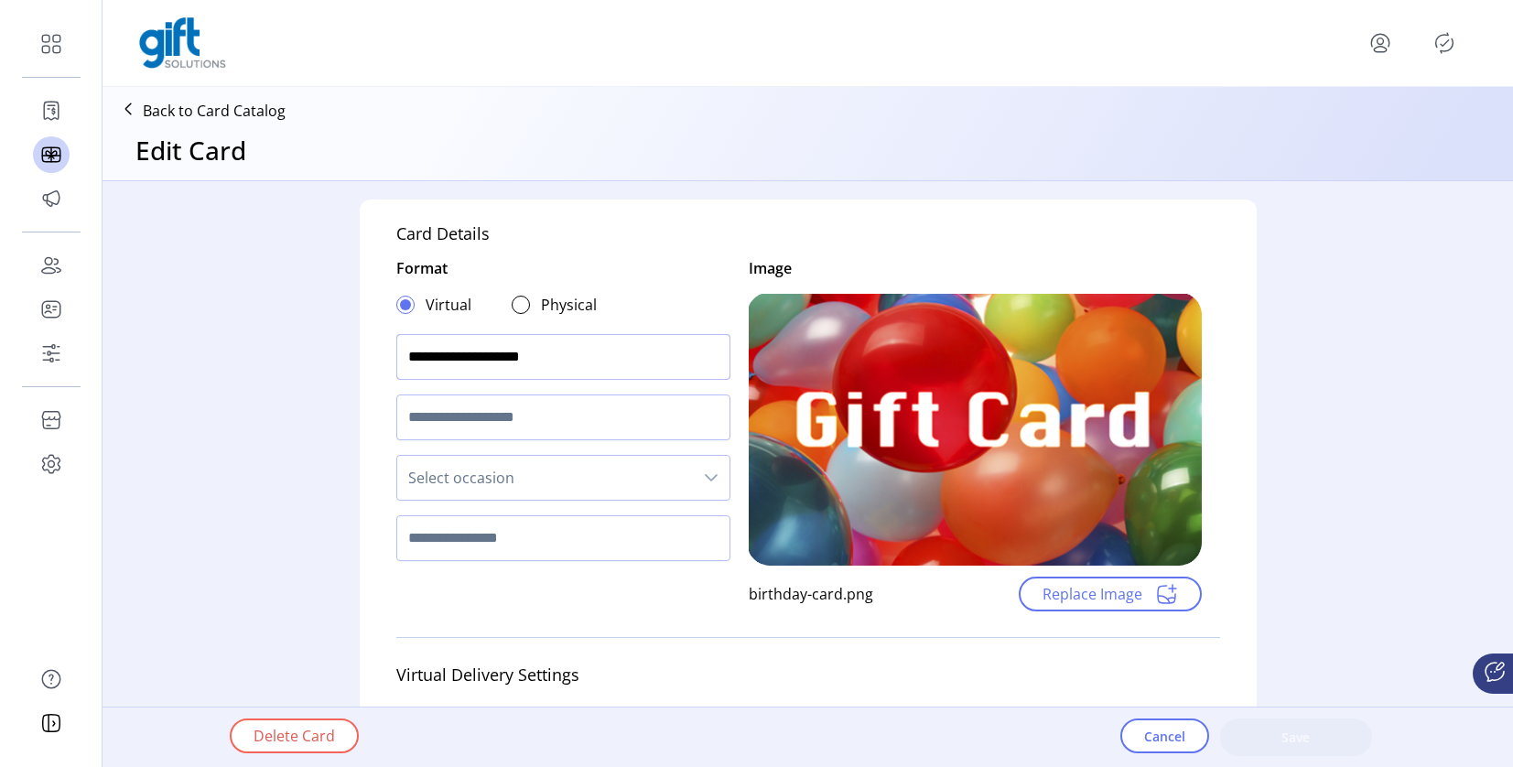
click at [585, 362] on input "**********" at bounding box center [563, 357] width 334 height 46
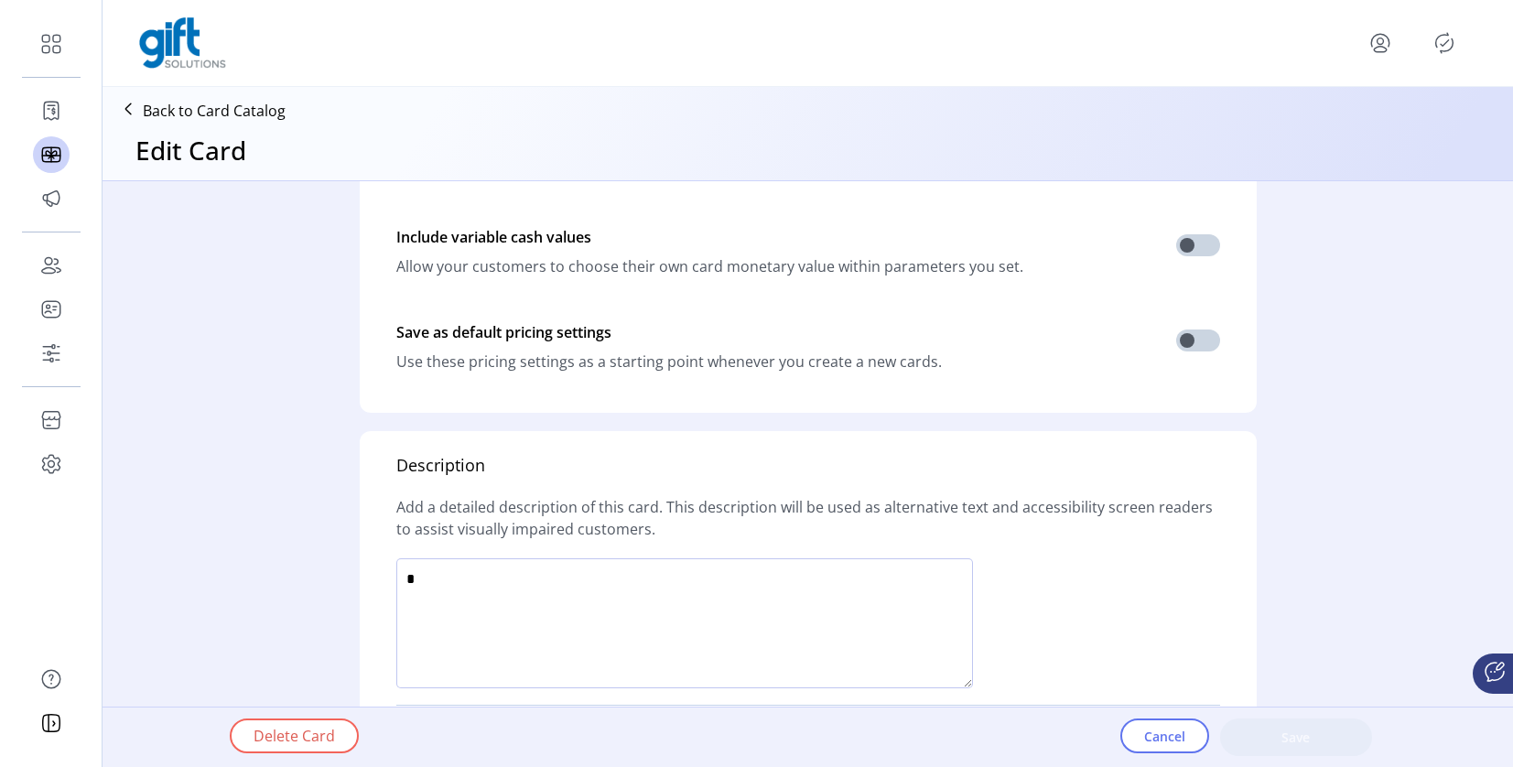
scroll to position [1137, 0]
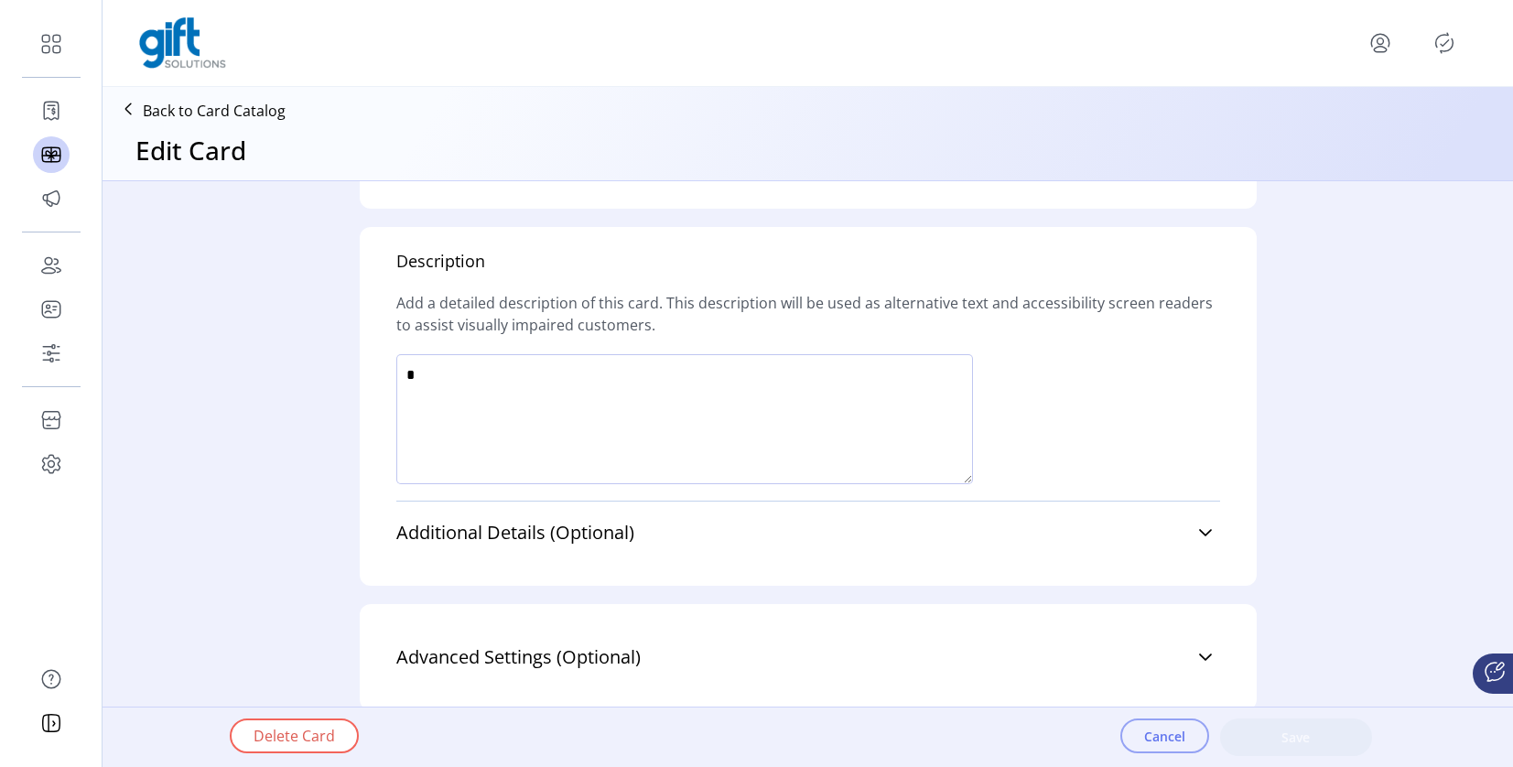
click at [1167, 742] on span "Cancel" at bounding box center [1164, 736] width 41 height 19
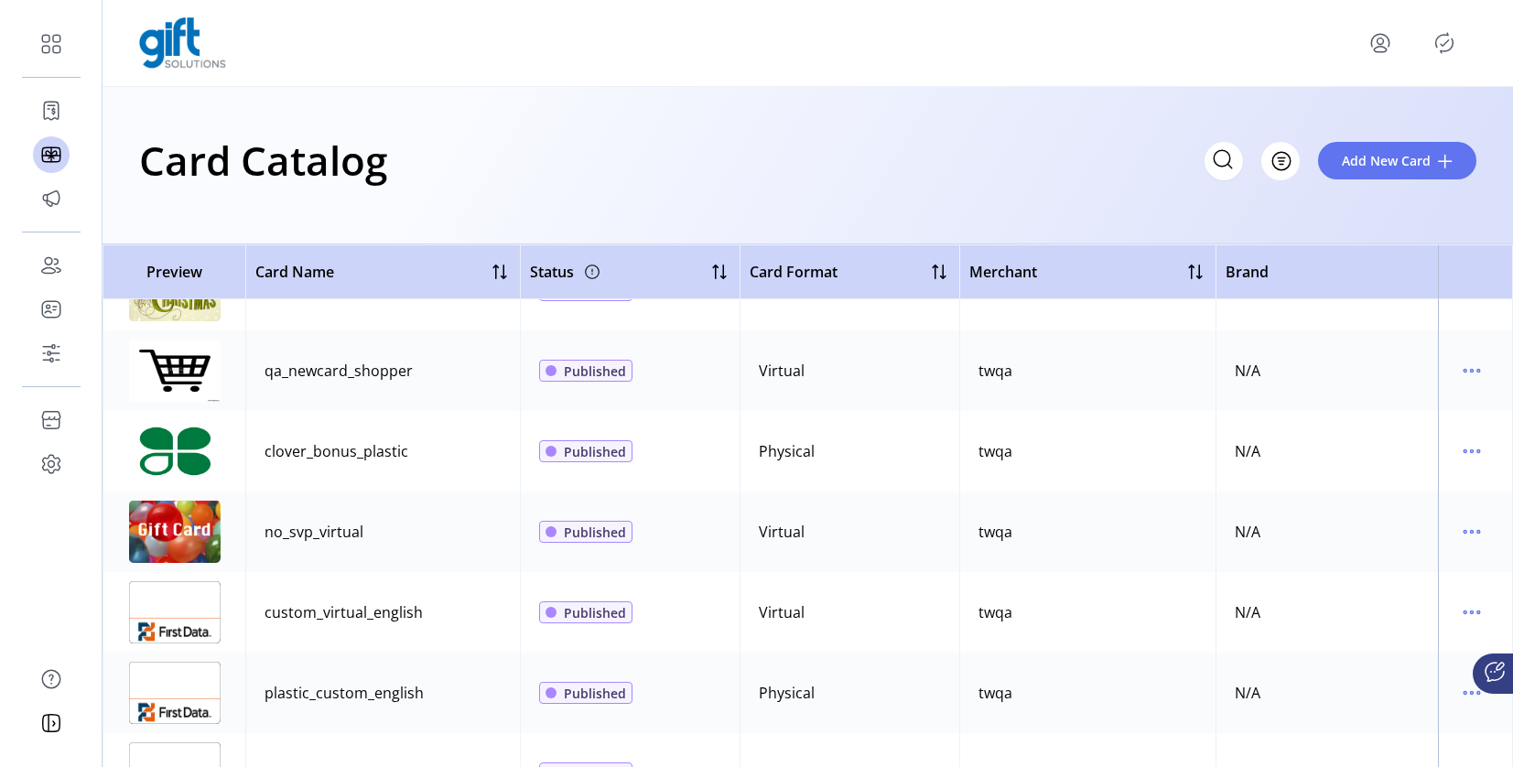
scroll to position [4219, 0]
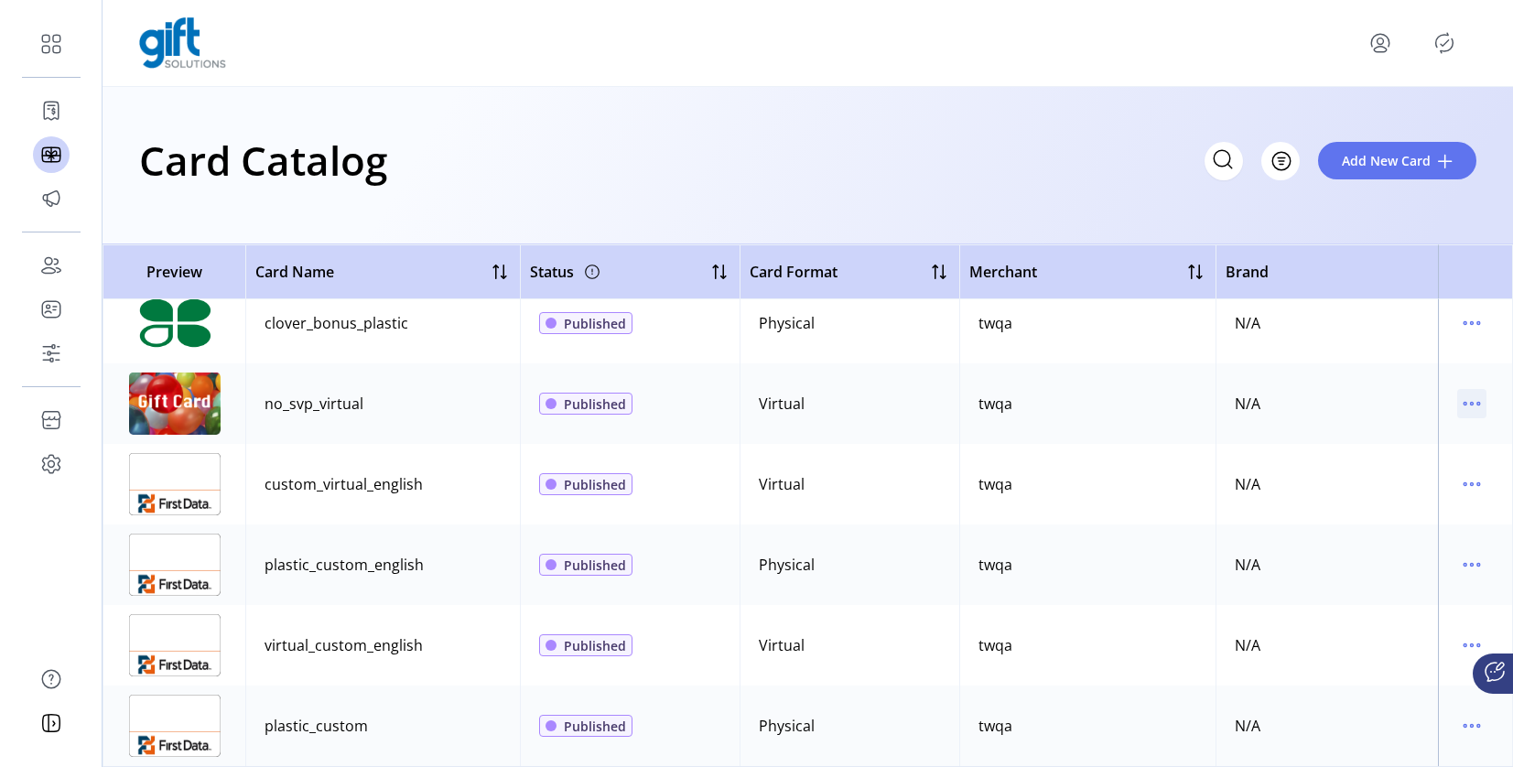
click at [1458, 395] on icon "menu" at bounding box center [1471, 403] width 29 height 29
click at [1399, 448] on span "Edit Details" at bounding box center [1386, 455] width 152 height 15
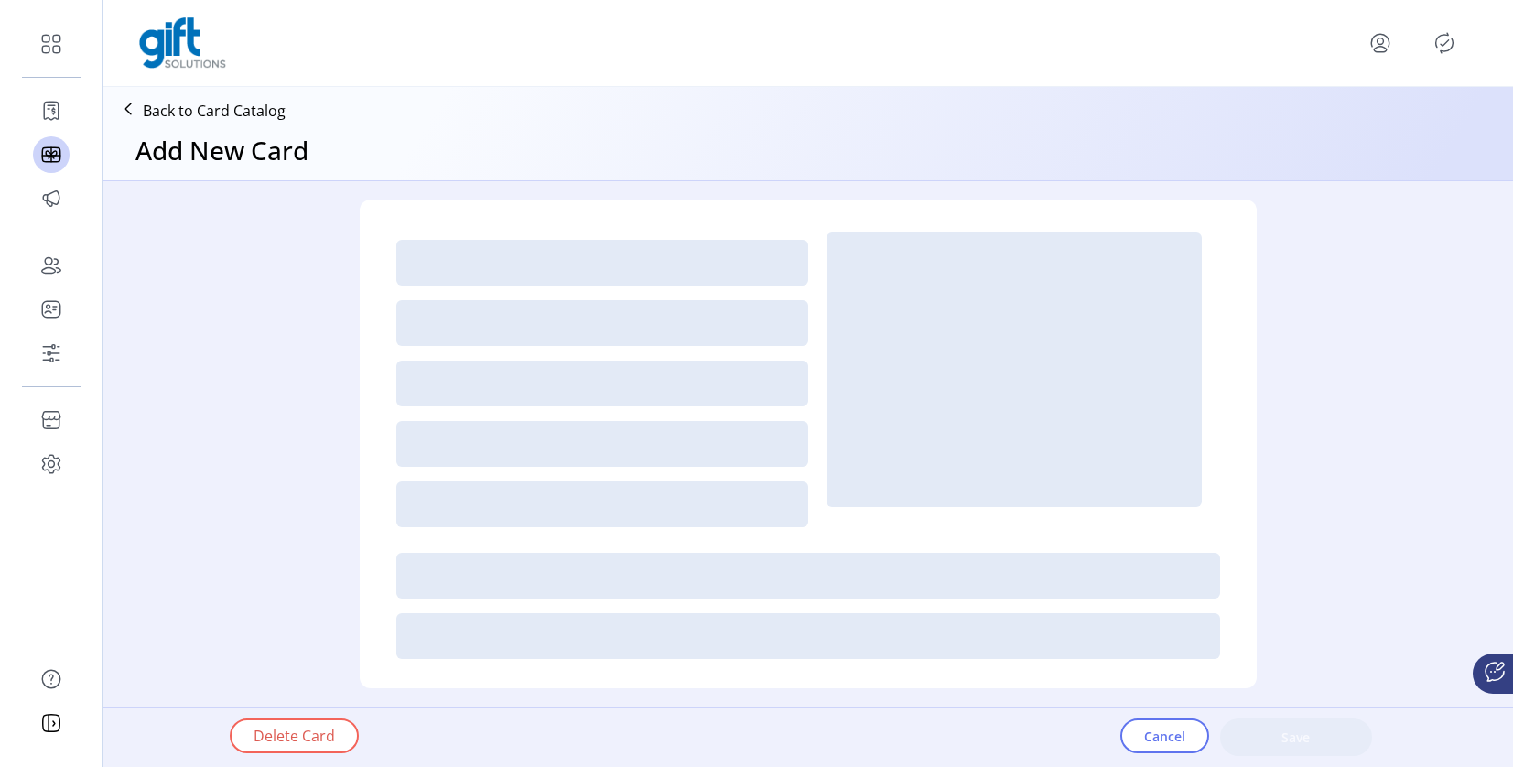
type input "*"
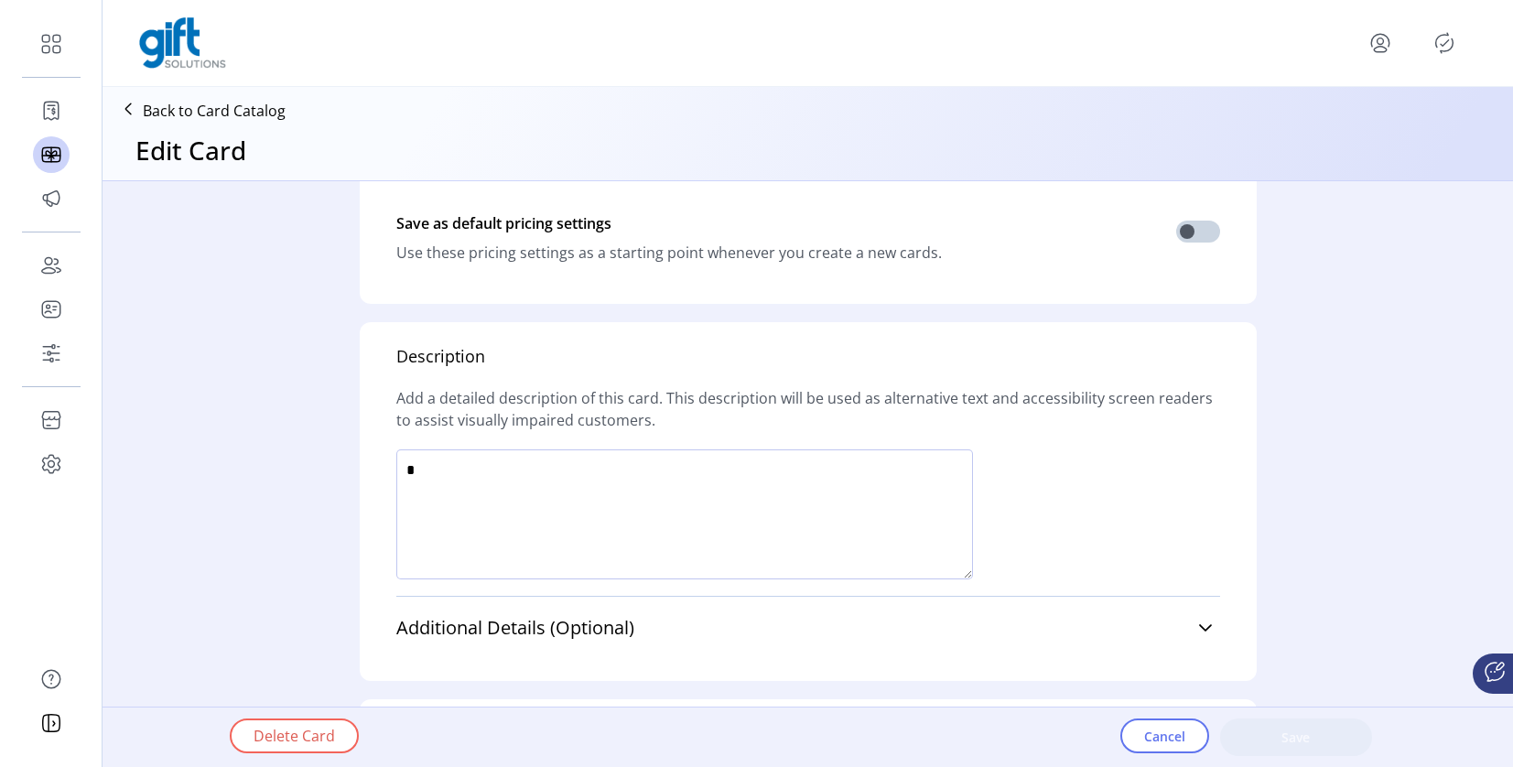
scroll to position [1137, 0]
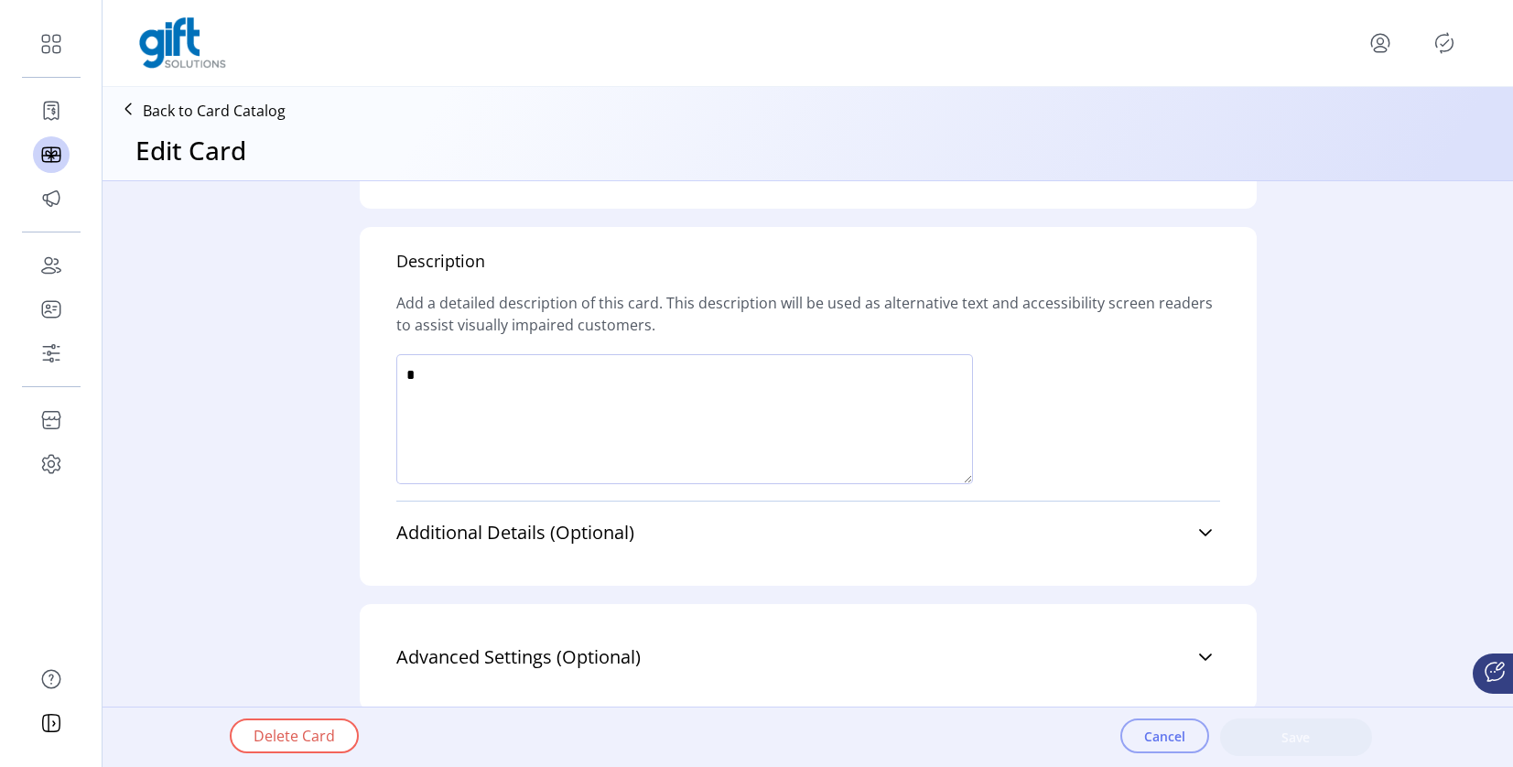
click at [1157, 735] on span "Cancel" at bounding box center [1164, 736] width 41 height 19
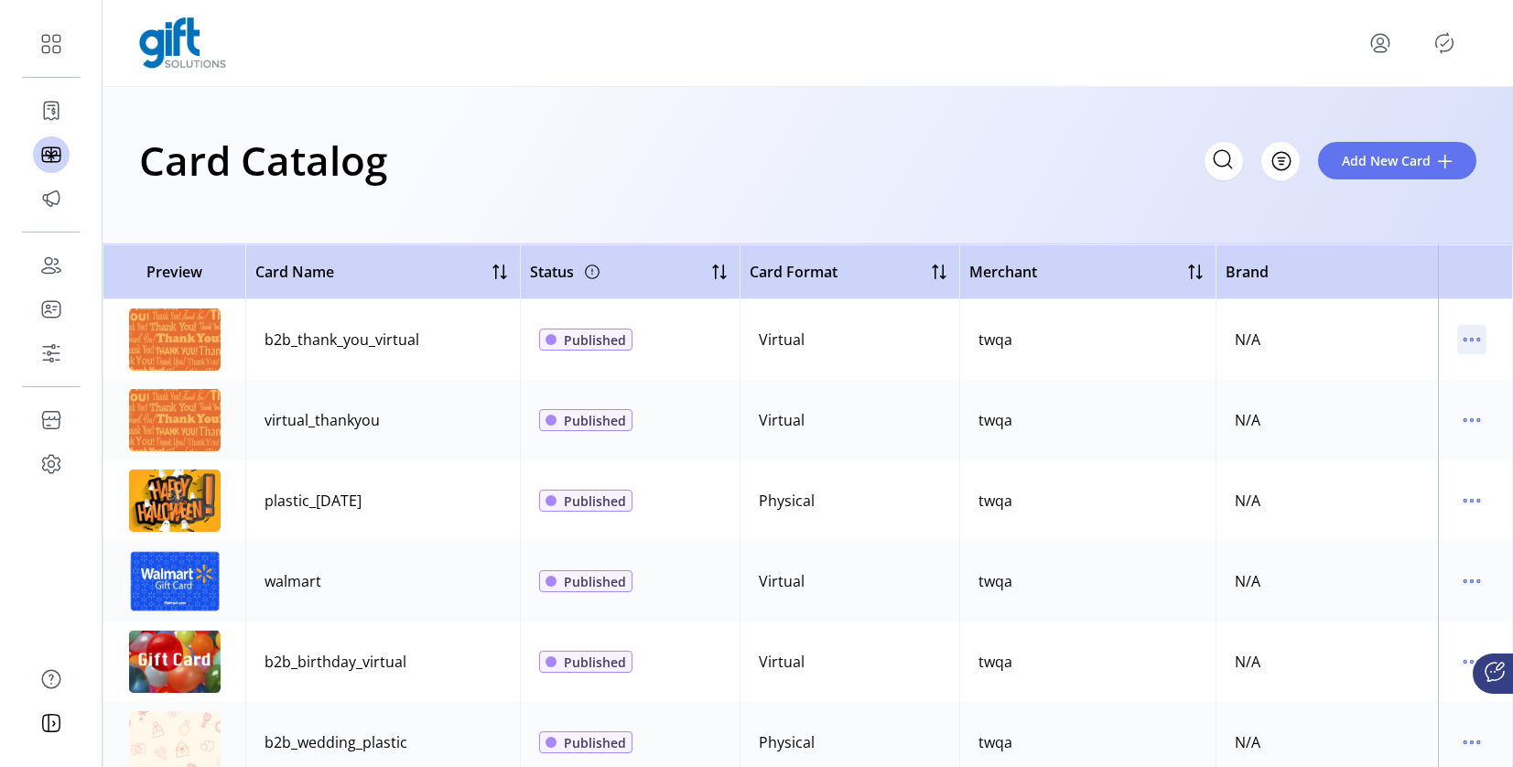
click at [1447, 324] on td at bounding box center [1475, 339] width 75 height 81
click at [1457, 334] on icon "menu" at bounding box center [1471, 339] width 29 height 29
click at [1400, 401] on span "Edit Details" at bounding box center [1386, 404] width 152 height 15
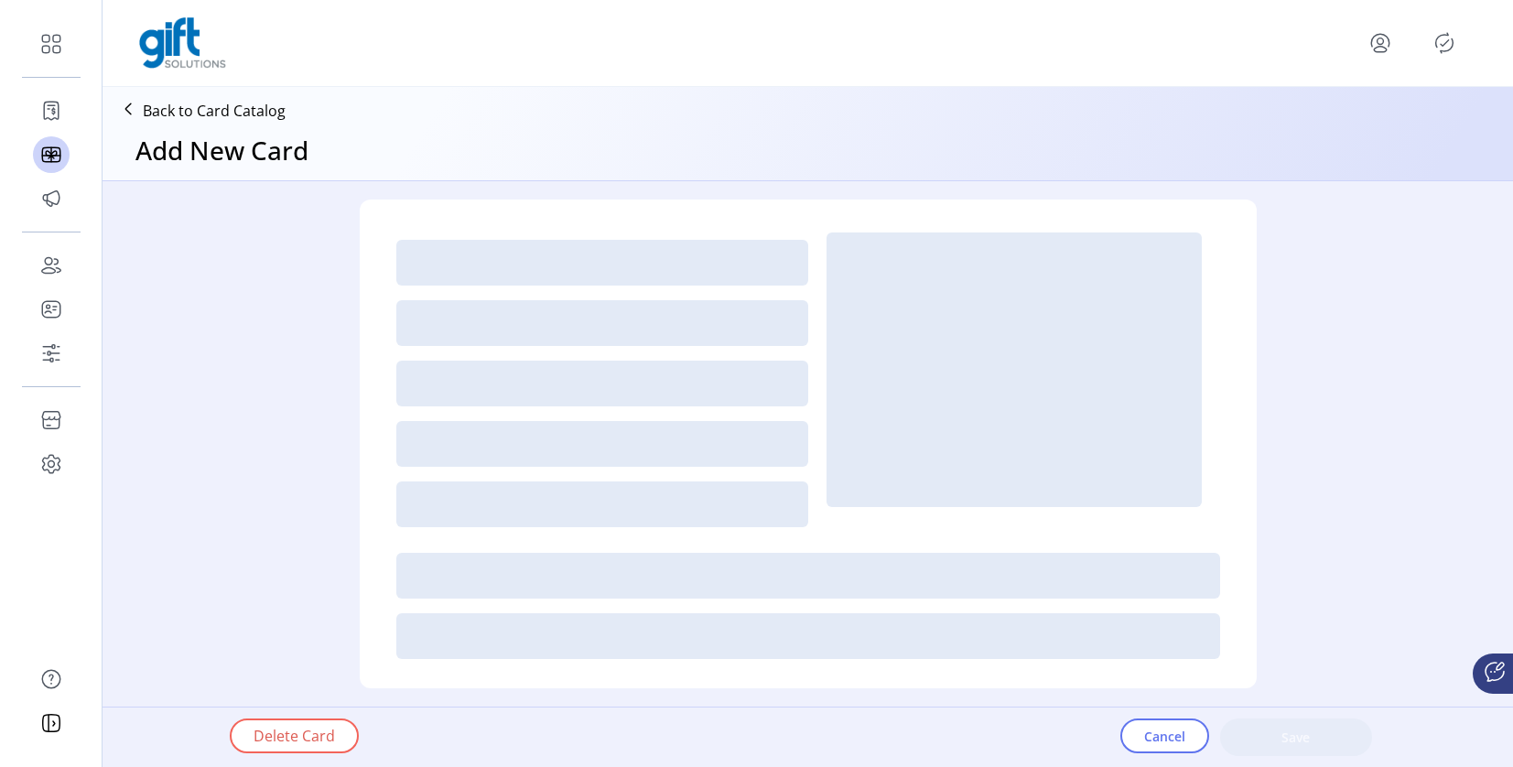
type input "*"
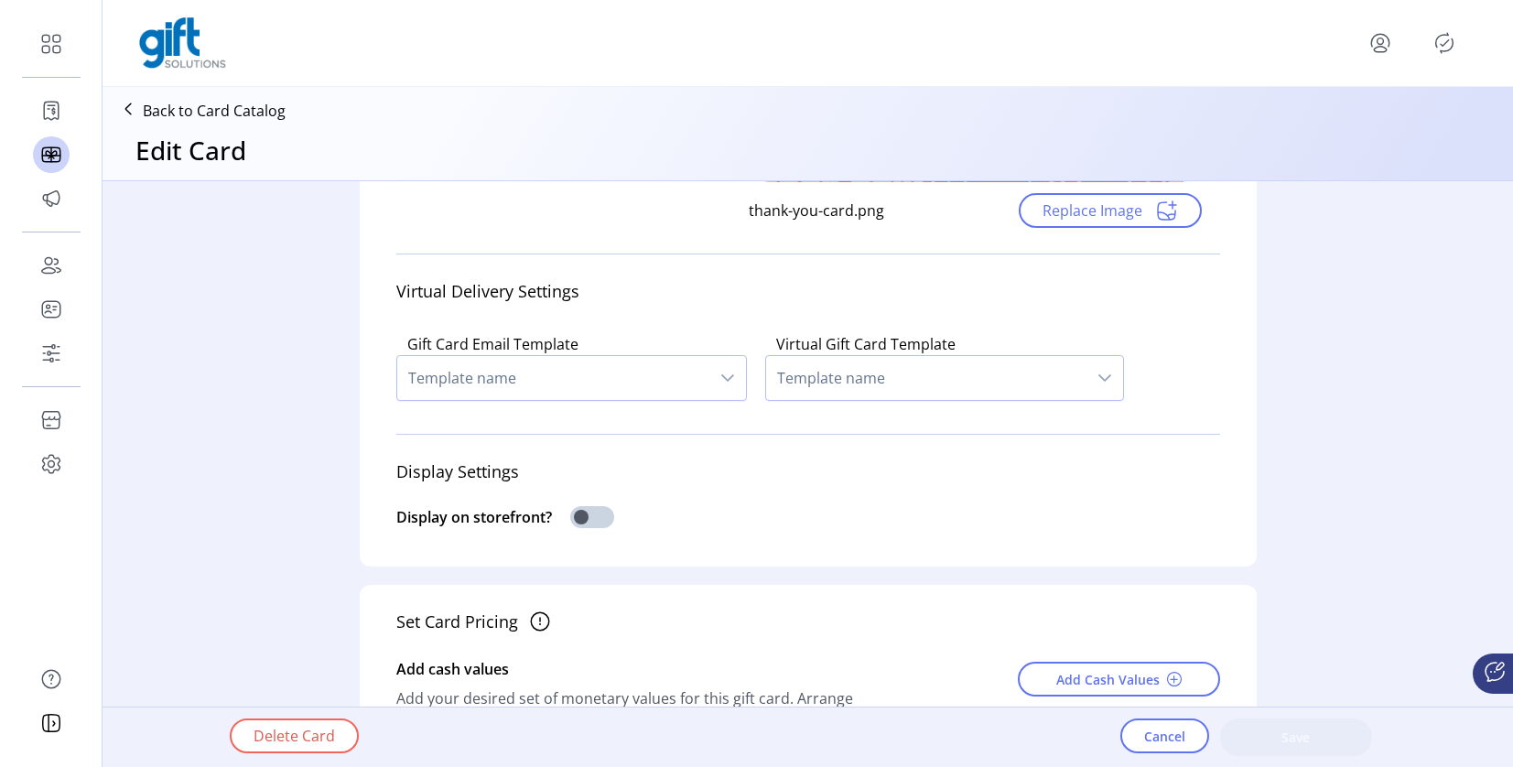
scroll to position [396, 0]
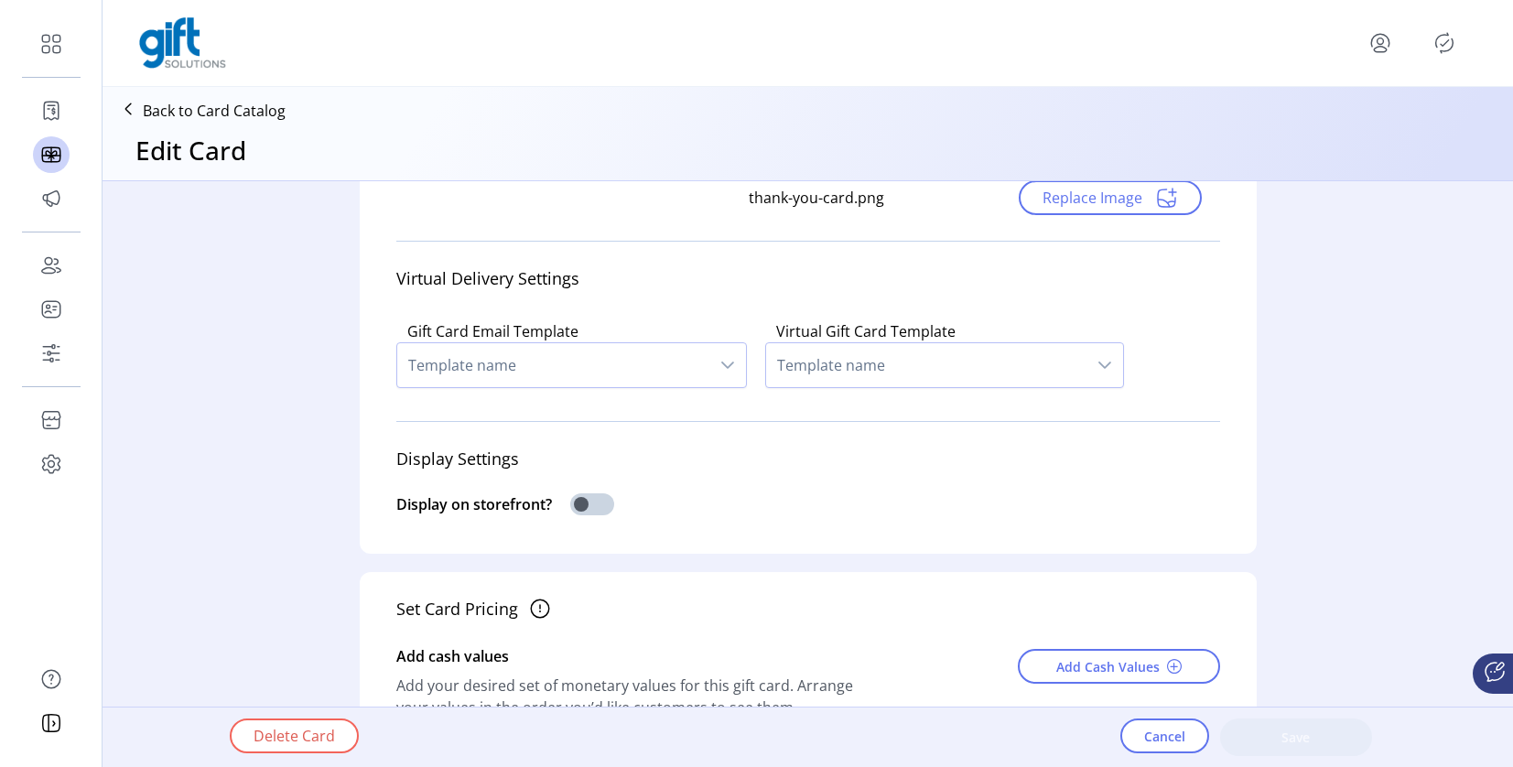
click at [1117, 730] on div "Delete Card Cancel Save" at bounding box center [860, 738] width 1406 height 60
click at [1148, 733] on span "Cancel" at bounding box center [1164, 736] width 41 height 19
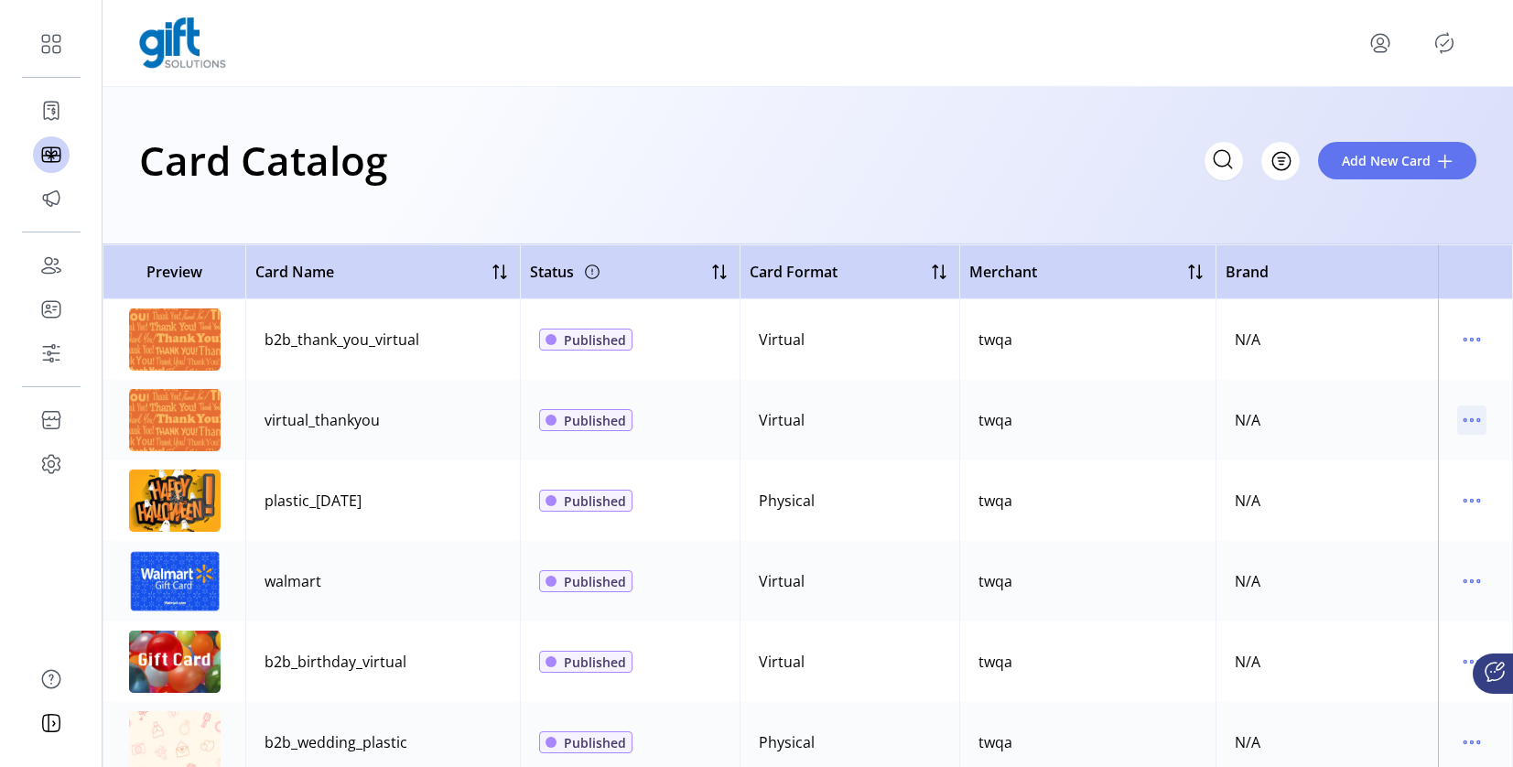
click at [1457, 428] on icon "menu" at bounding box center [1471, 420] width 29 height 29
click at [1391, 478] on span "Edit Details" at bounding box center [1386, 485] width 152 height 15
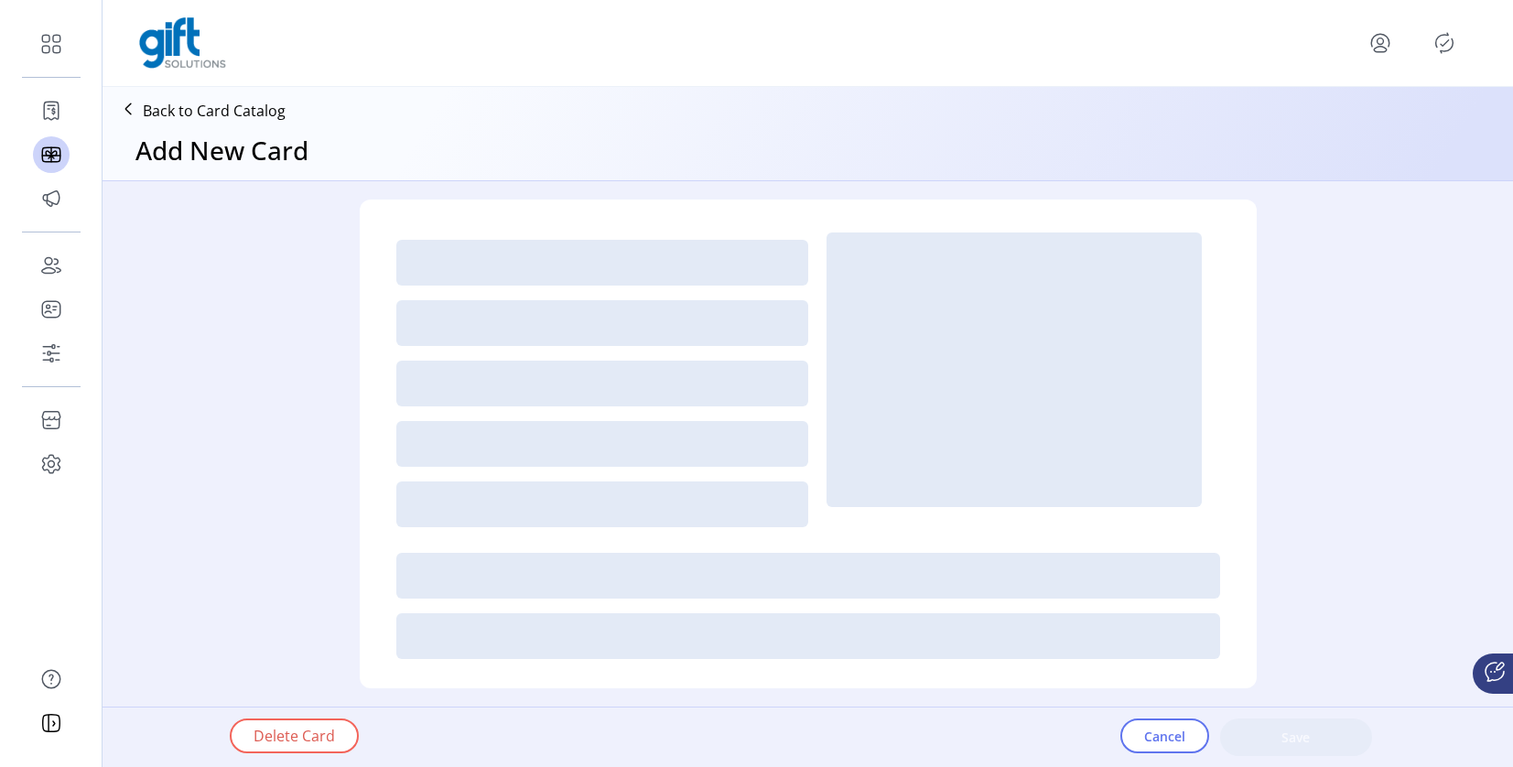
type textarea "**********"
type input "*"
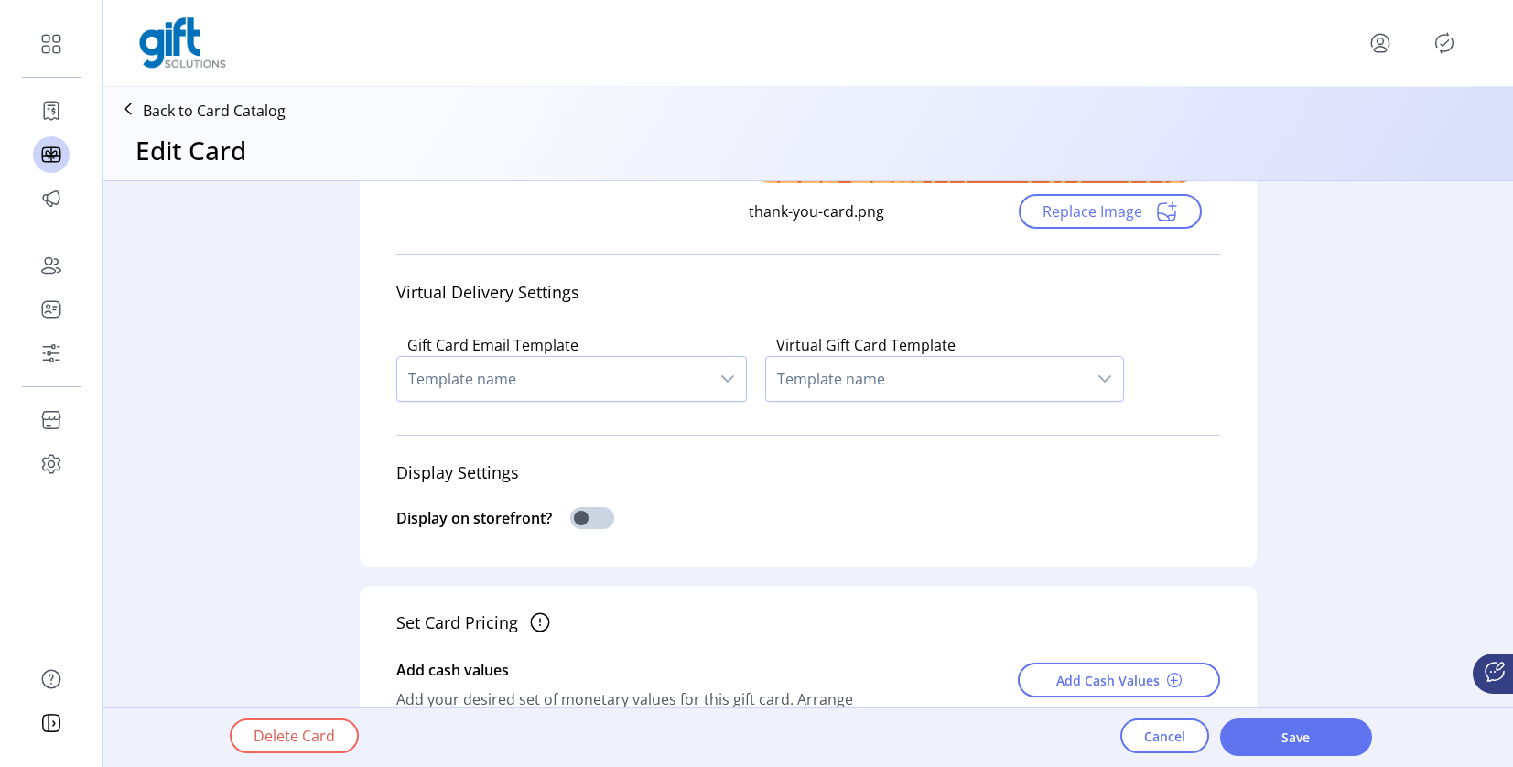
scroll to position [383, 0]
click at [1171, 739] on span "Cancel" at bounding box center [1164, 736] width 41 height 19
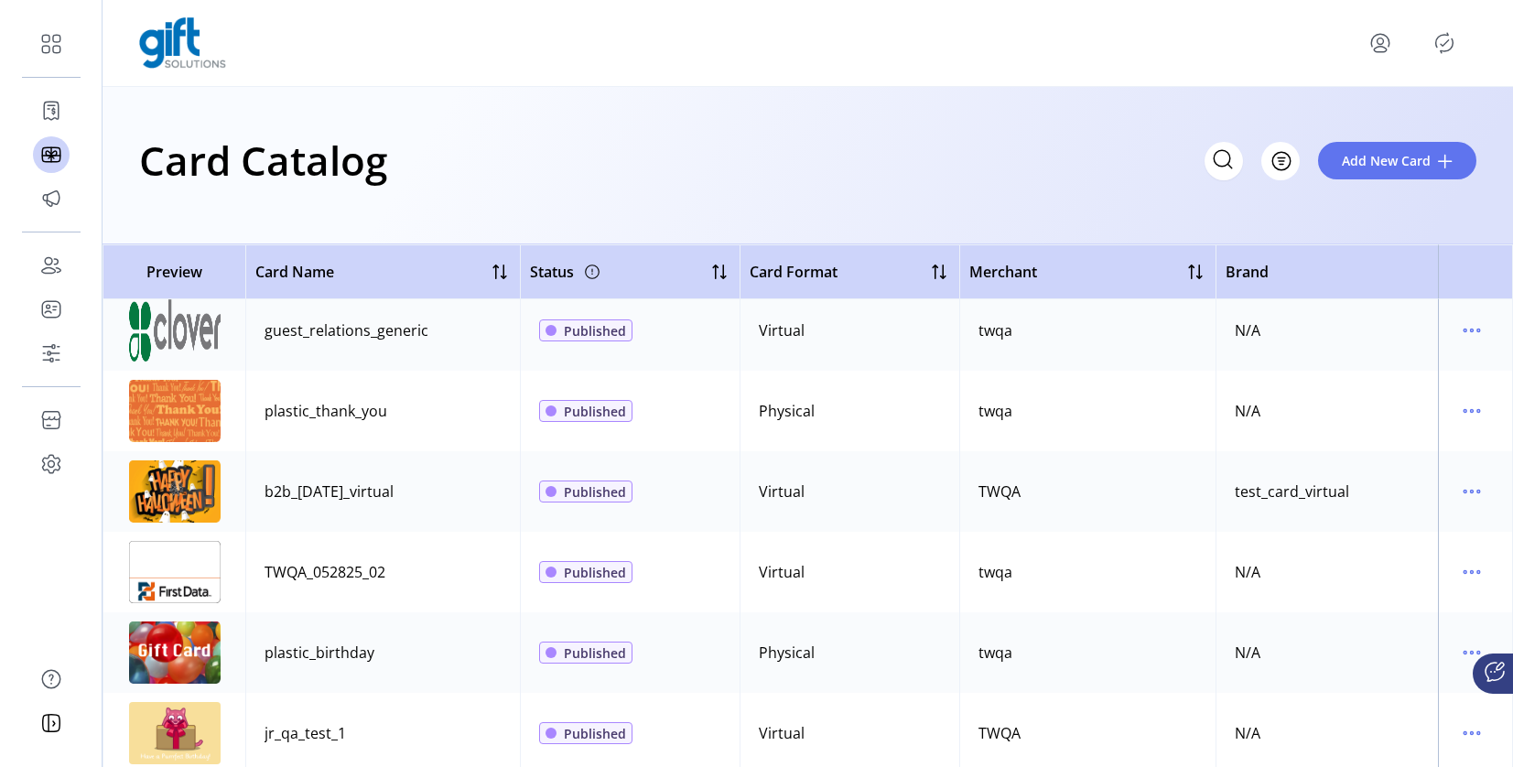
scroll to position [571, 0]
click at [1471, 417] on icon "menu" at bounding box center [1471, 412] width 29 height 29
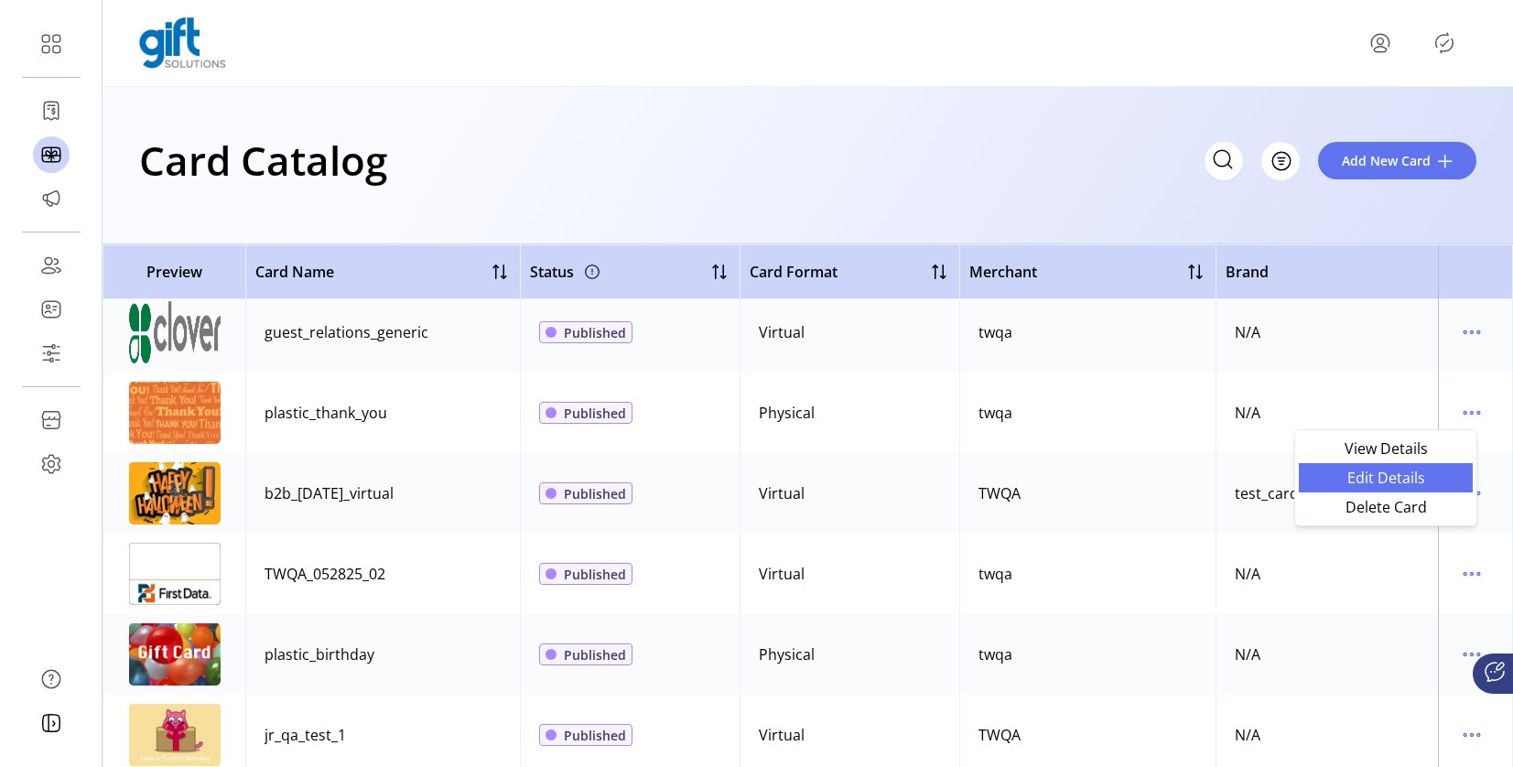
click at [1403, 476] on span "Edit Details" at bounding box center [1386, 478] width 152 height 15
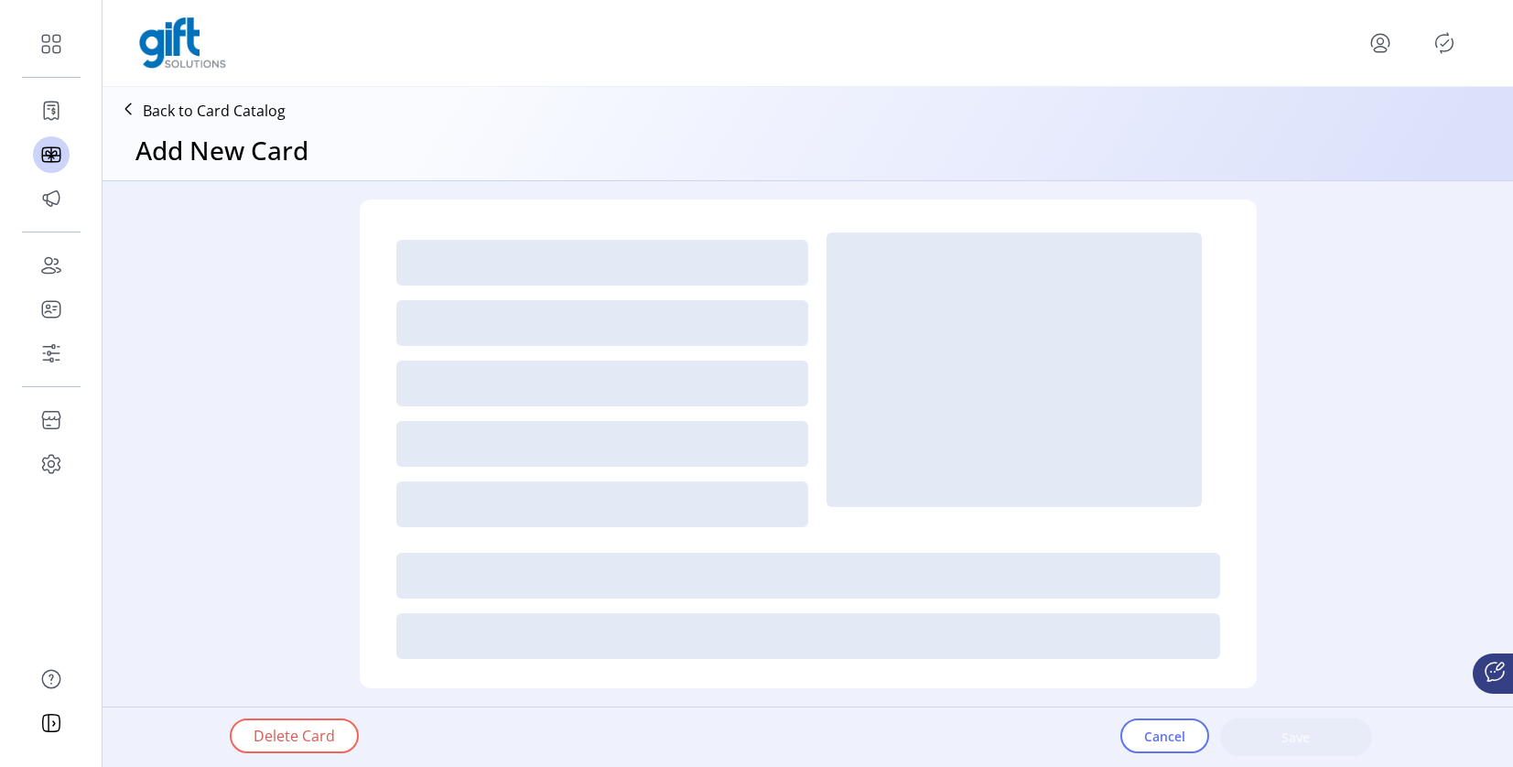
type textarea "**********"
type input "*"
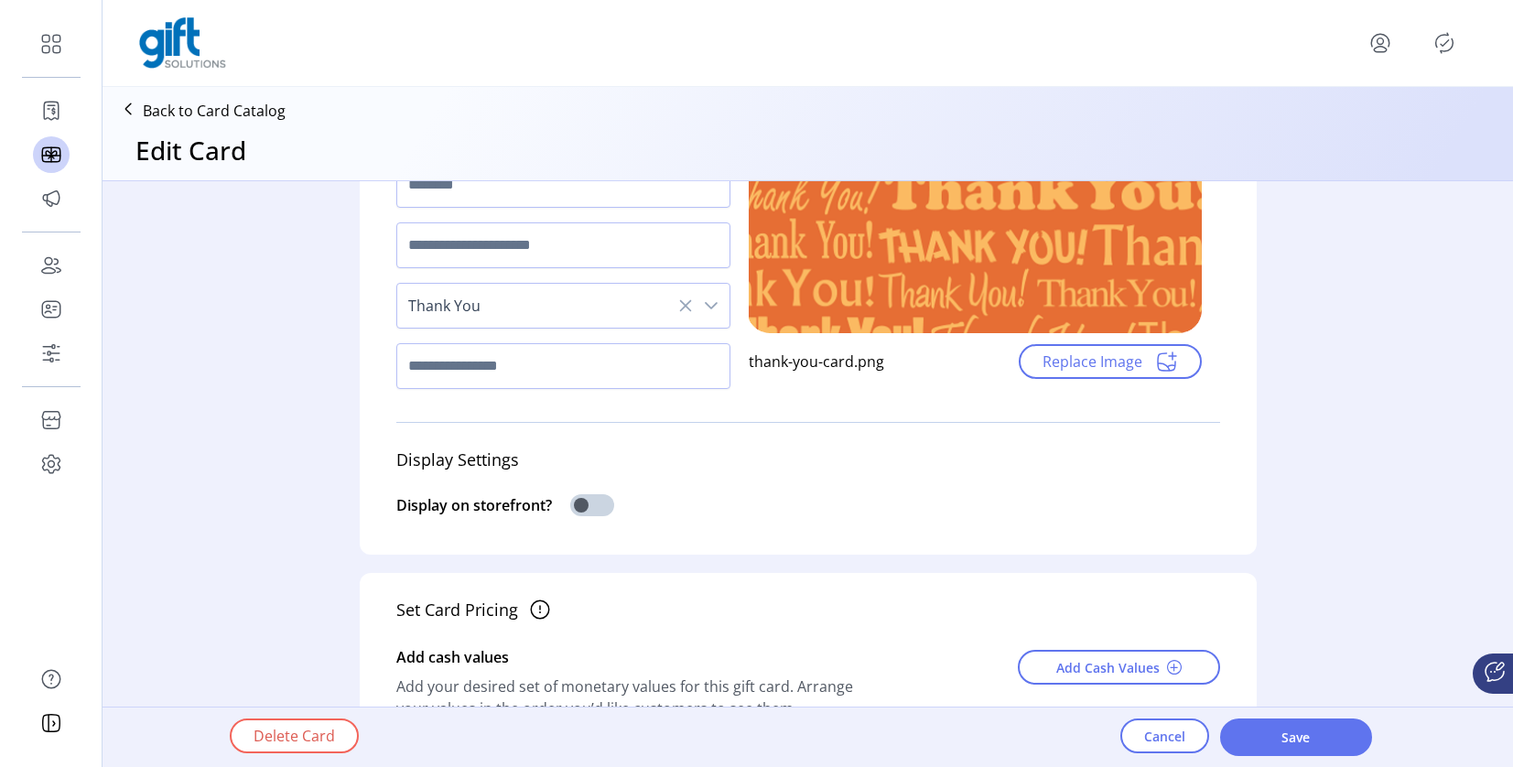
scroll to position [233, 0]
click at [1135, 740] on button "Cancel" at bounding box center [1165, 736] width 89 height 35
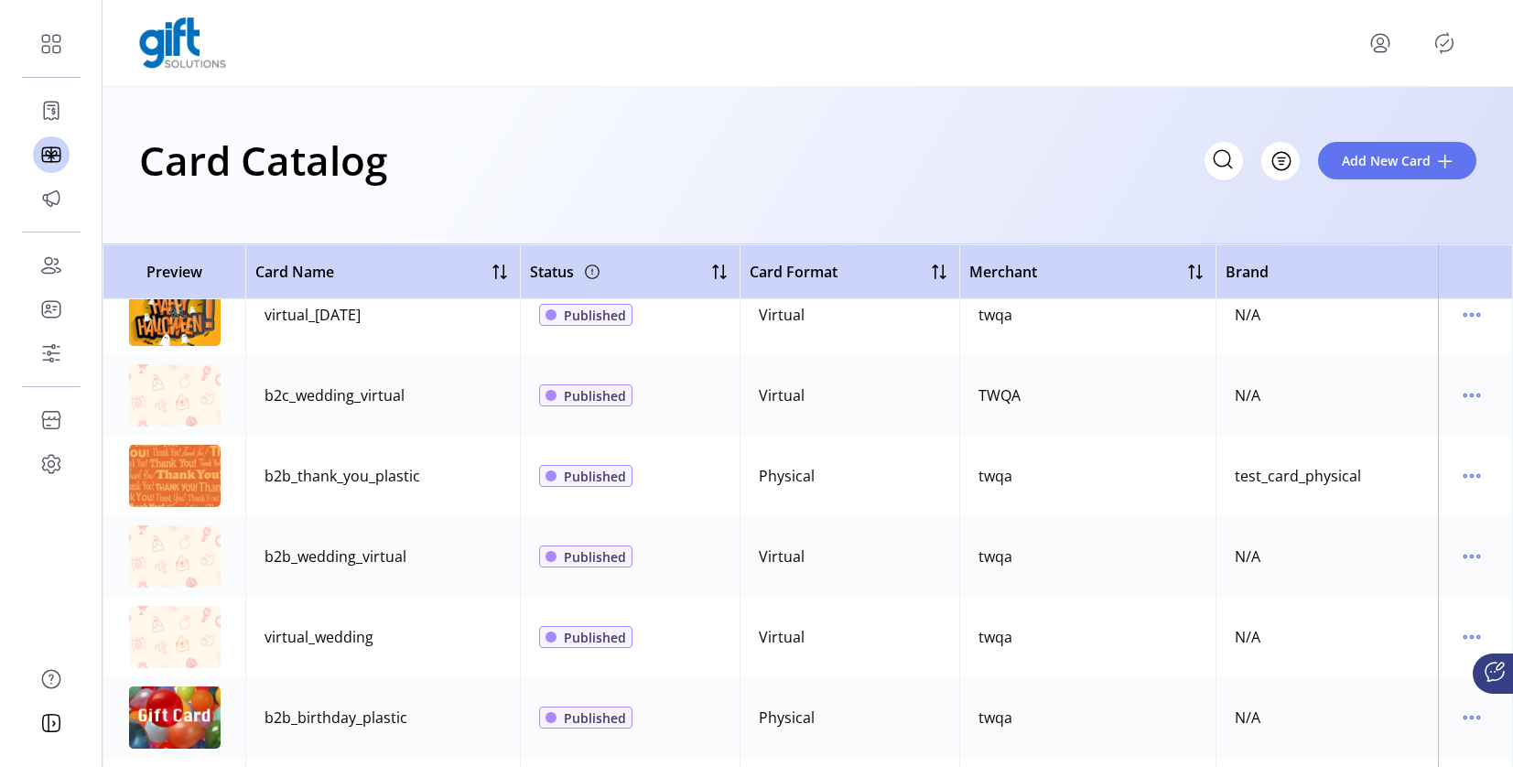
scroll to position [1184, 0]
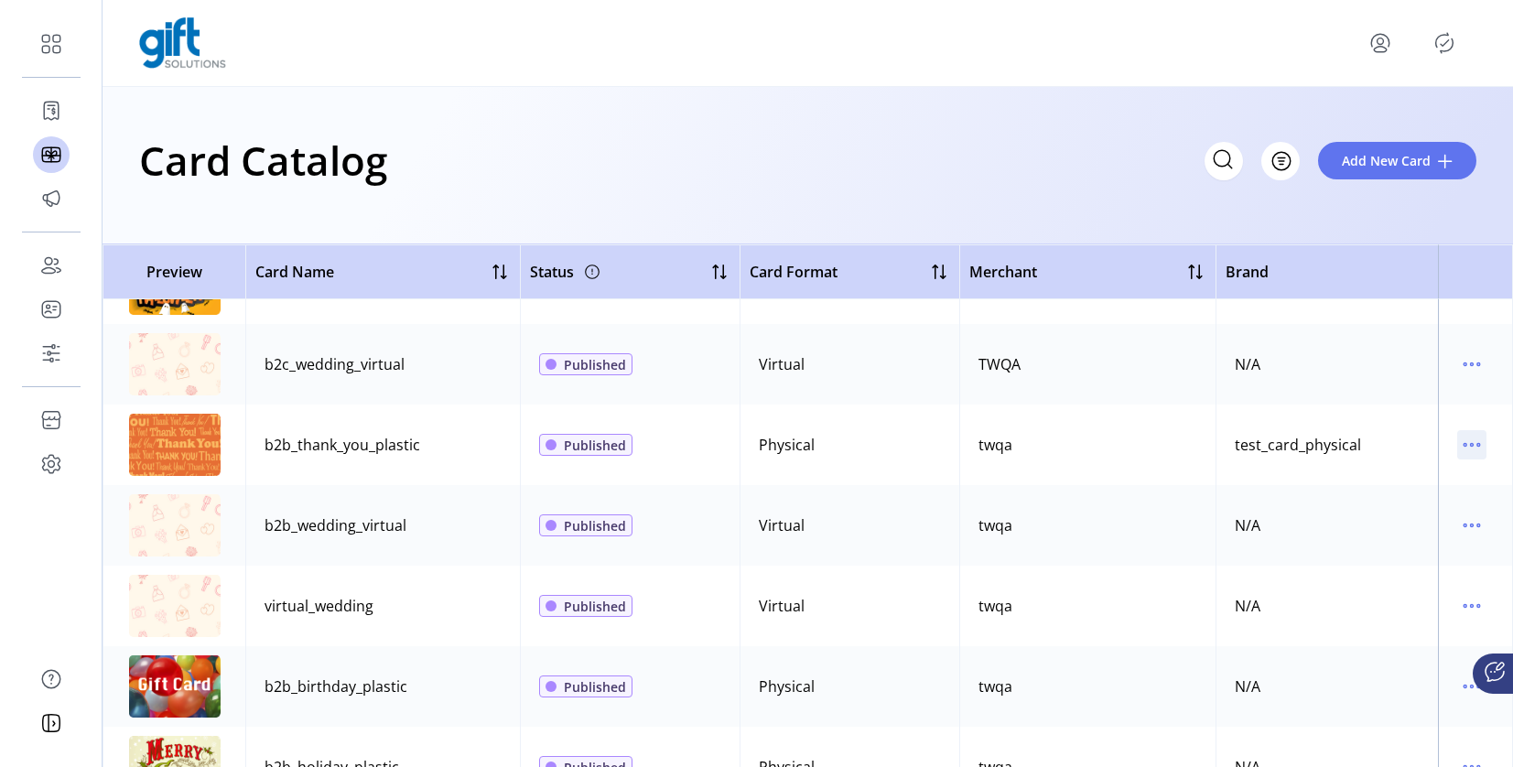
click at [1466, 450] on icon "menu" at bounding box center [1471, 444] width 29 height 29
click at [1329, 505] on span "Edit Details" at bounding box center [1386, 510] width 152 height 15
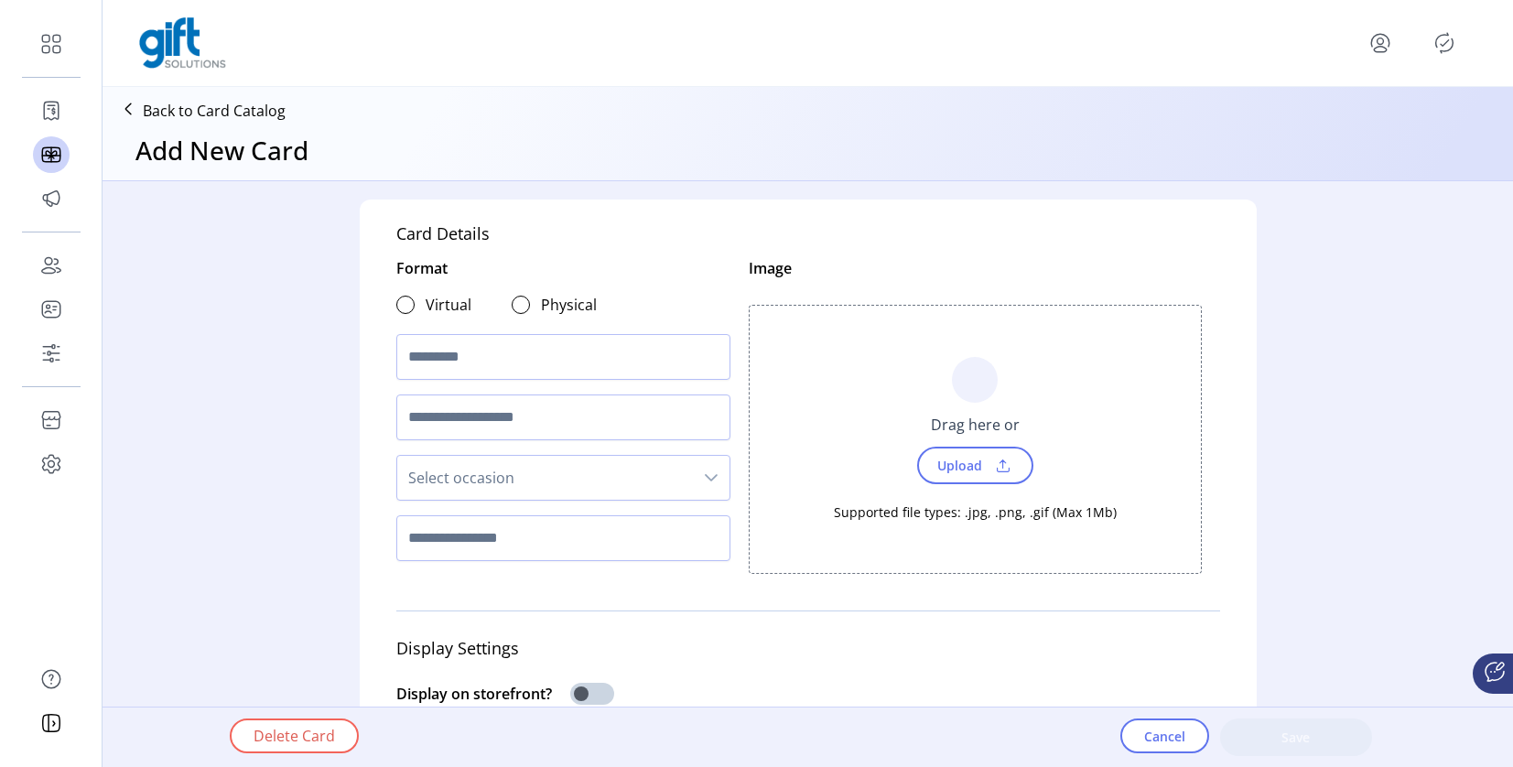
type textarea "**********"
type input "*"
type input "**********"
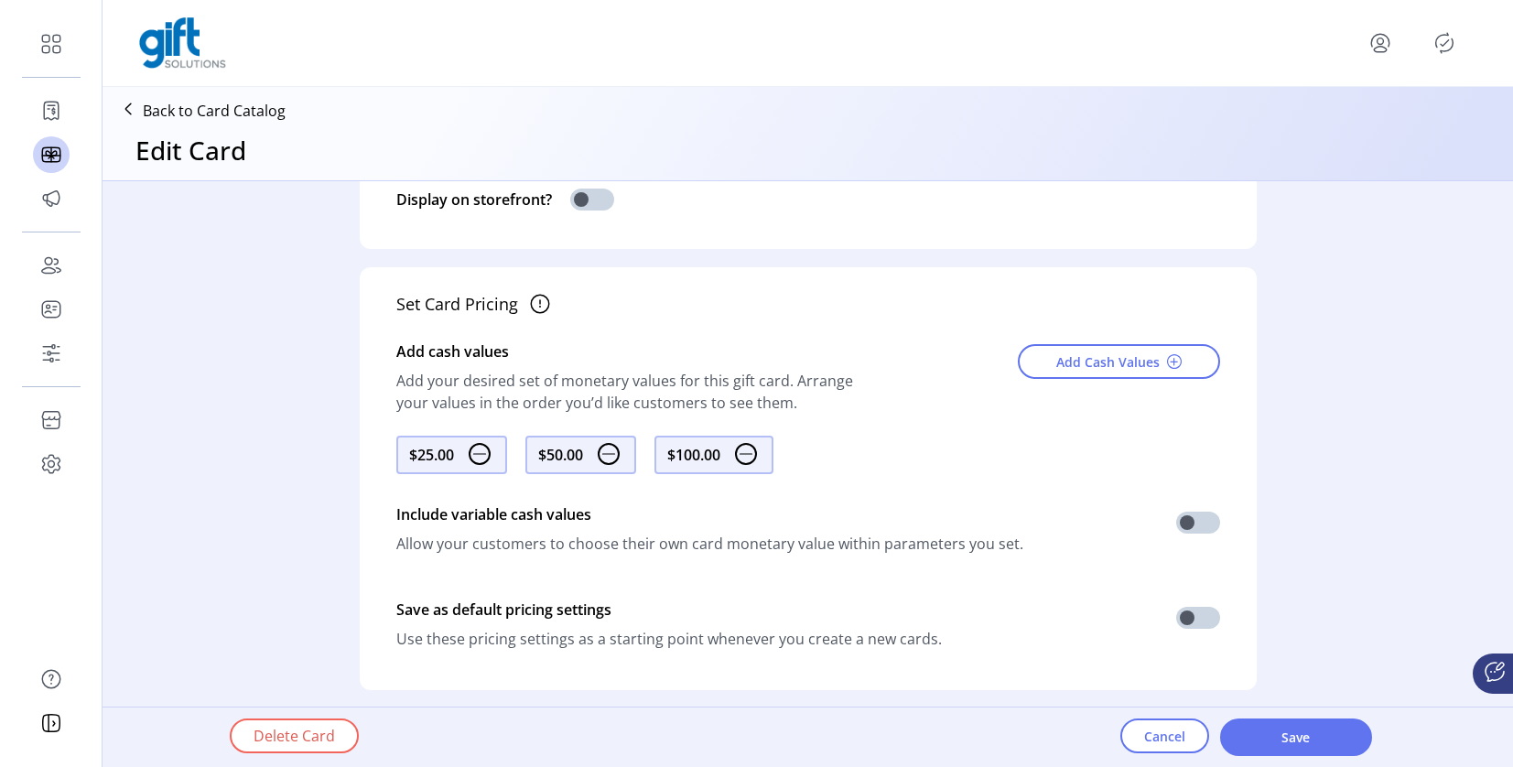
scroll to position [537, 0]
click at [1190, 742] on button "Cancel" at bounding box center [1165, 736] width 89 height 35
